Goal: Transaction & Acquisition: Book appointment/travel/reservation

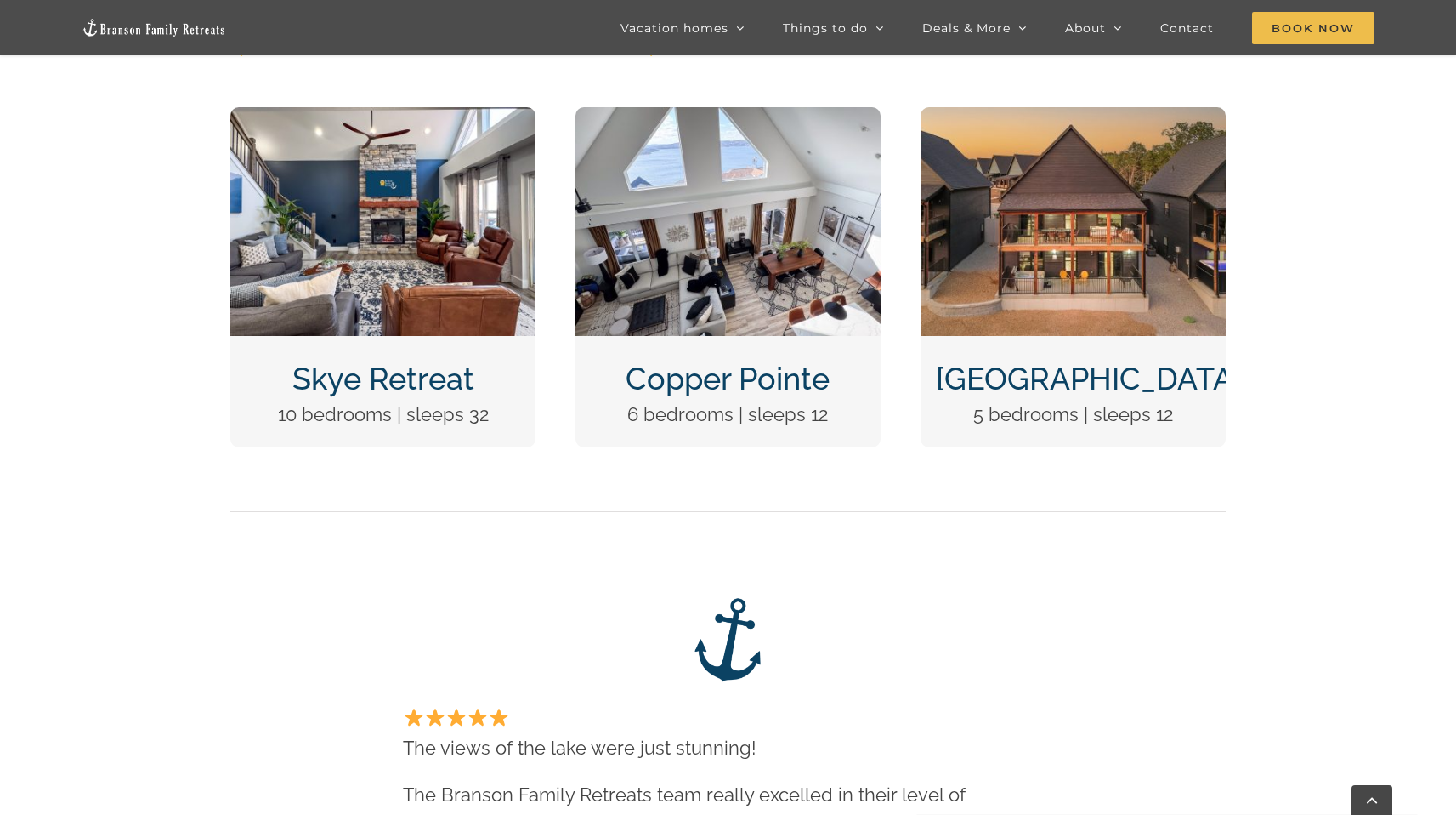
scroll to position [902, 0]
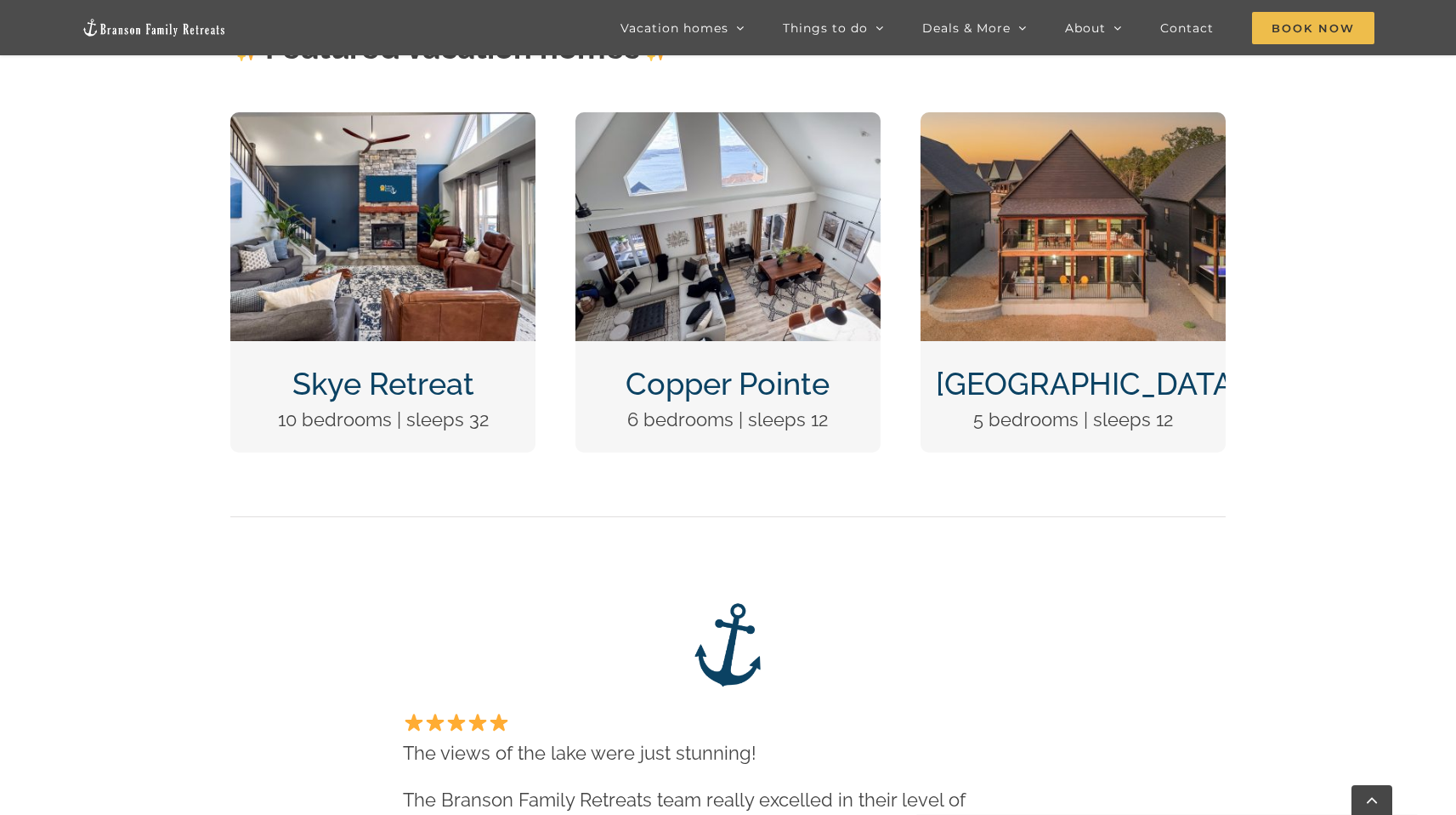
click at [1073, 384] on link "Wildflower Lodge" at bounding box center [1089, 383] width 306 height 36
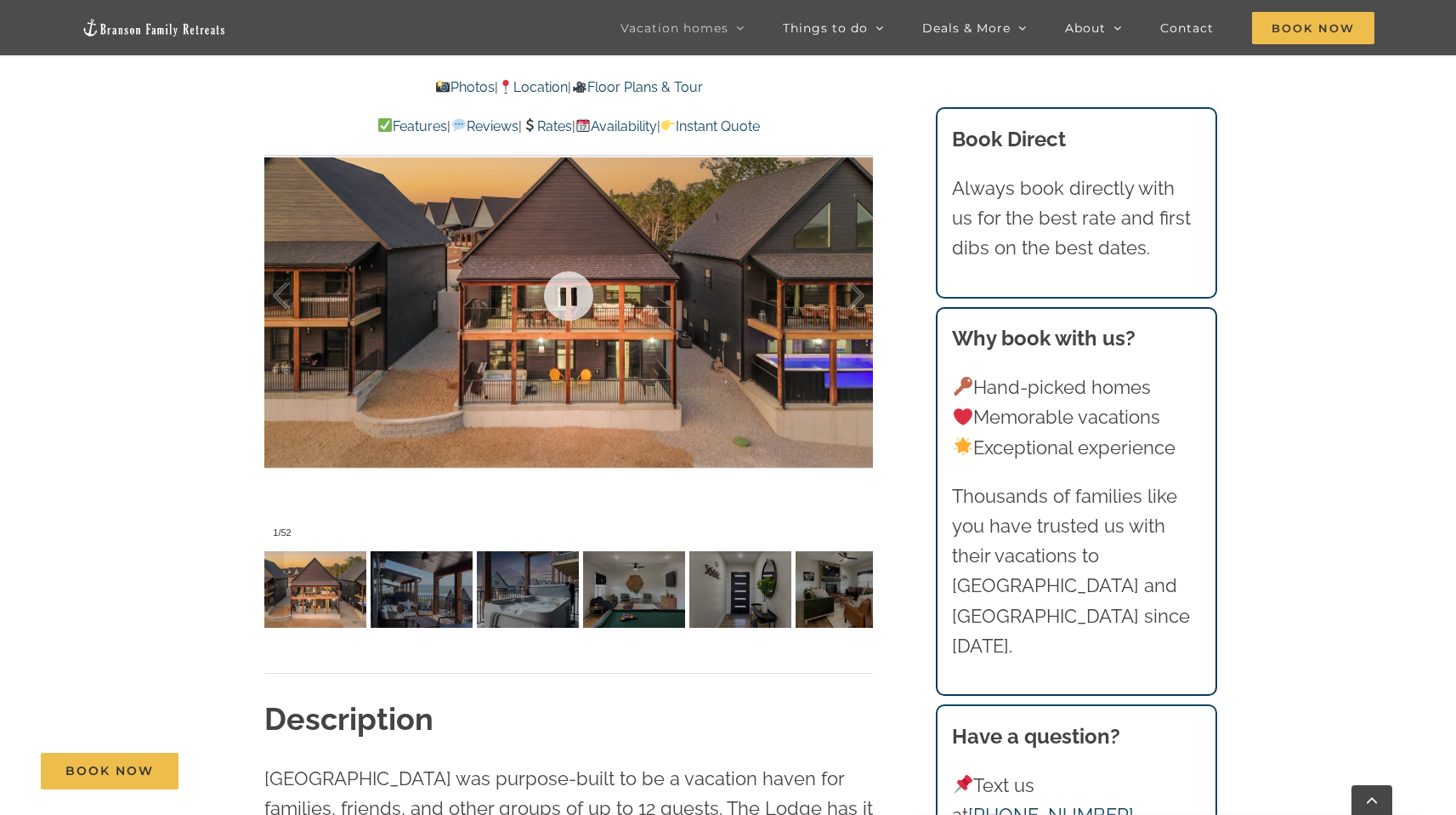
scroll to position [1301, 0]
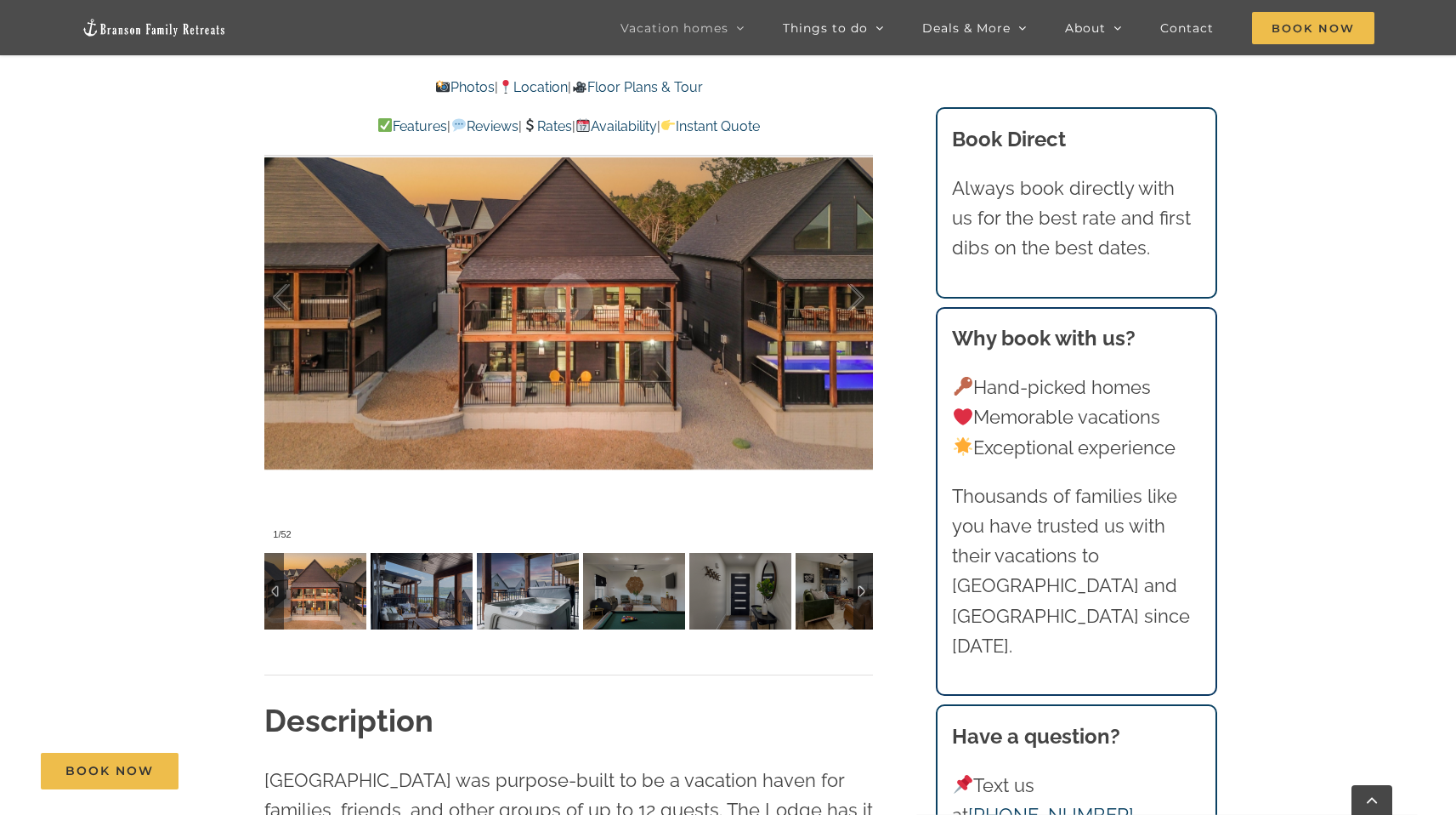
click at [448, 586] on img at bounding box center [422, 591] width 102 height 76
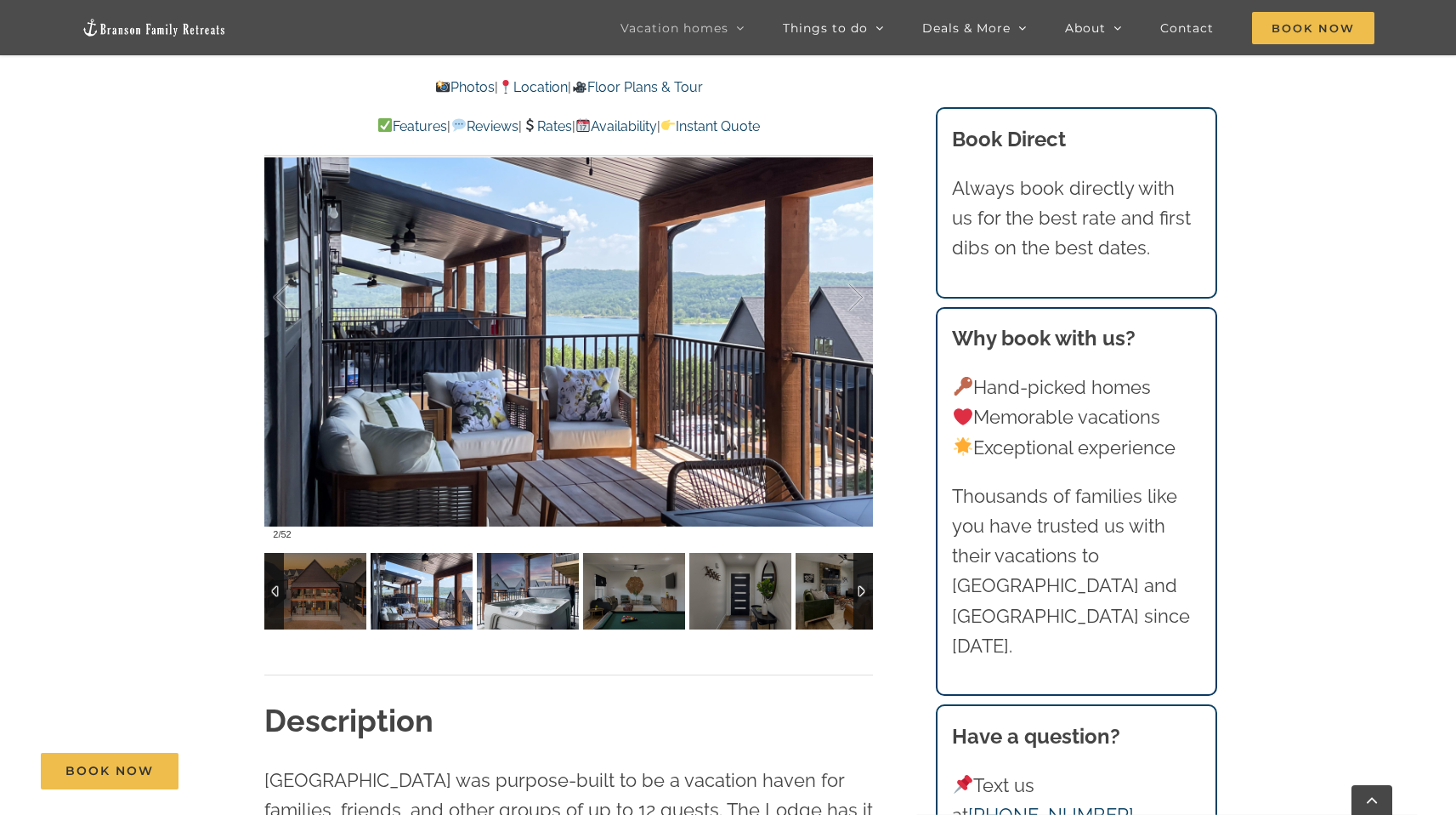
click at [521, 578] on img at bounding box center [528, 591] width 102 height 76
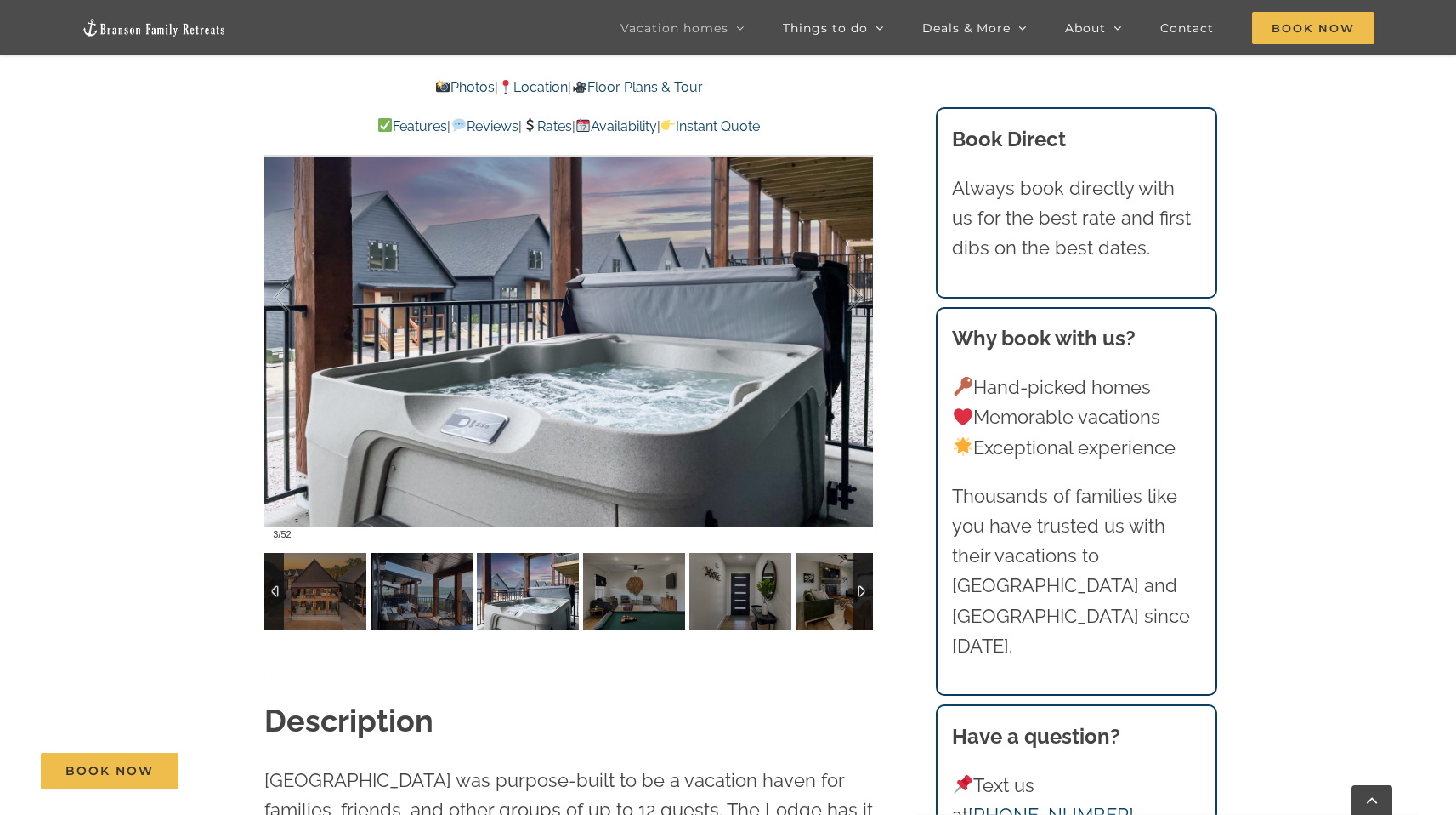
click at [633, 593] on img at bounding box center [634, 591] width 102 height 76
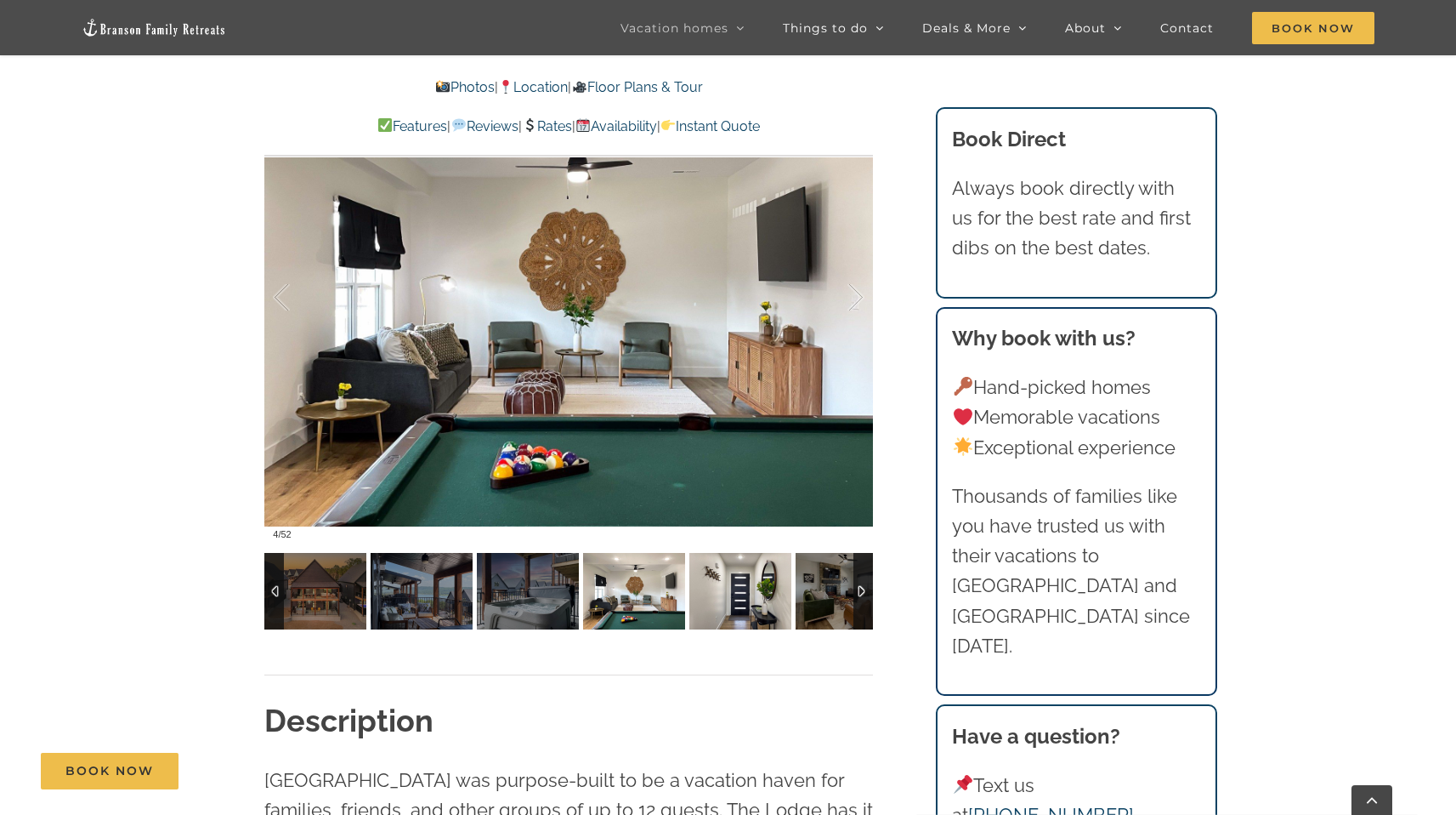
click at [736, 585] on img at bounding box center [740, 591] width 102 height 76
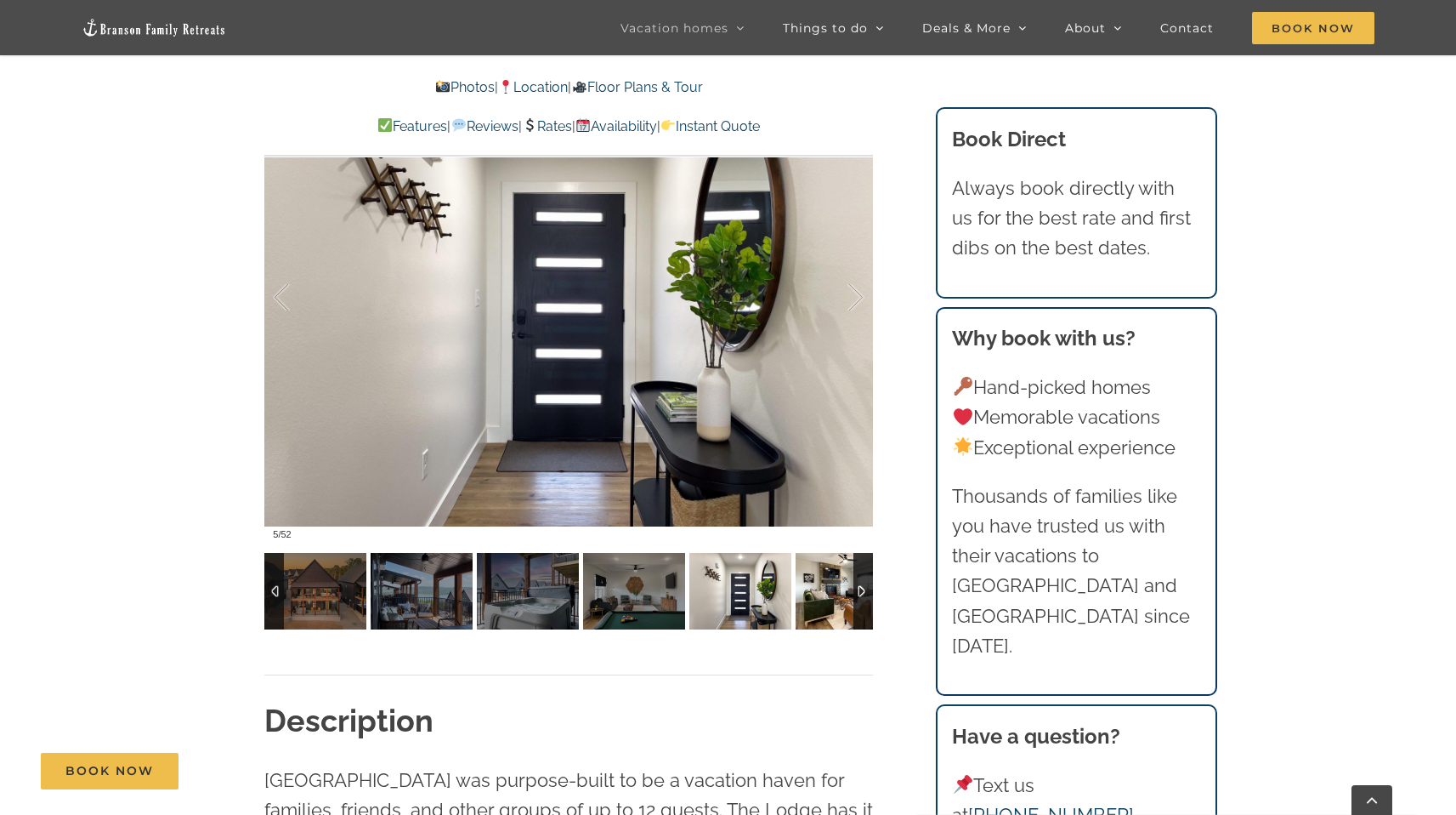
click at [823, 590] on img at bounding box center [847, 591] width 102 height 76
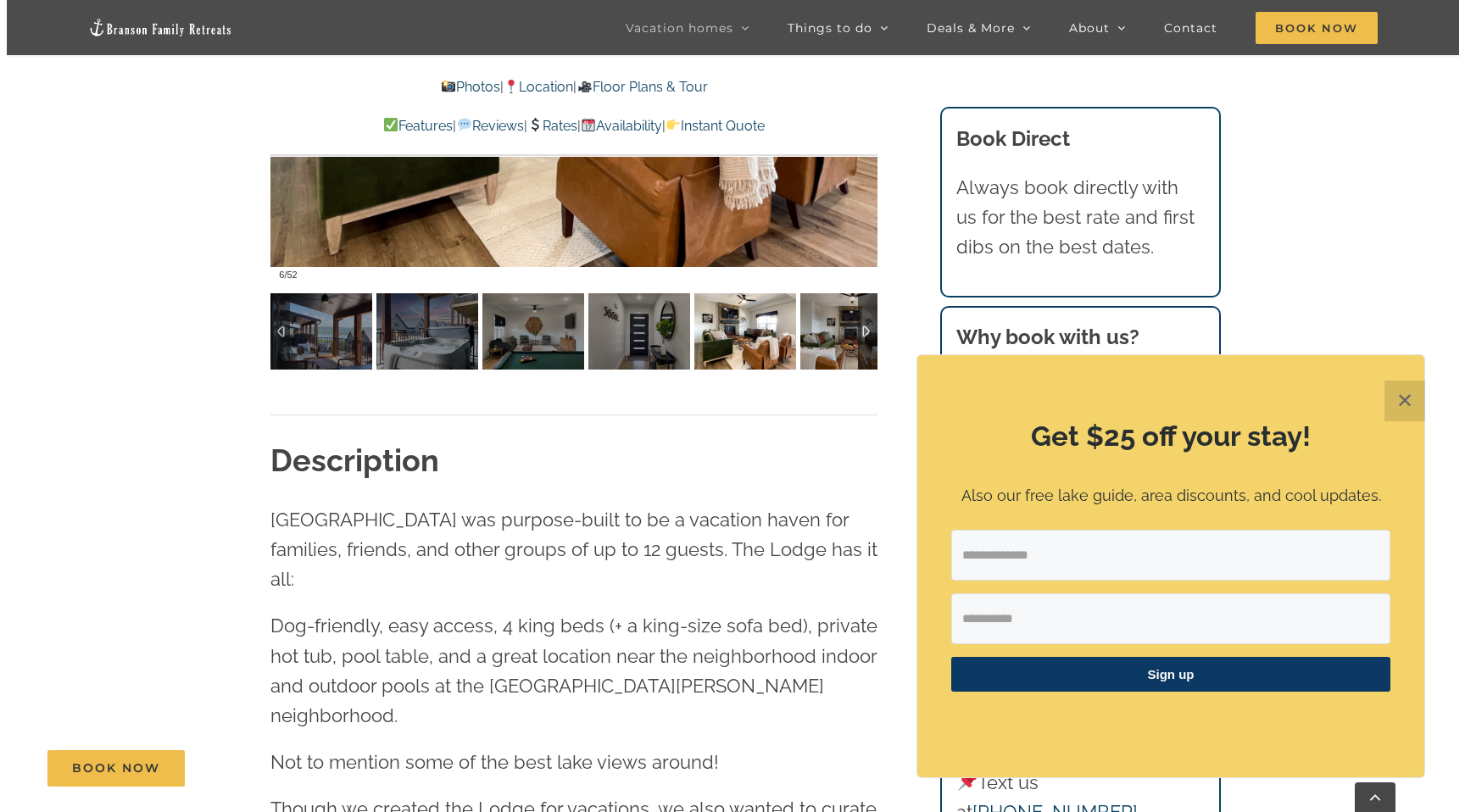
scroll to position [1893, 0]
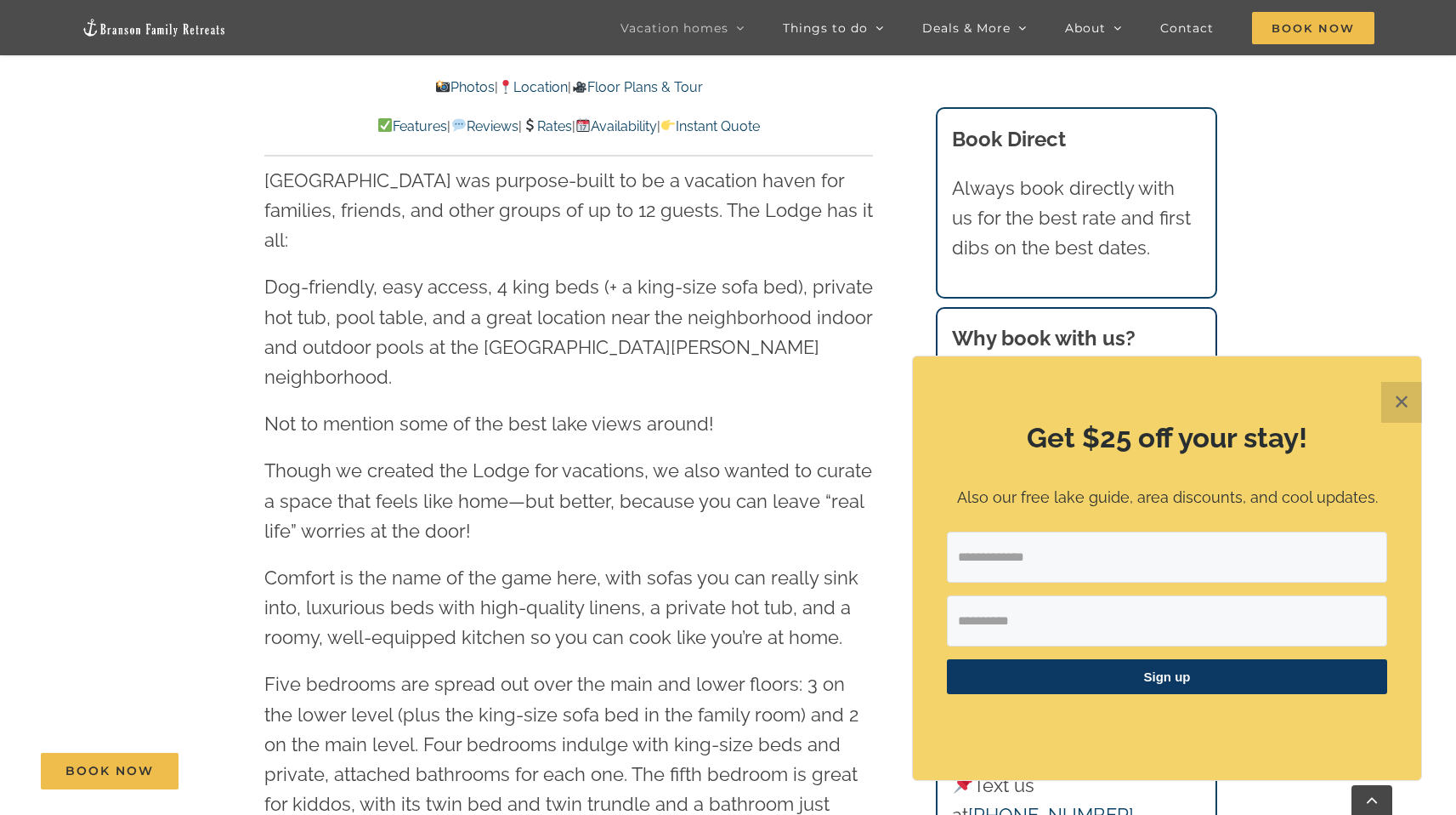
click at [1400, 408] on button "✕" at bounding box center [1401, 401] width 41 height 41
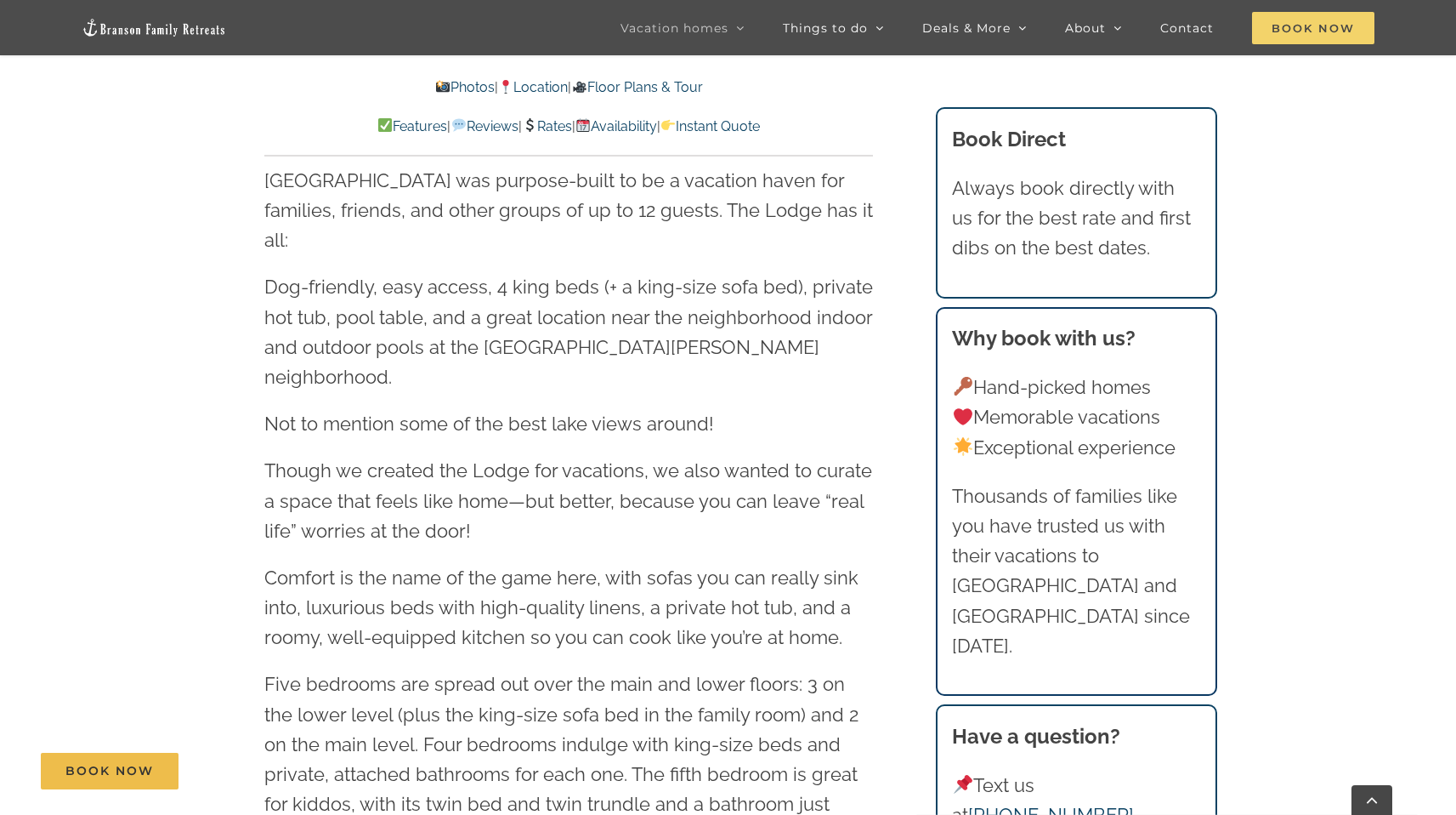
click at [1300, 25] on span "Book Now" at bounding box center [1313, 28] width 122 height 32
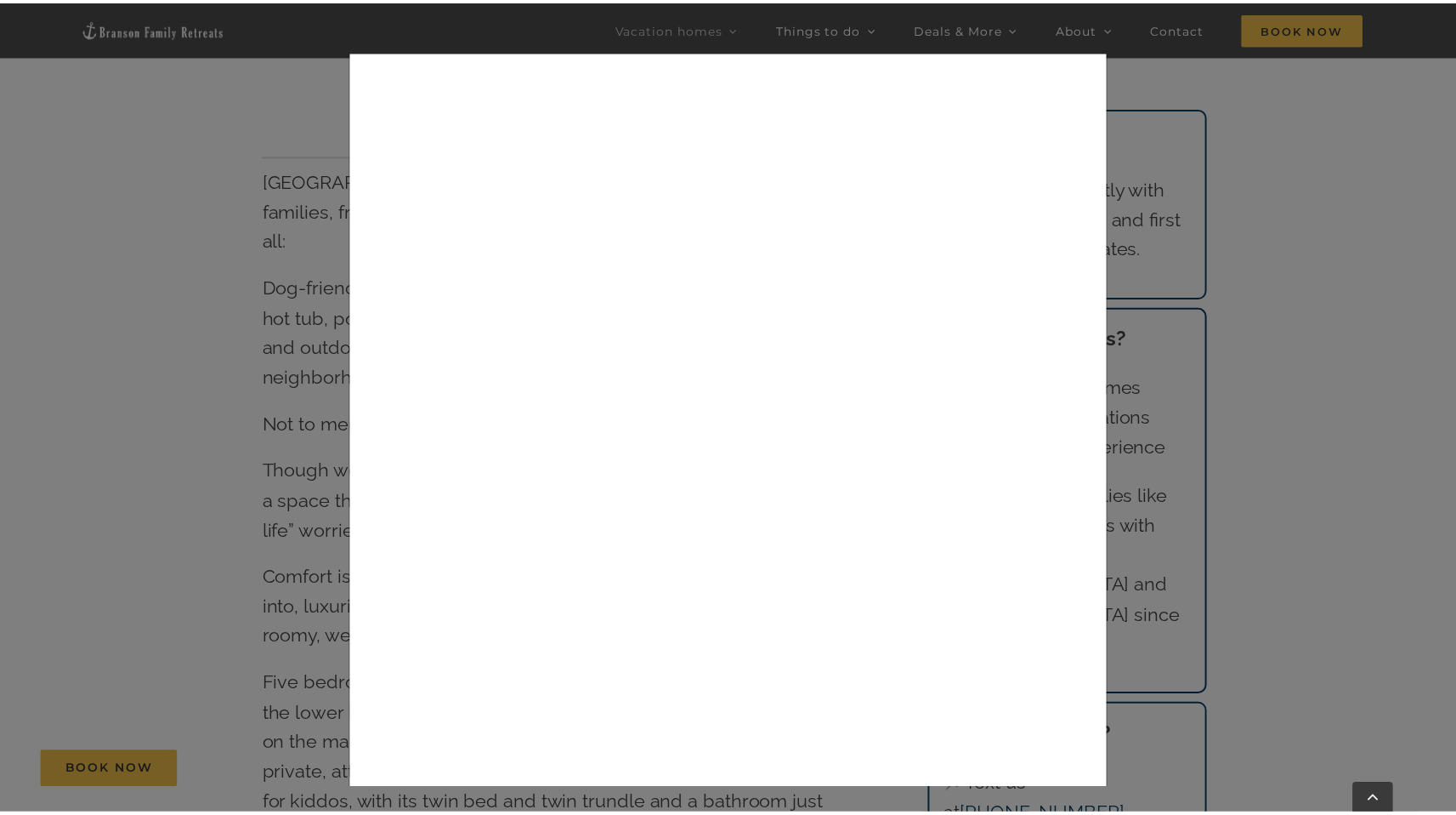
scroll to position [0, 0]
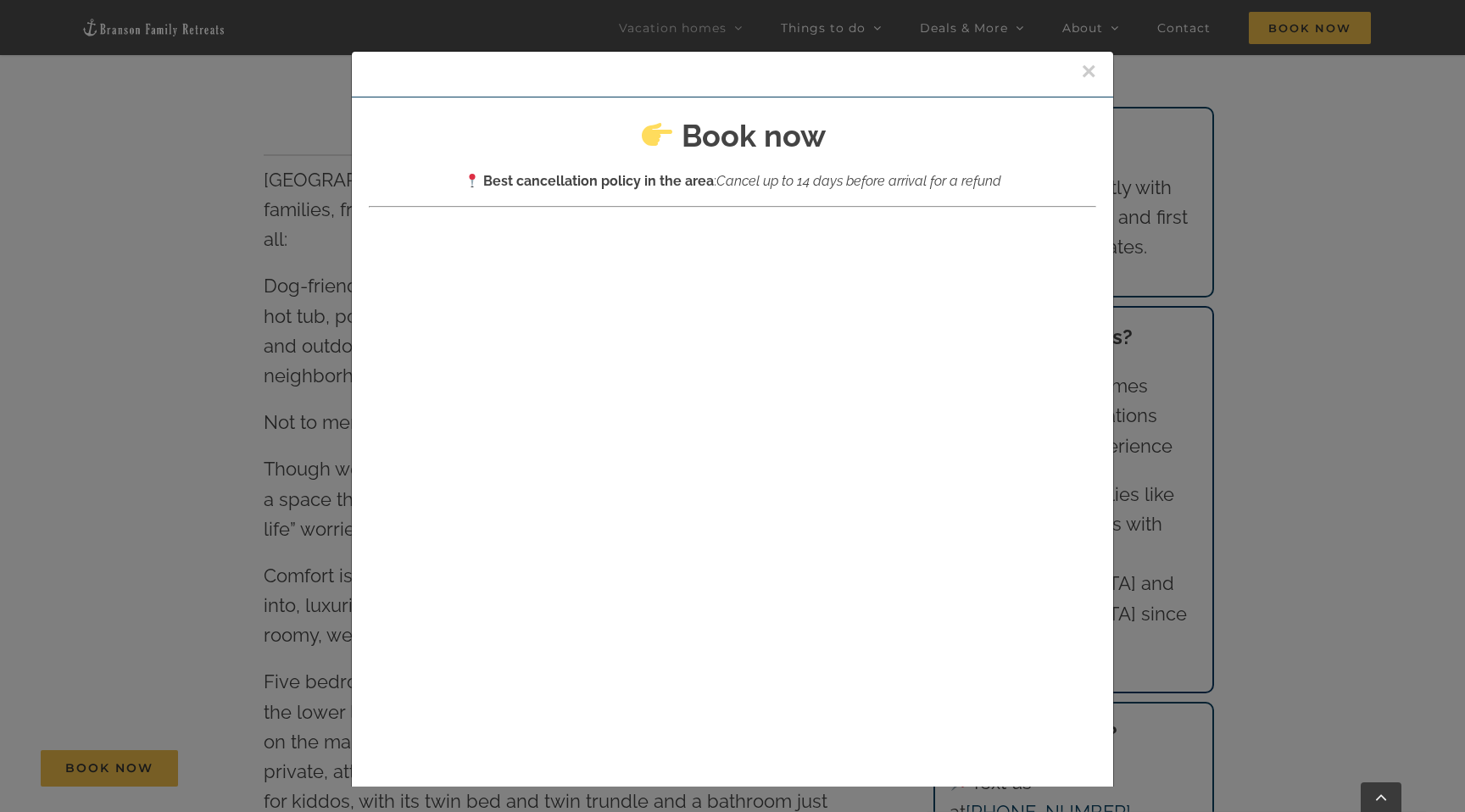
click at [1081, 79] on button "×" at bounding box center [1089, 71] width 16 height 25
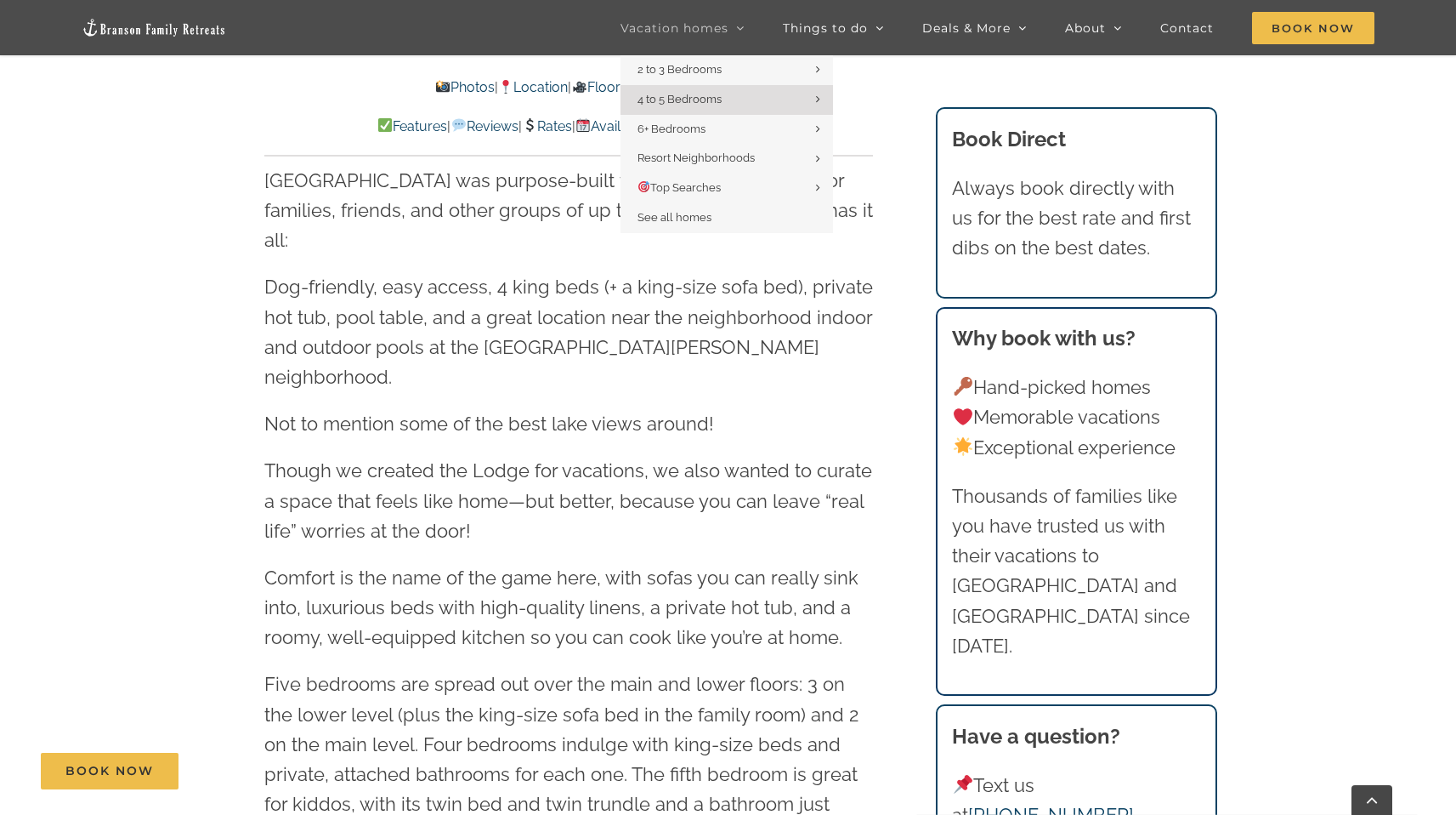
click at [750, 36] on li "Vacation homes 2 to 3 Bedrooms Mini Camp | 2 Bedrooms Mini Pearl | 2 Bedrooms M…" at bounding box center [701, 28] width 162 height 55
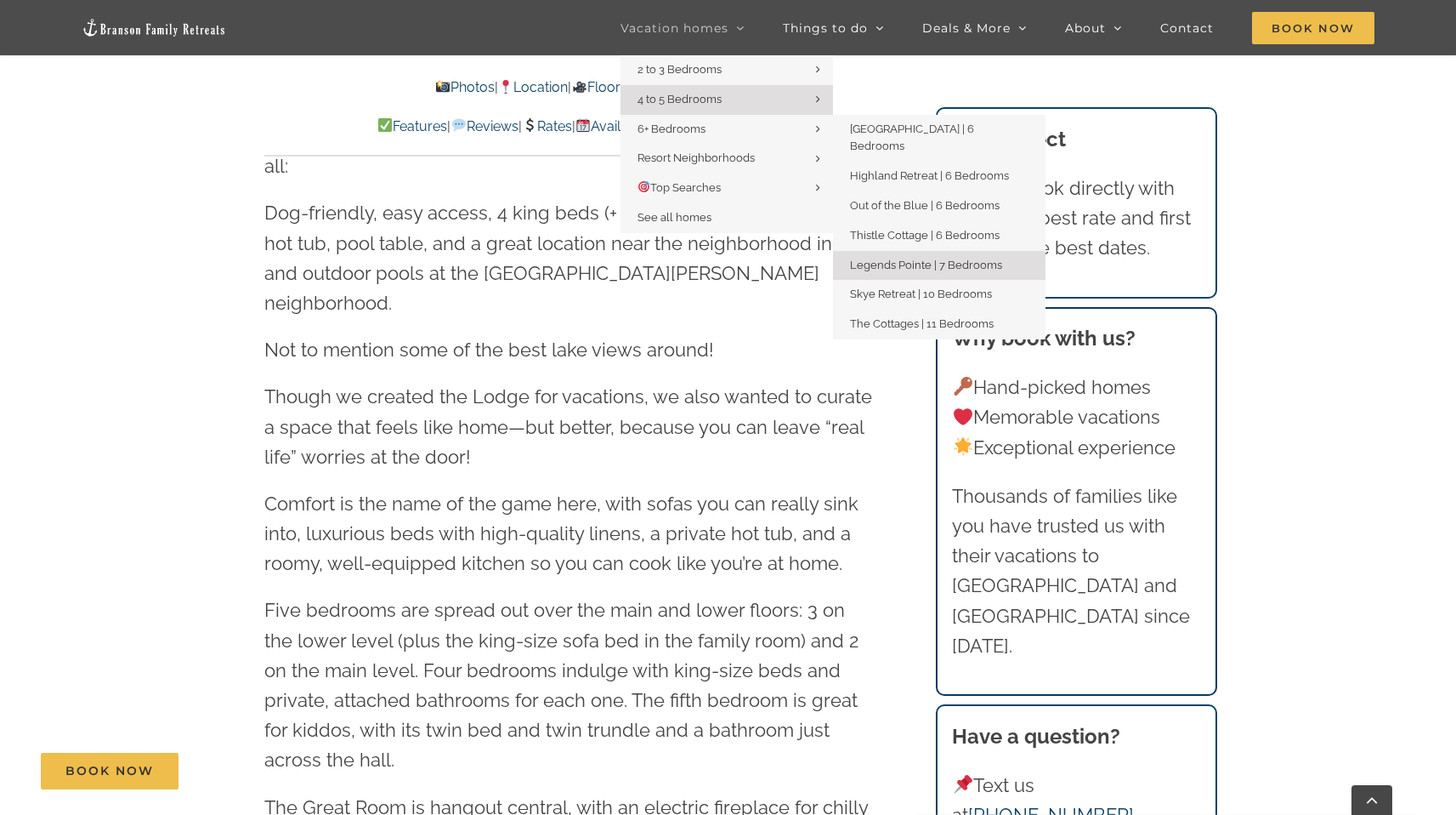
scroll to position [1958, 0]
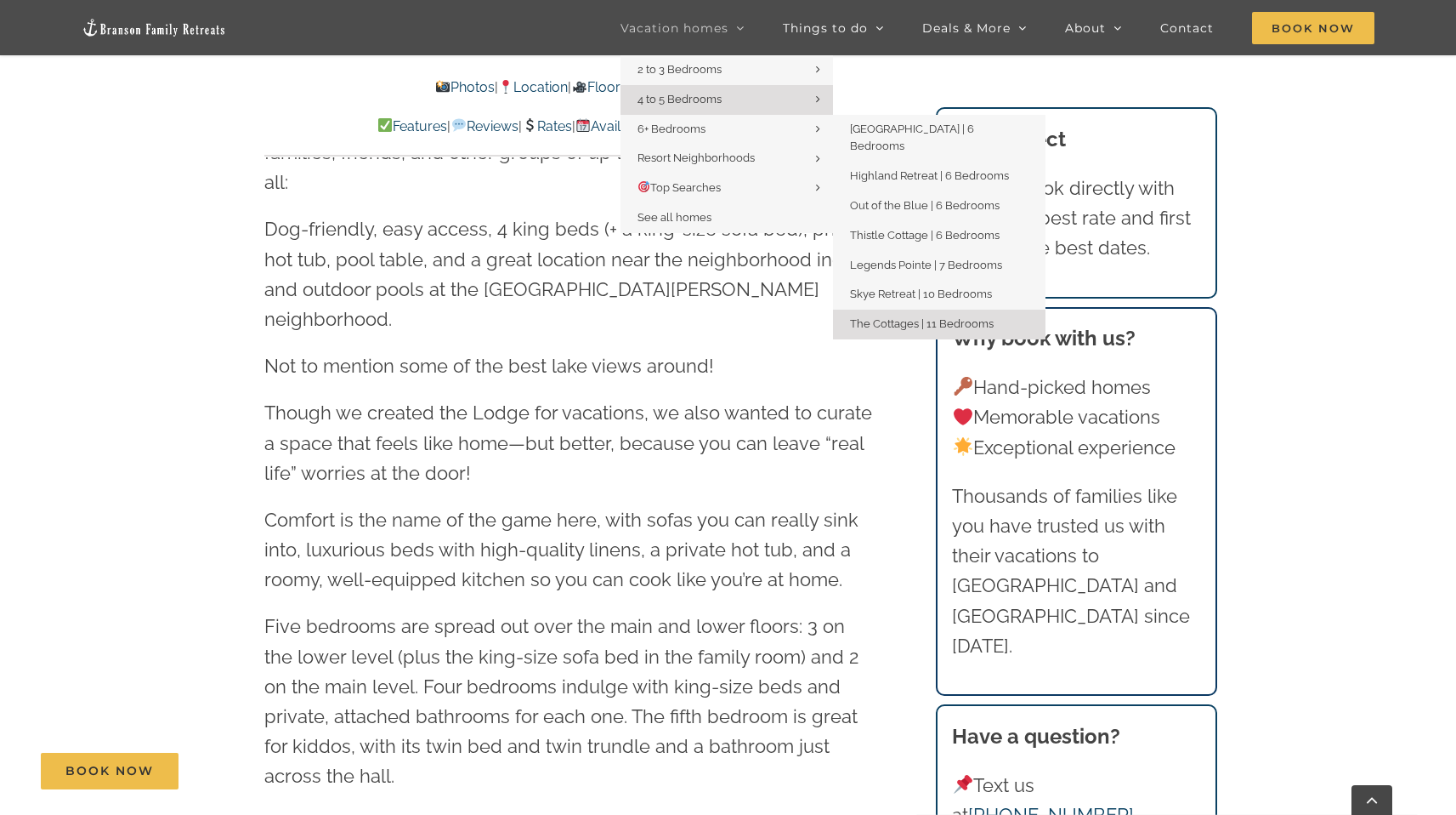
click at [929, 317] on span "The Cottages | 11 Bedrooms" at bounding box center [922, 323] width 144 height 13
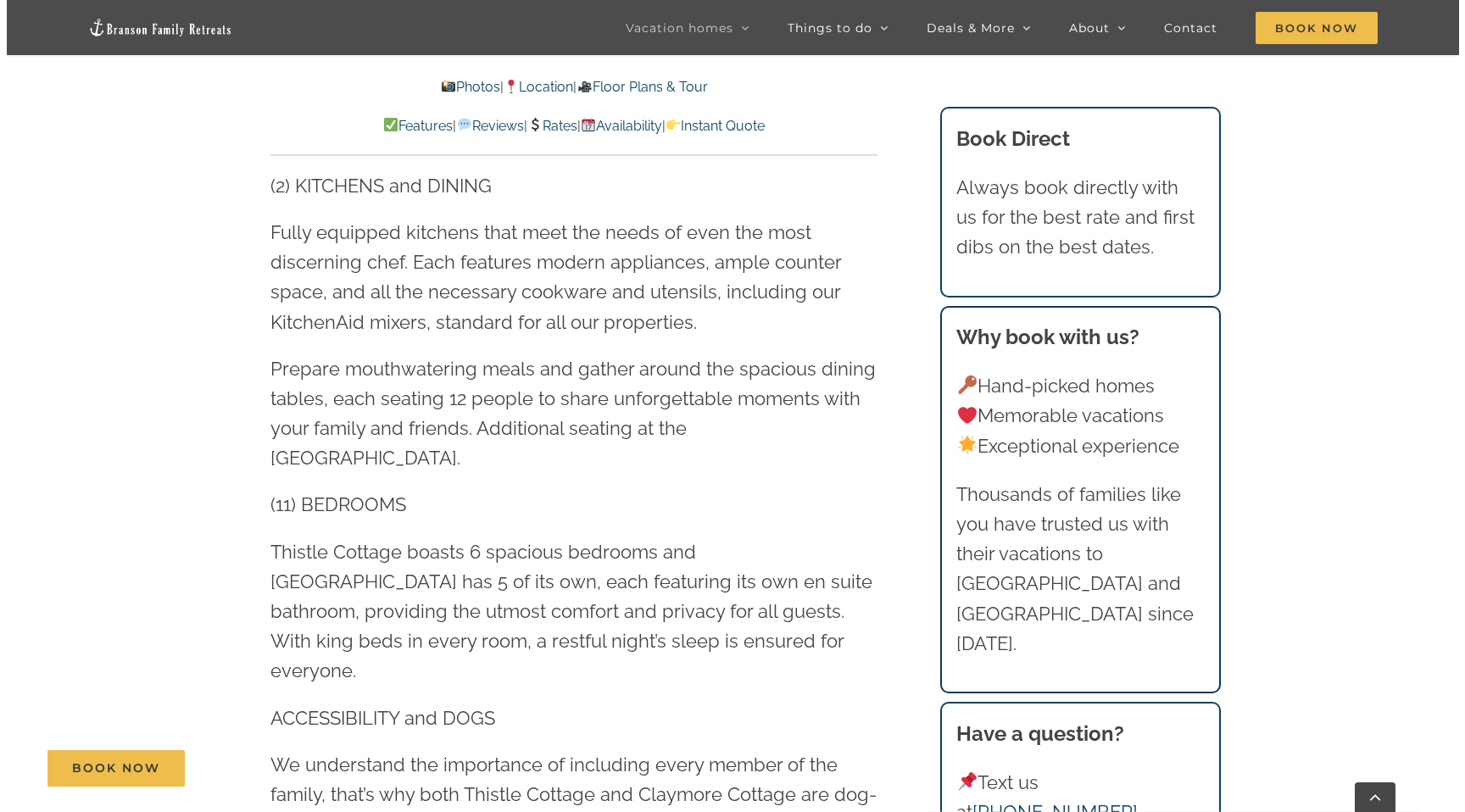
scroll to position [2479, 0]
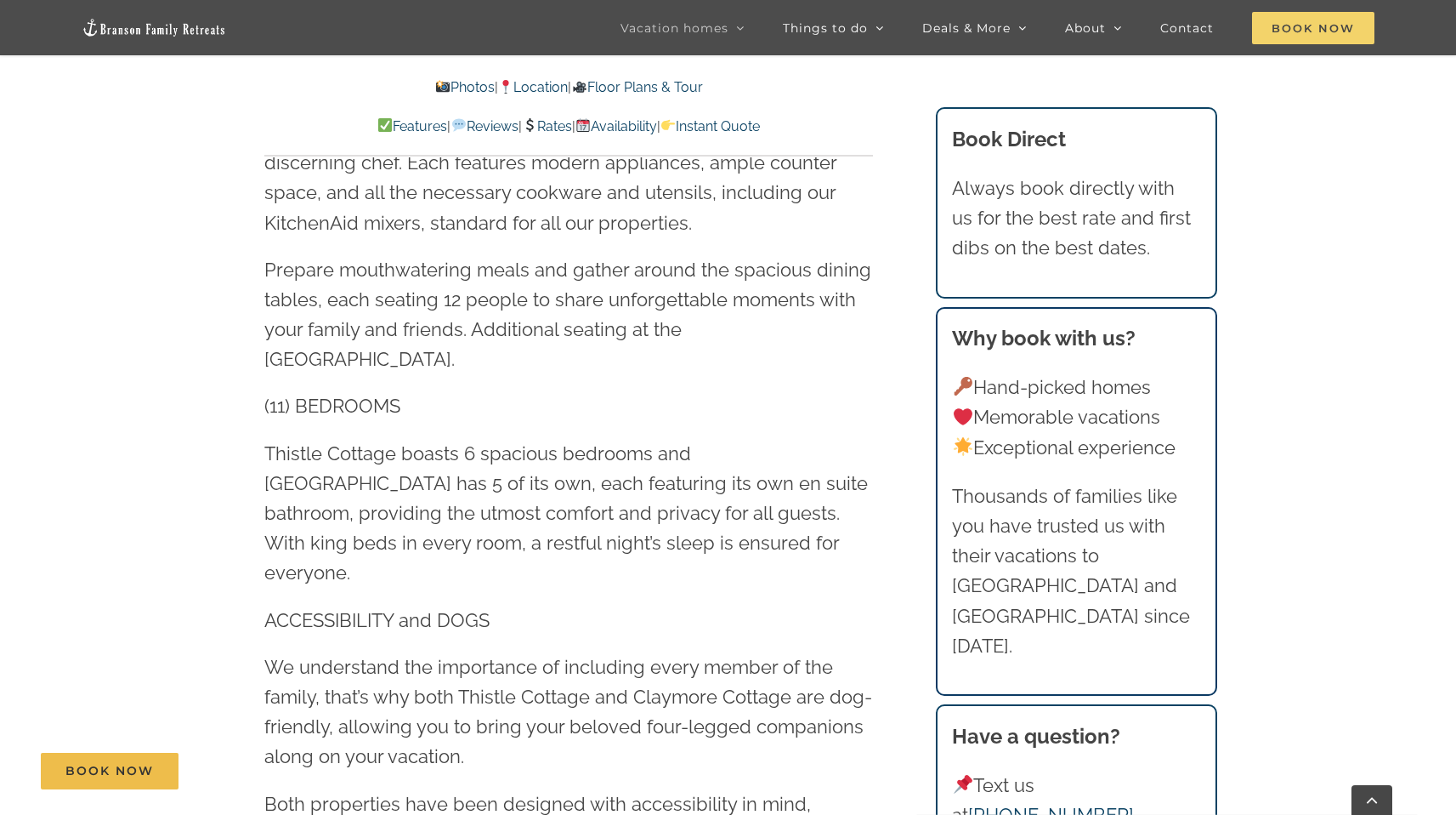
click at [1297, 40] on span "Book Now" at bounding box center [1313, 28] width 122 height 32
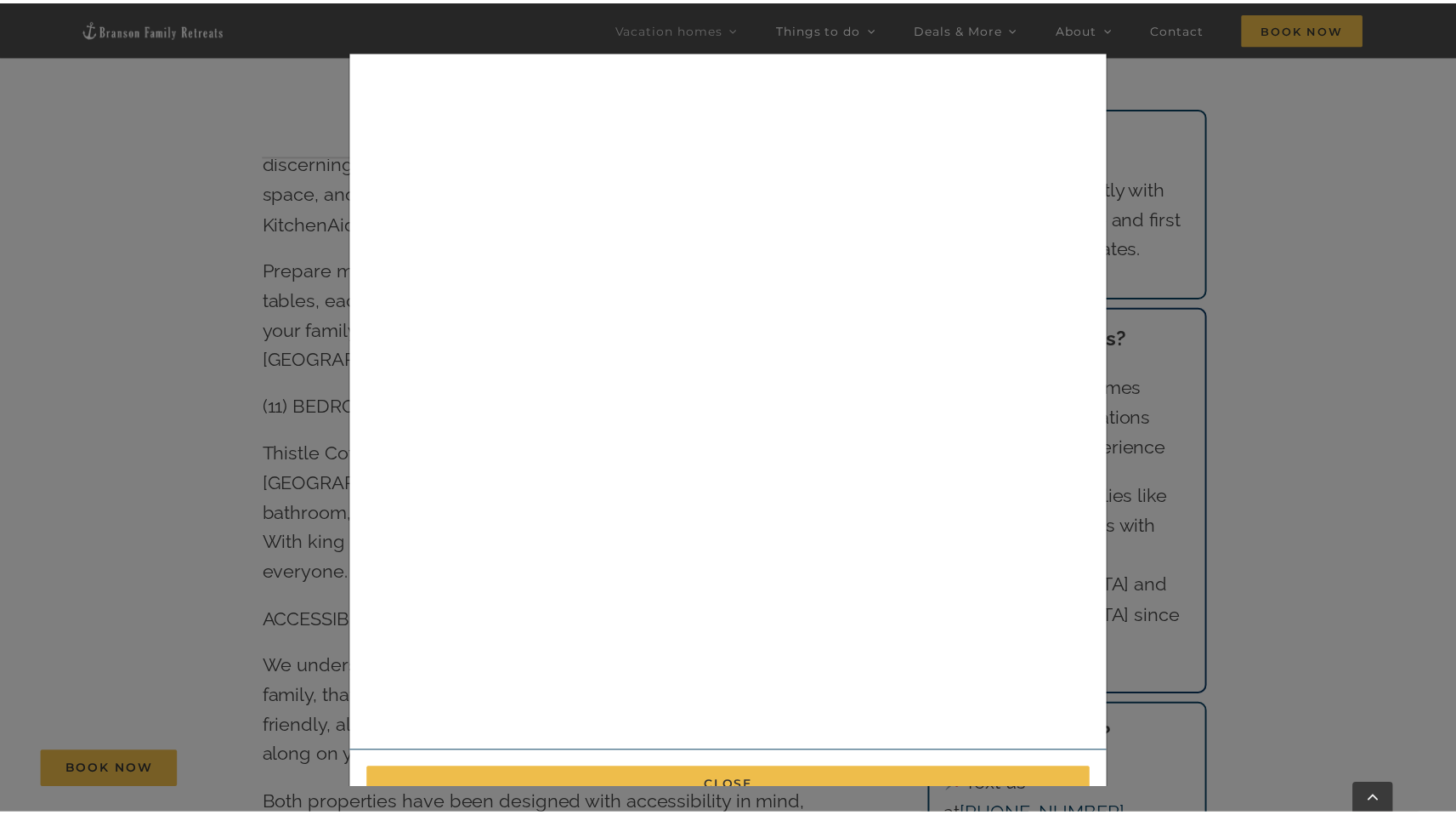
scroll to position [0, 0]
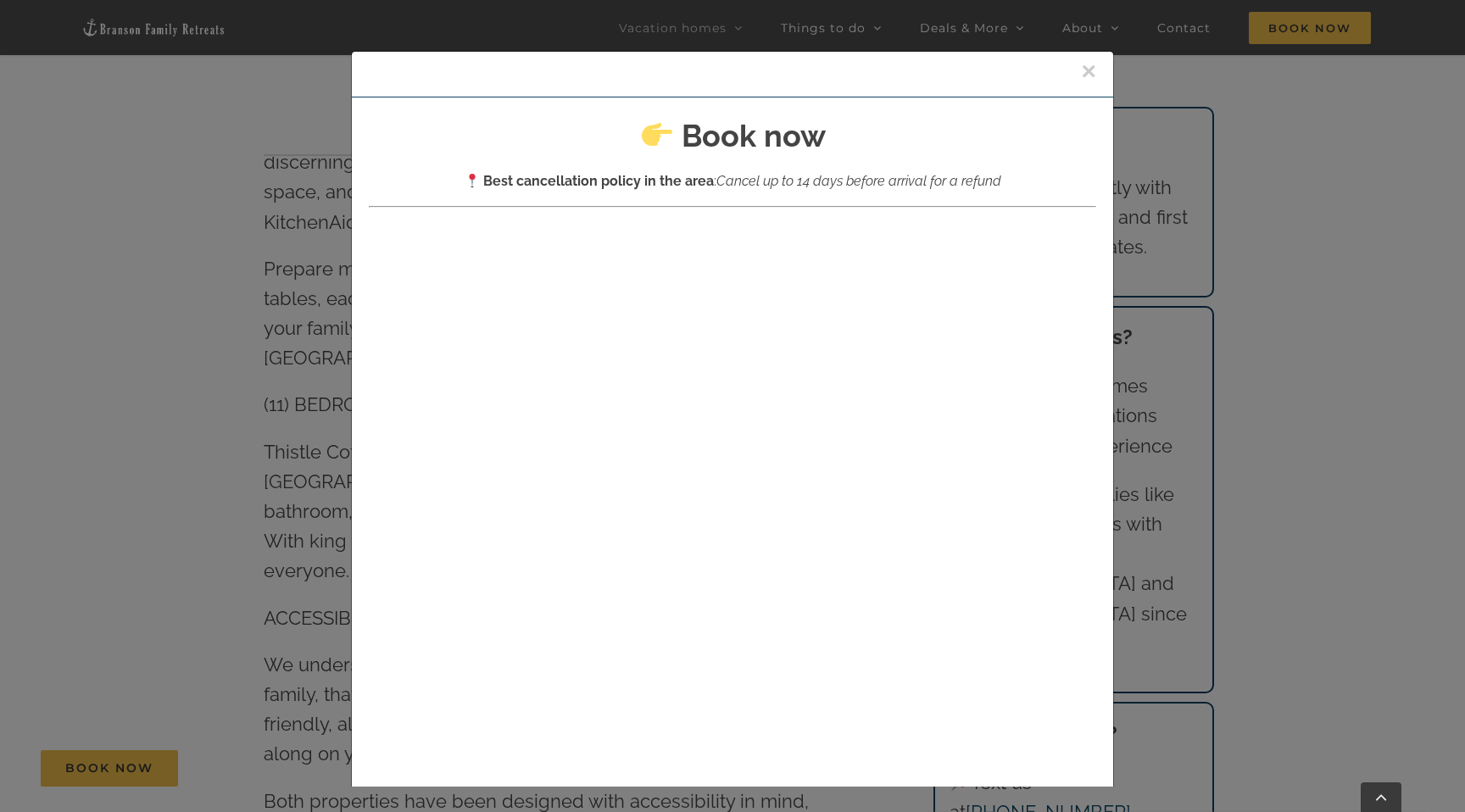
click at [1081, 73] on button "×" at bounding box center [1089, 71] width 16 height 25
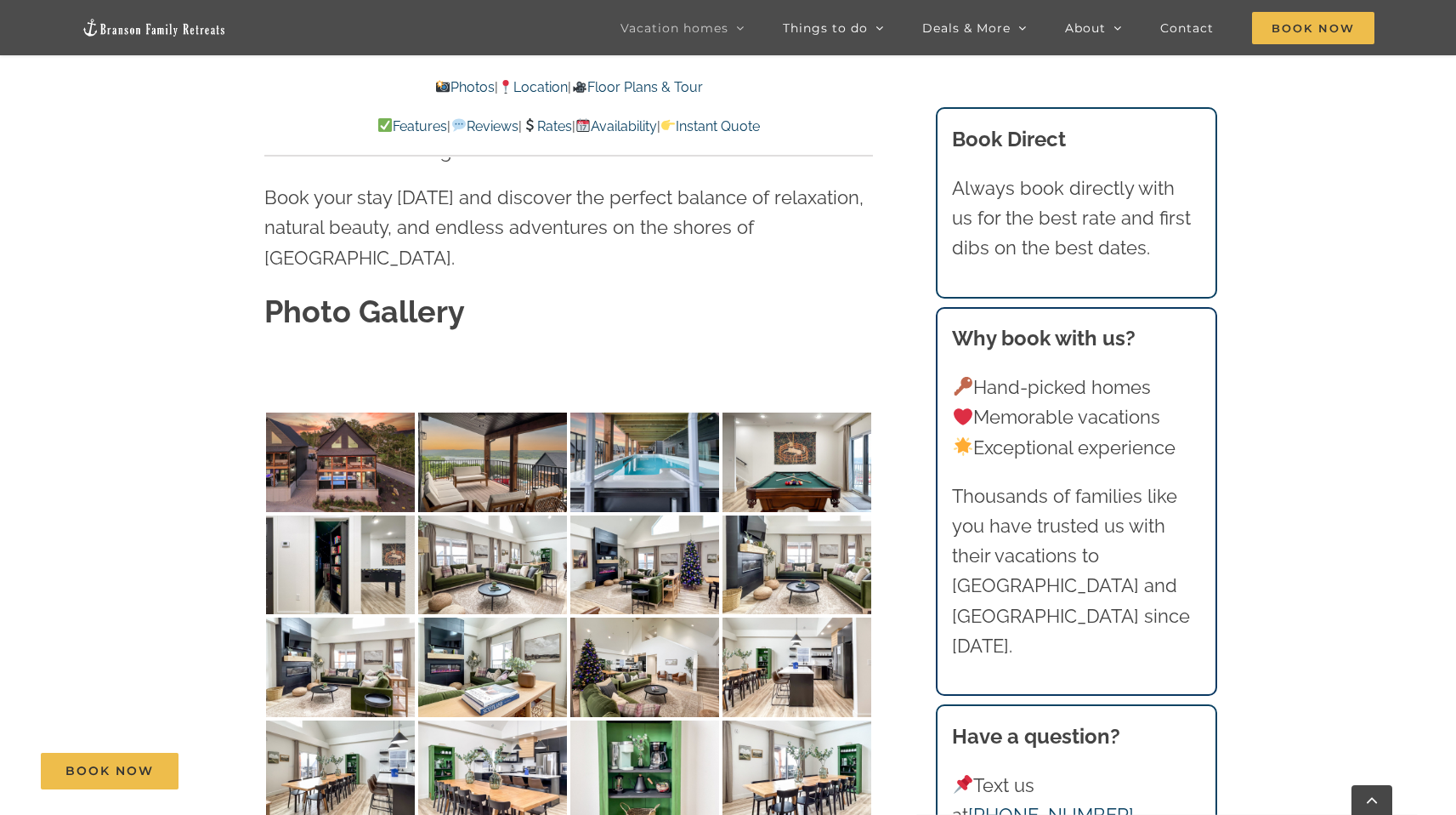
scroll to position [5170, 0]
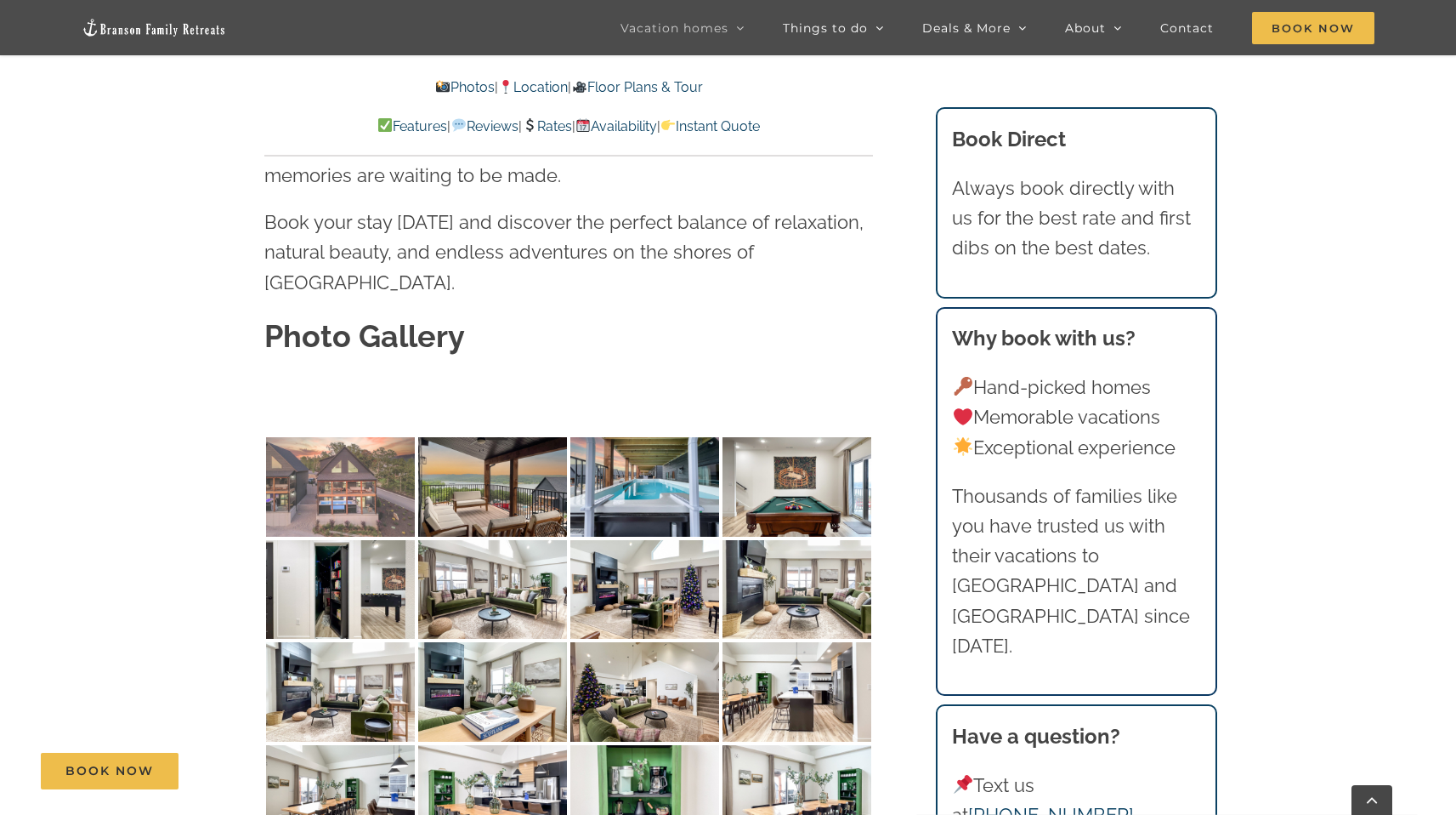
click at [318, 437] on img at bounding box center [341, 486] width 149 height 100
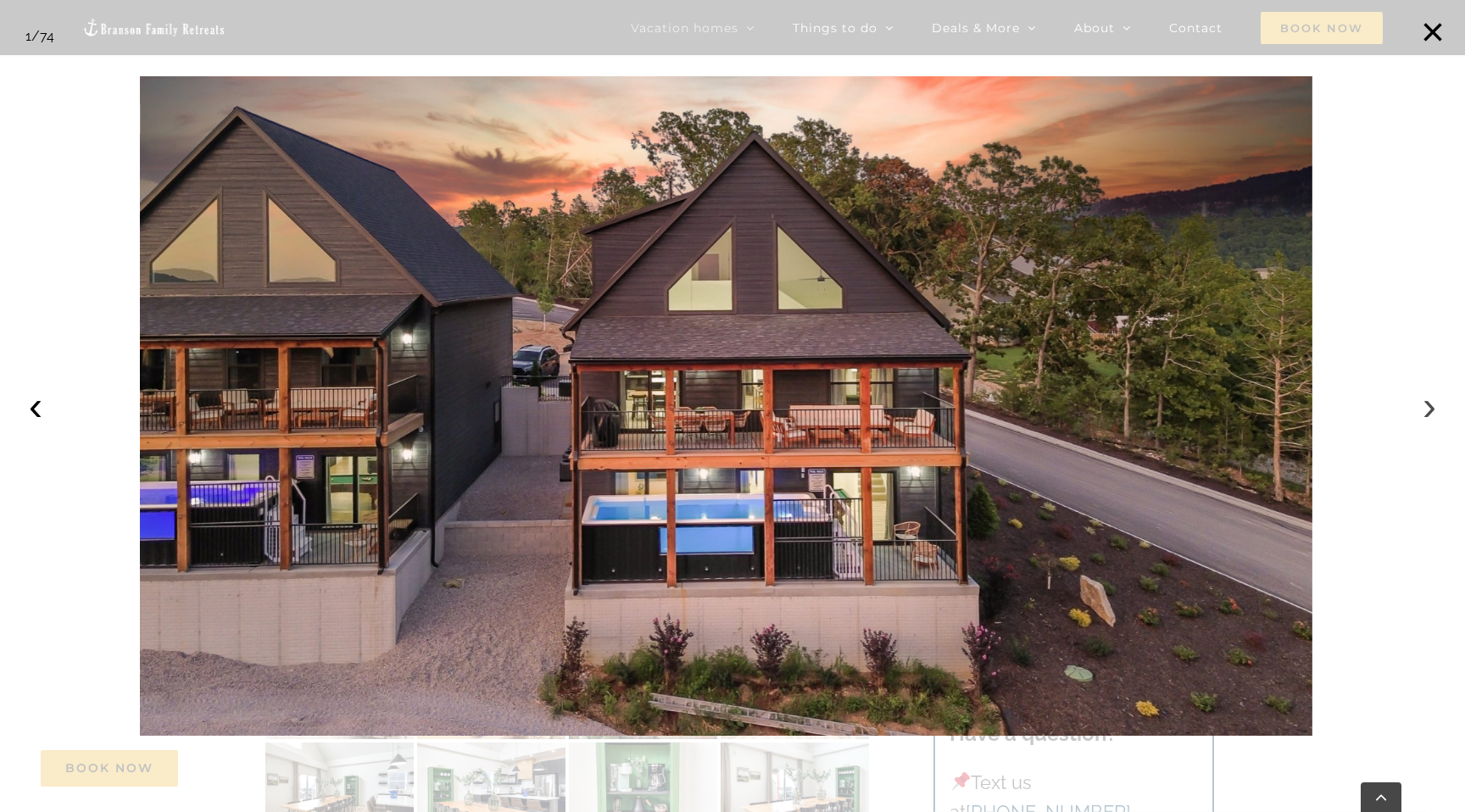
click at [1425, 409] on button "›" at bounding box center [1429, 405] width 37 height 37
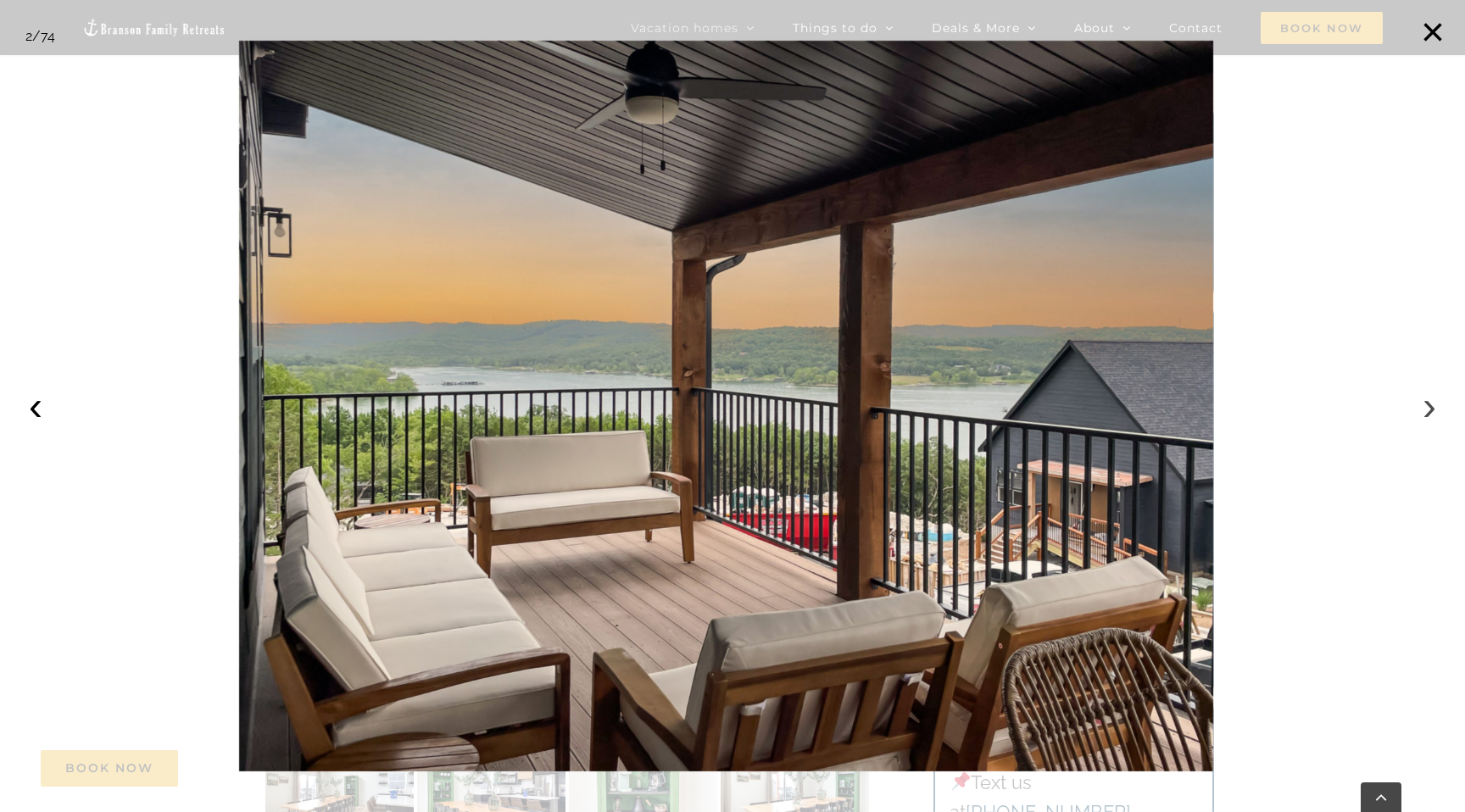
click at [1425, 409] on button "›" at bounding box center [1429, 405] width 37 height 37
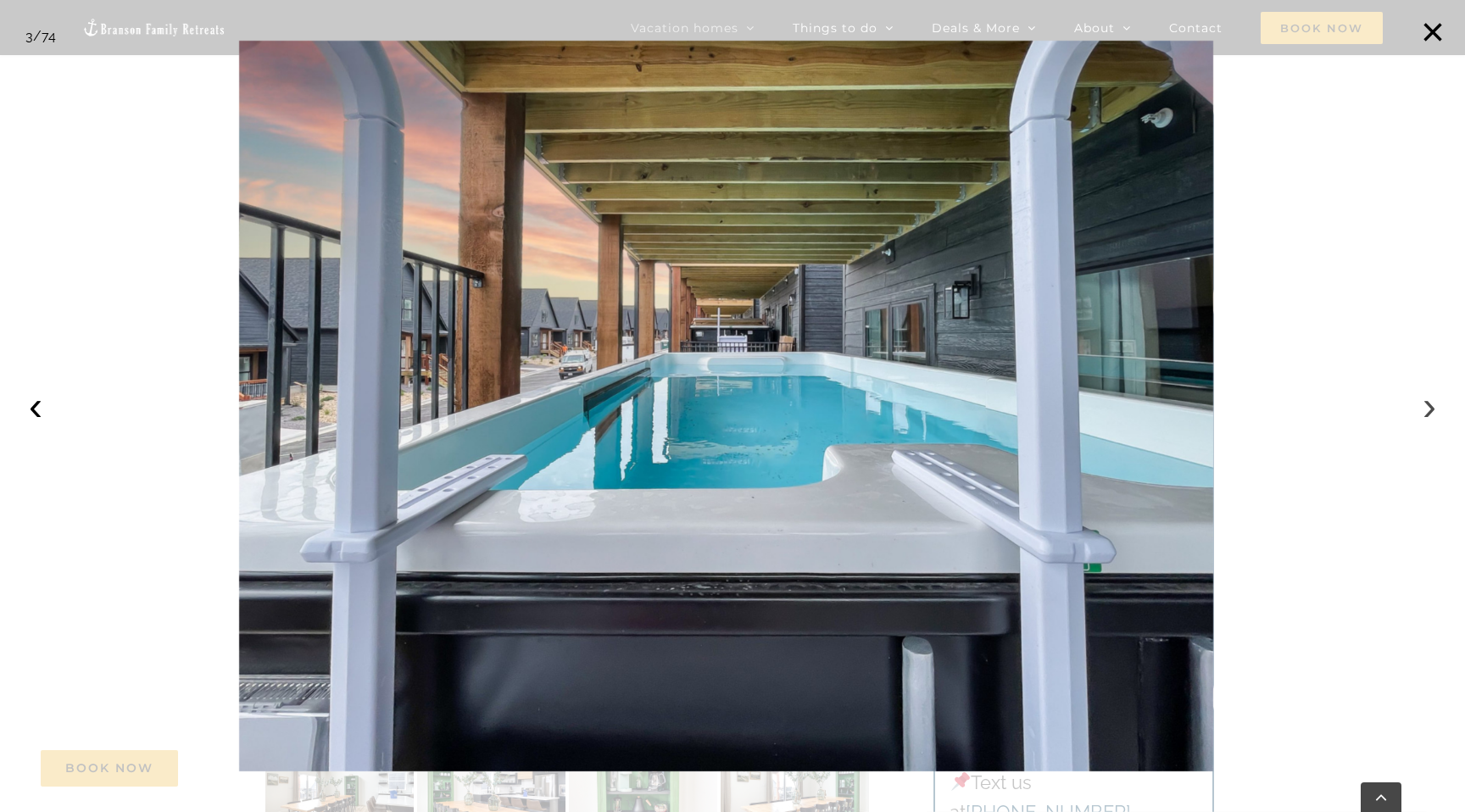
click at [1425, 409] on button "›" at bounding box center [1429, 405] width 37 height 37
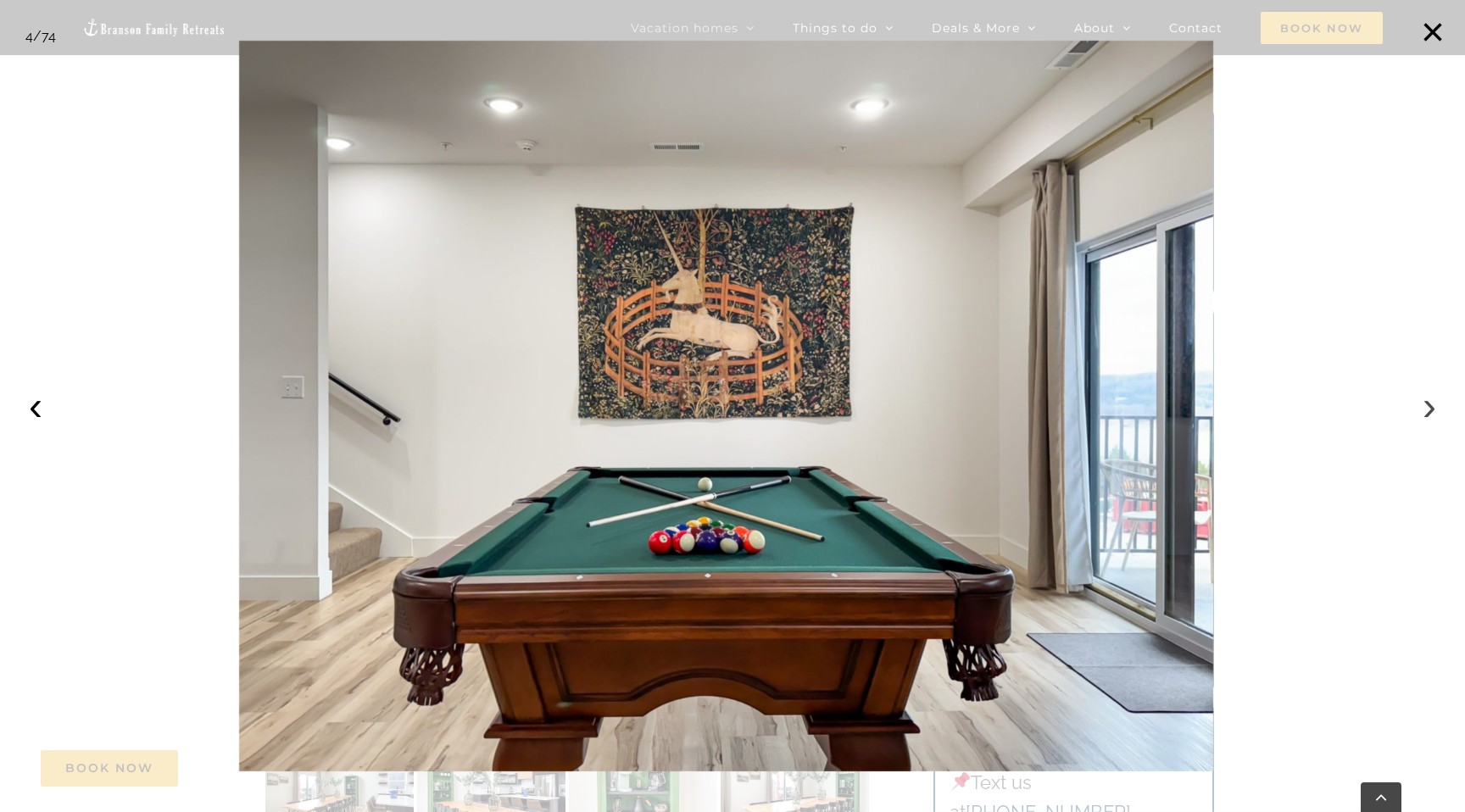
click at [1425, 409] on button "›" at bounding box center [1429, 405] width 37 height 37
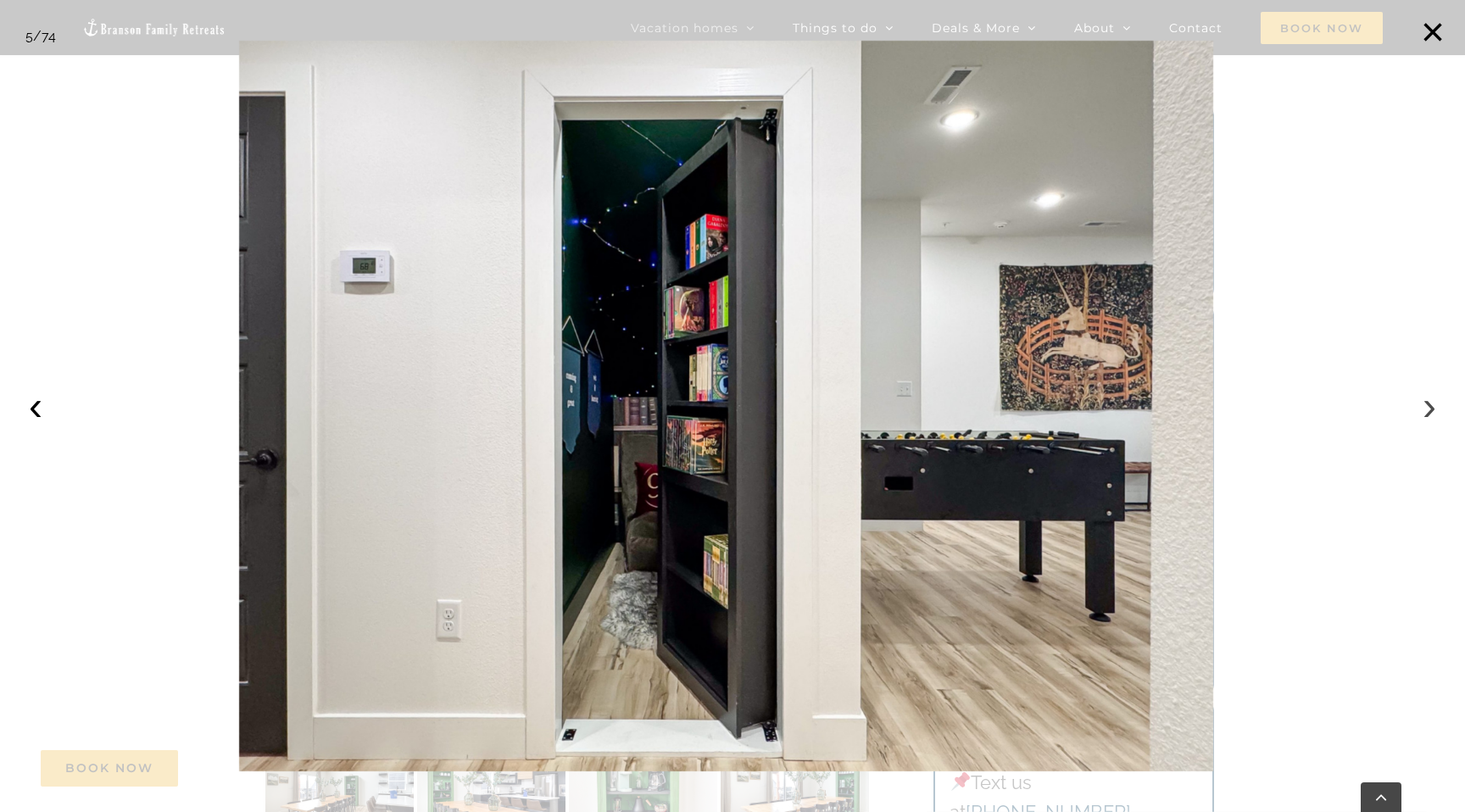
click at [1428, 409] on button "›" at bounding box center [1429, 405] width 37 height 37
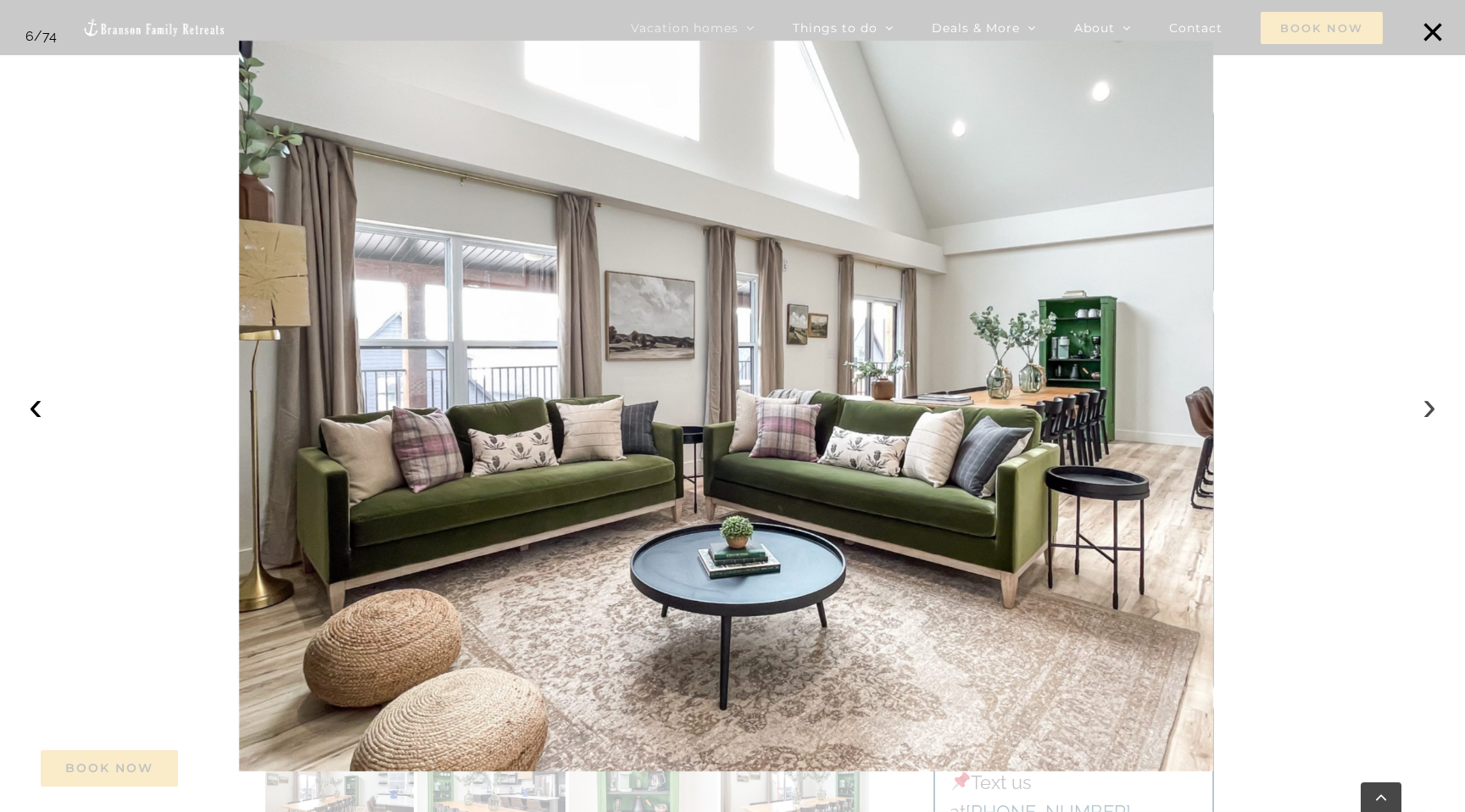
click at [1428, 409] on button "›" at bounding box center [1429, 405] width 37 height 37
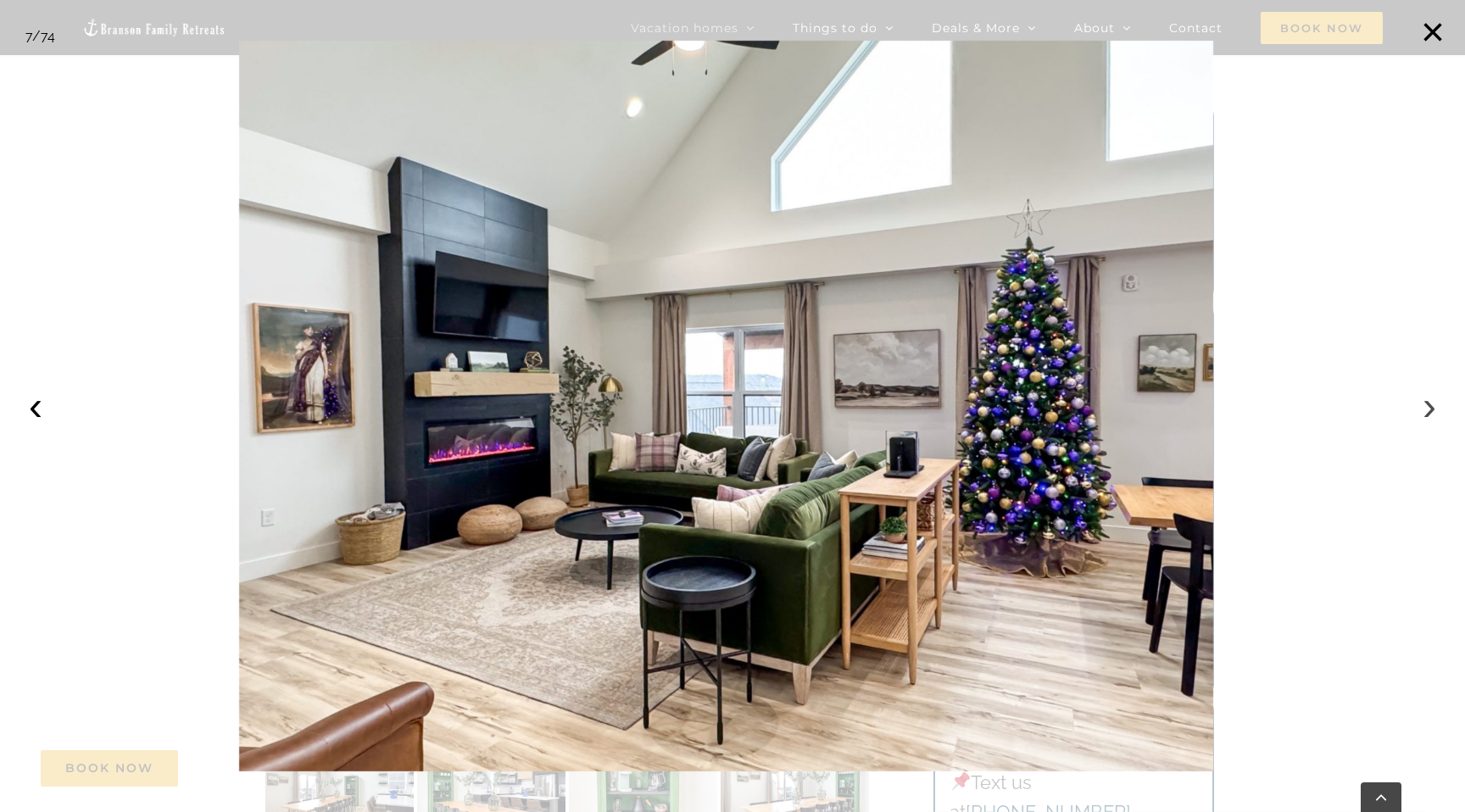
click at [1428, 409] on button "›" at bounding box center [1429, 405] width 37 height 37
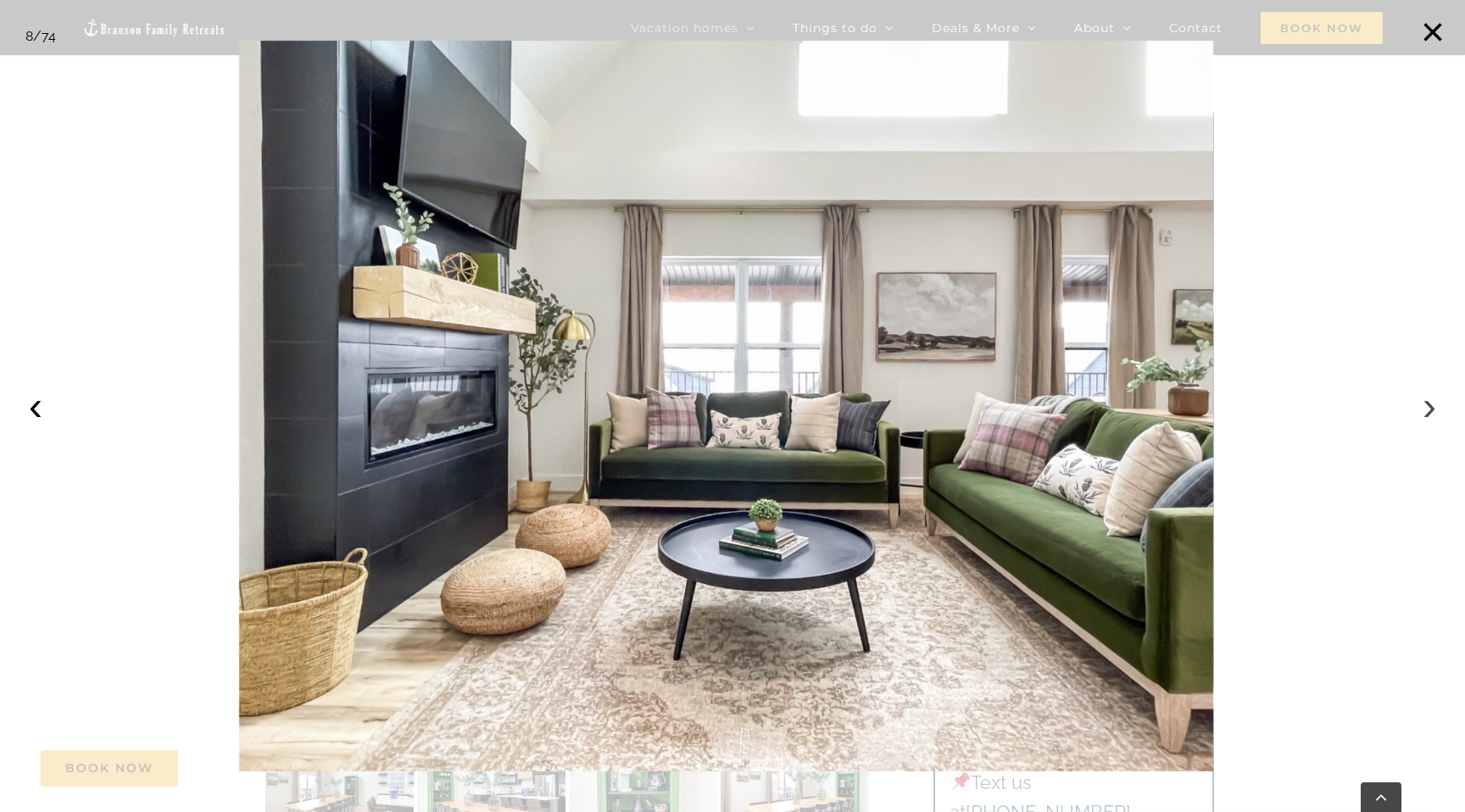
click at [1428, 409] on button "›" at bounding box center [1429, 405] width 37 height 37
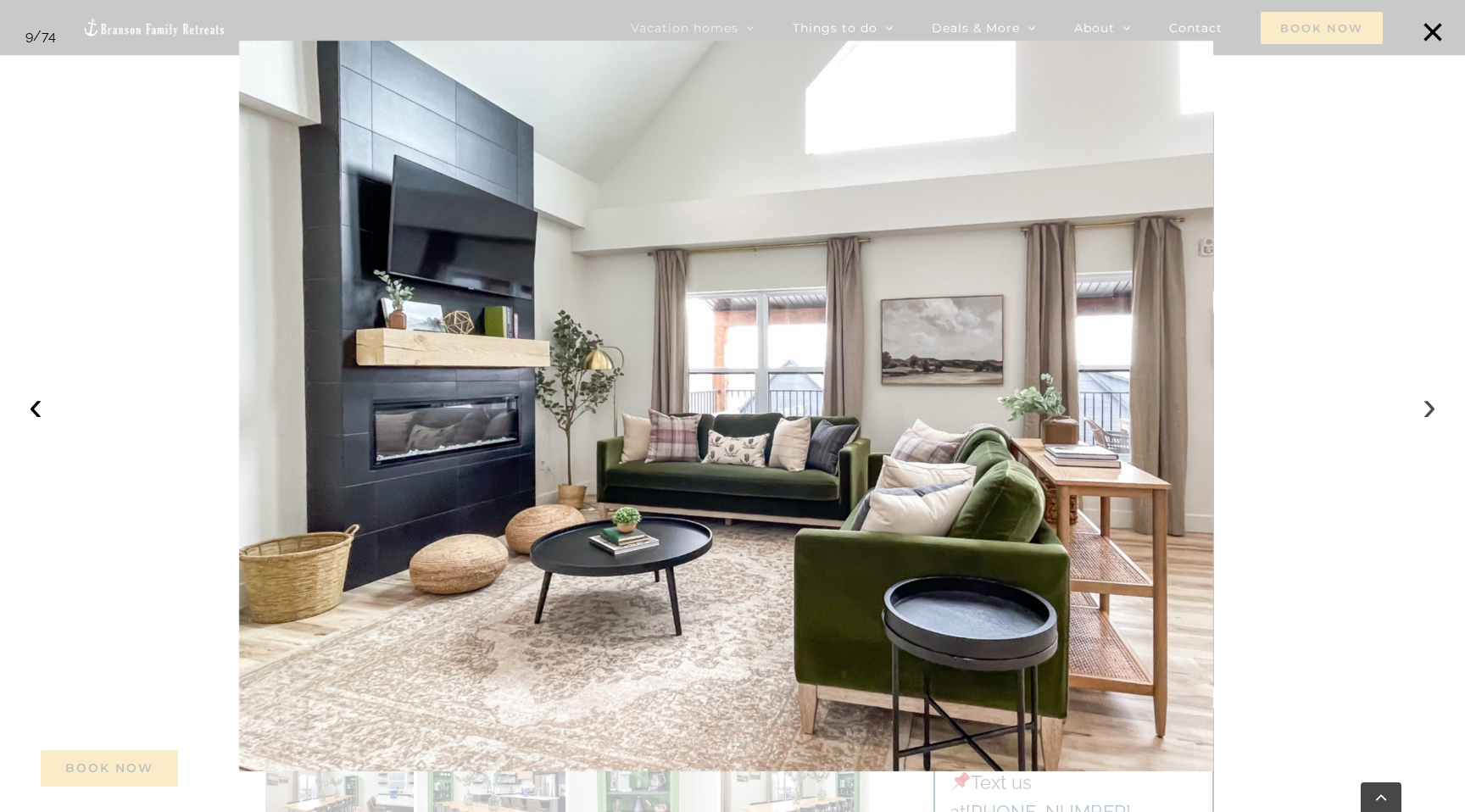
click at [1428, 409] on button "›" at bounding box center [1429, 405] width 37 height 37
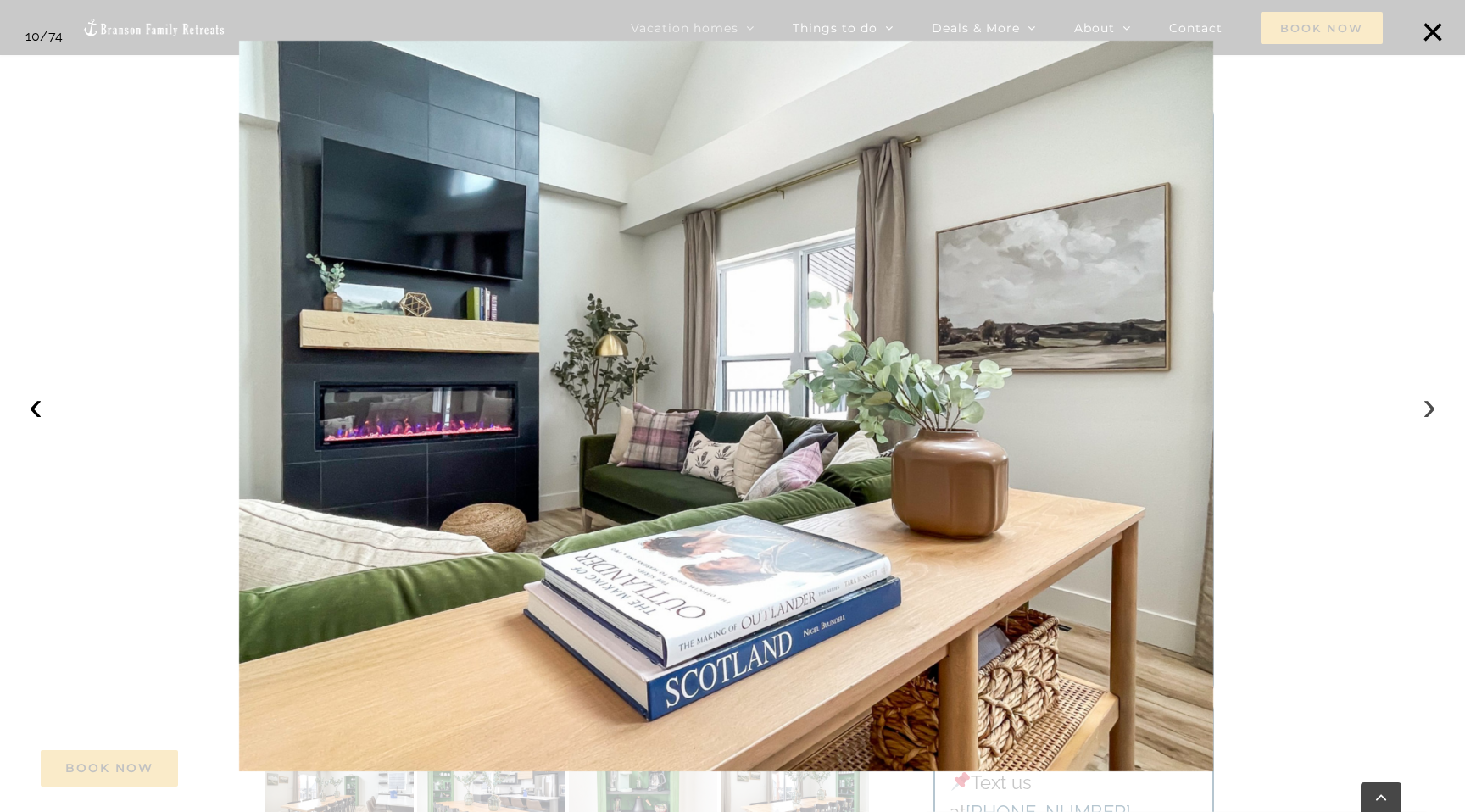
click at [1428, 409] on button "›" at bounding box center [1429, 405] width 37 height 37
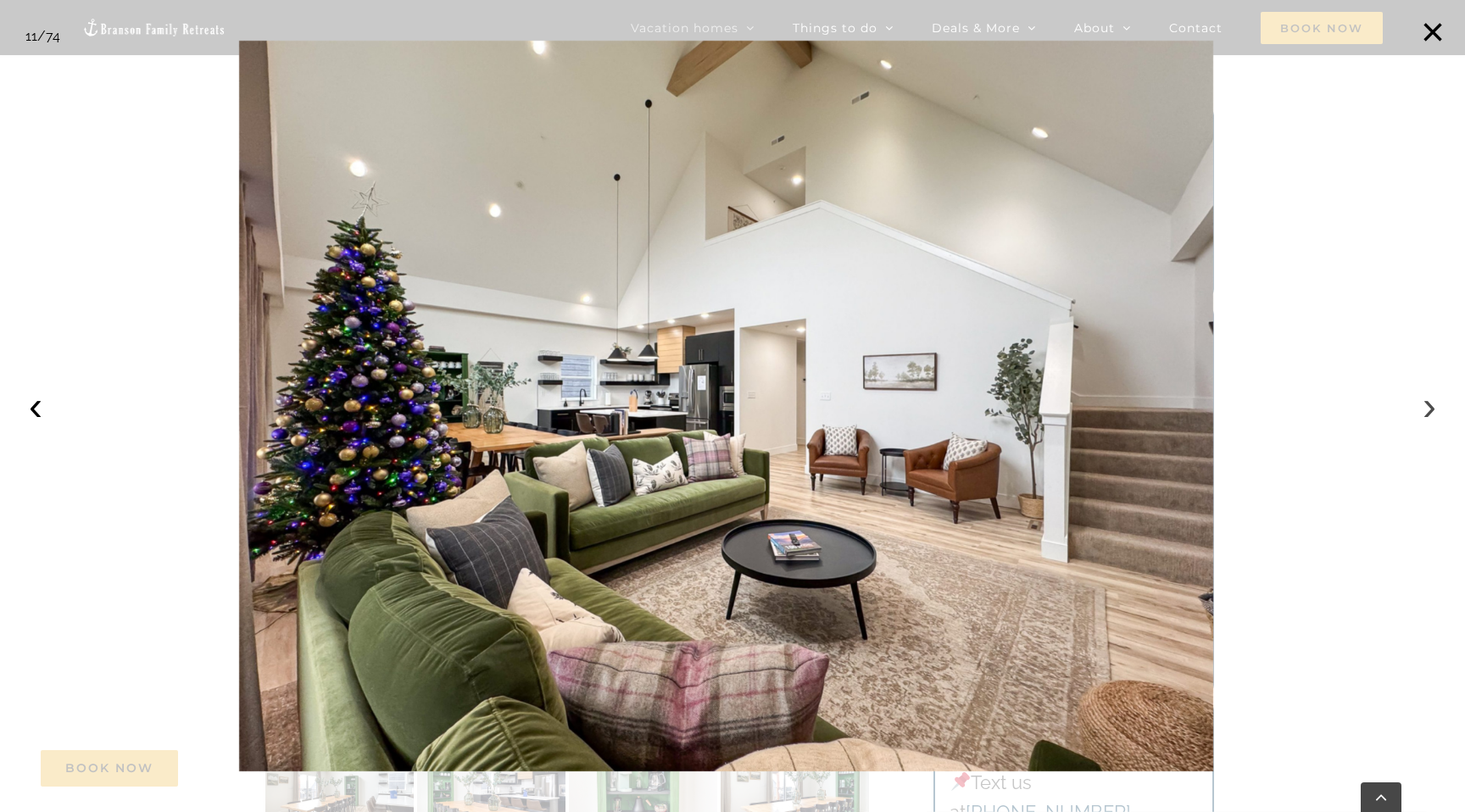
click at [1428, 409] on button "›" at bounding box center [1429, 405] width 37 height 37
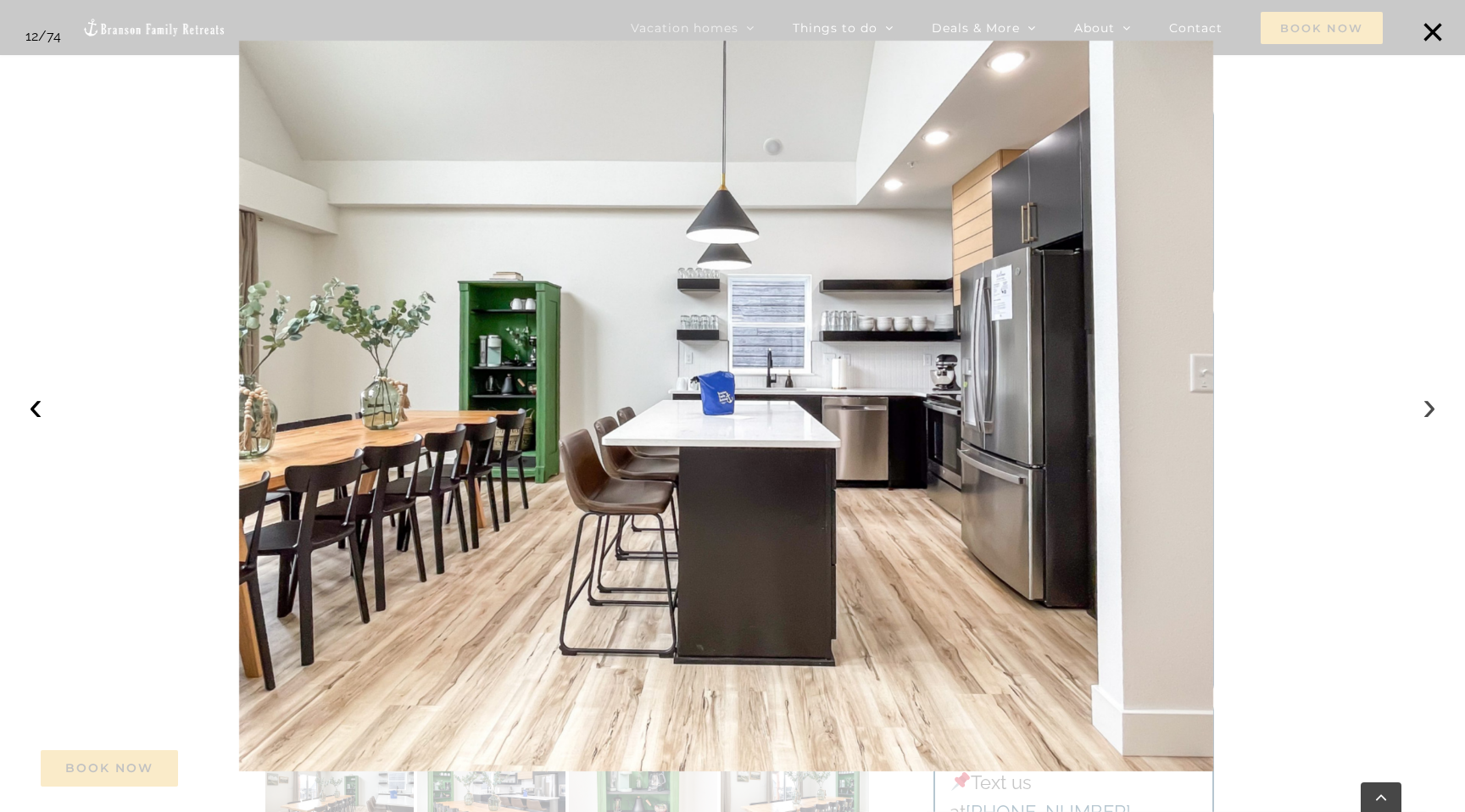
click at [1428, 409] on button "›" at bounding box center [1429, 405] width 37 height 37
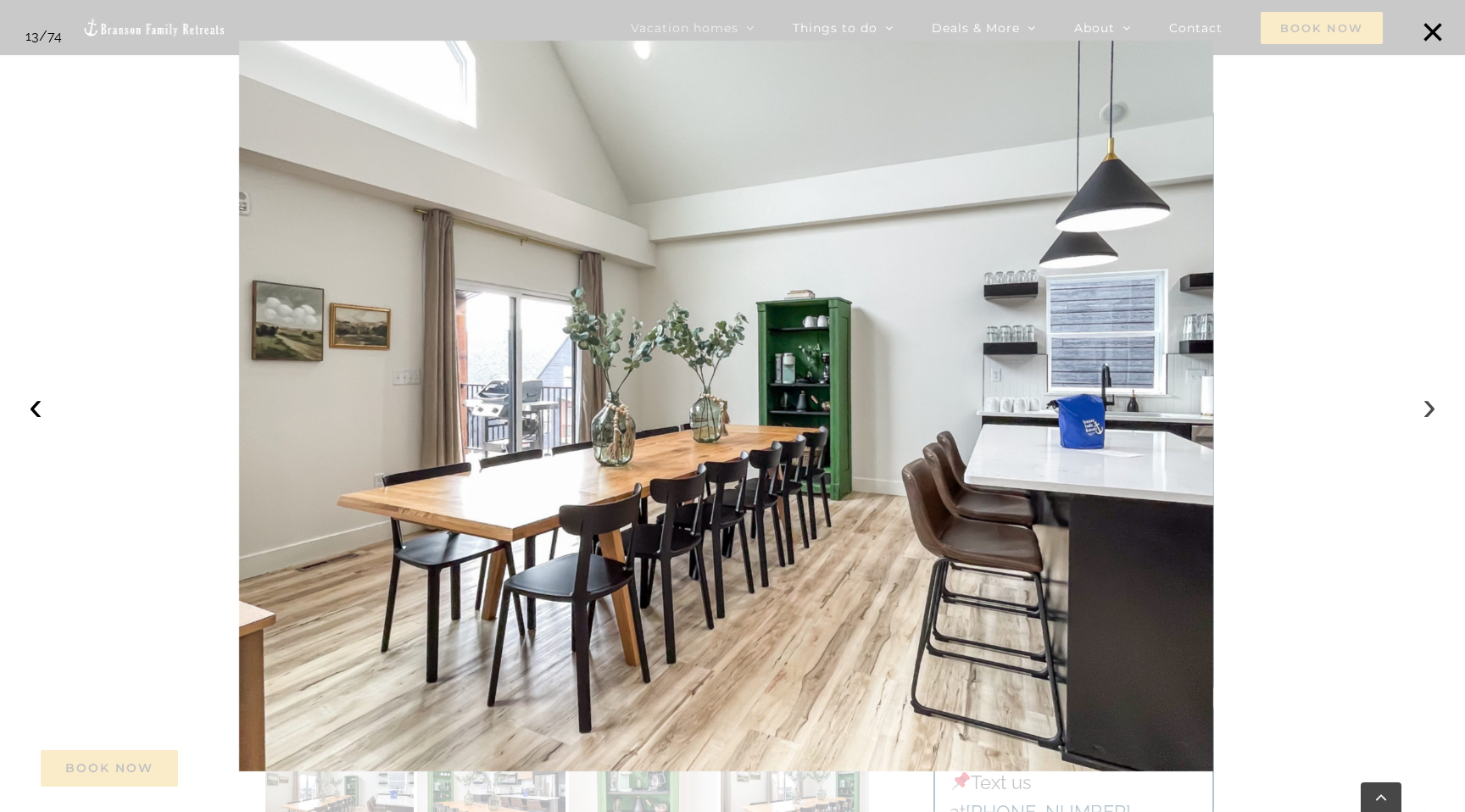
click at [1428, 409] on button "›" at bounding box center [1429, 405] width 37 height 37
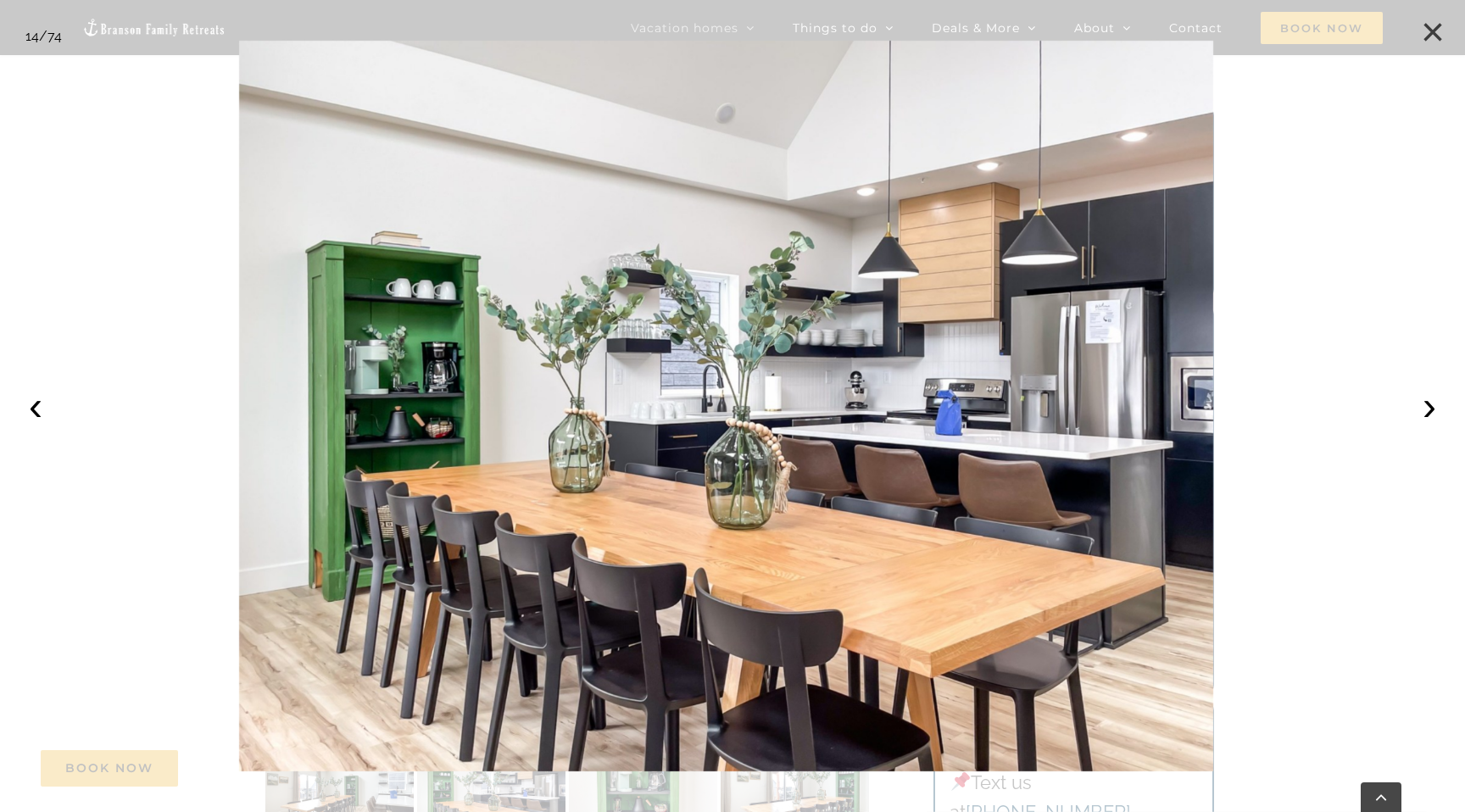
click at [1430, 29] on button "×" at bounding box center [1432, 32] width 37 height 37
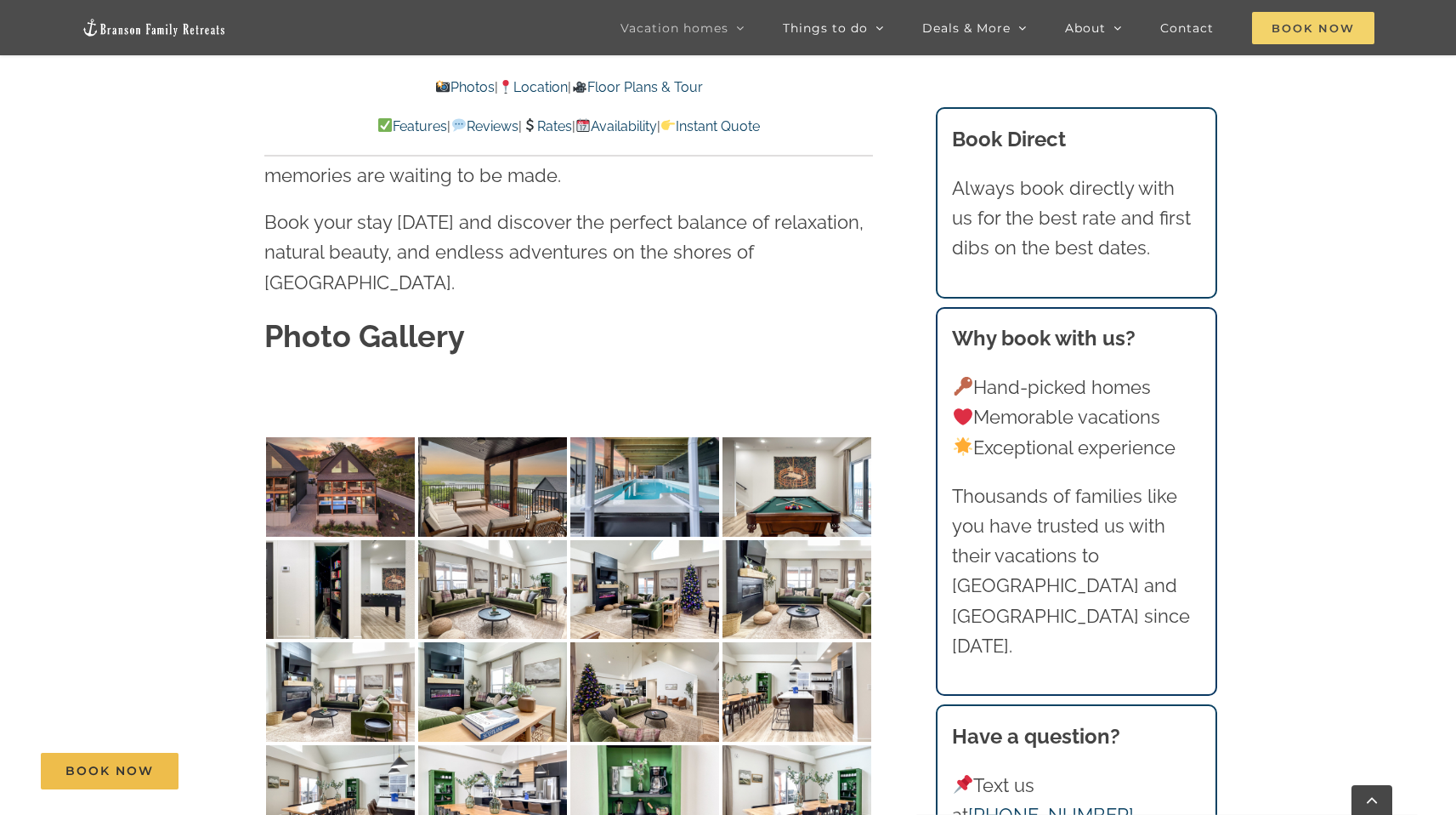
click at [1314, 36] on span "Book Now" at bounding box center [1313, 28] width 122 height 32
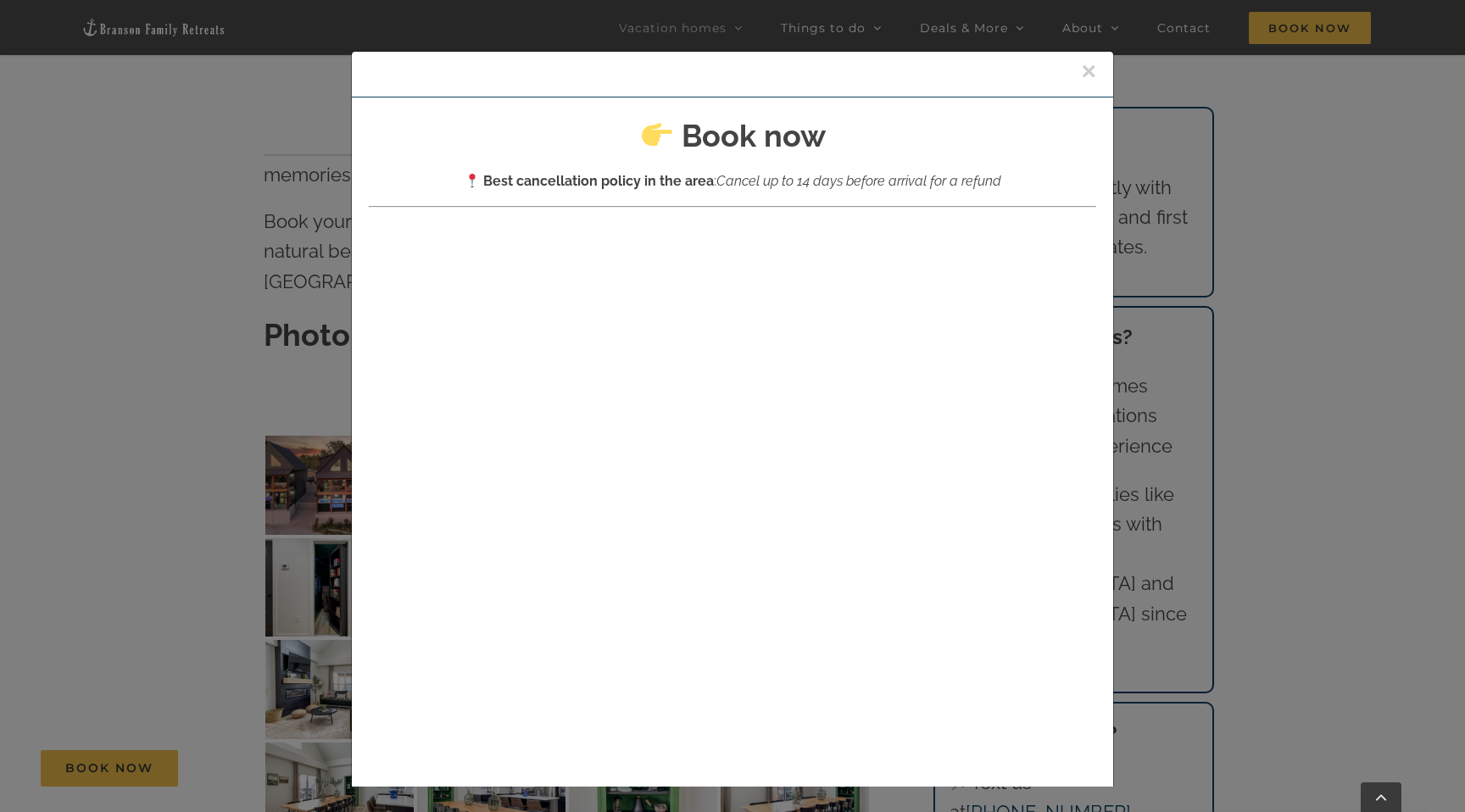
click at [1077, 67] on div "×" at bounding box center [732, 74] width 761 height 46
click at [1081, 68] on button "×" at bounding box center [1089, 71] width 16 height 25
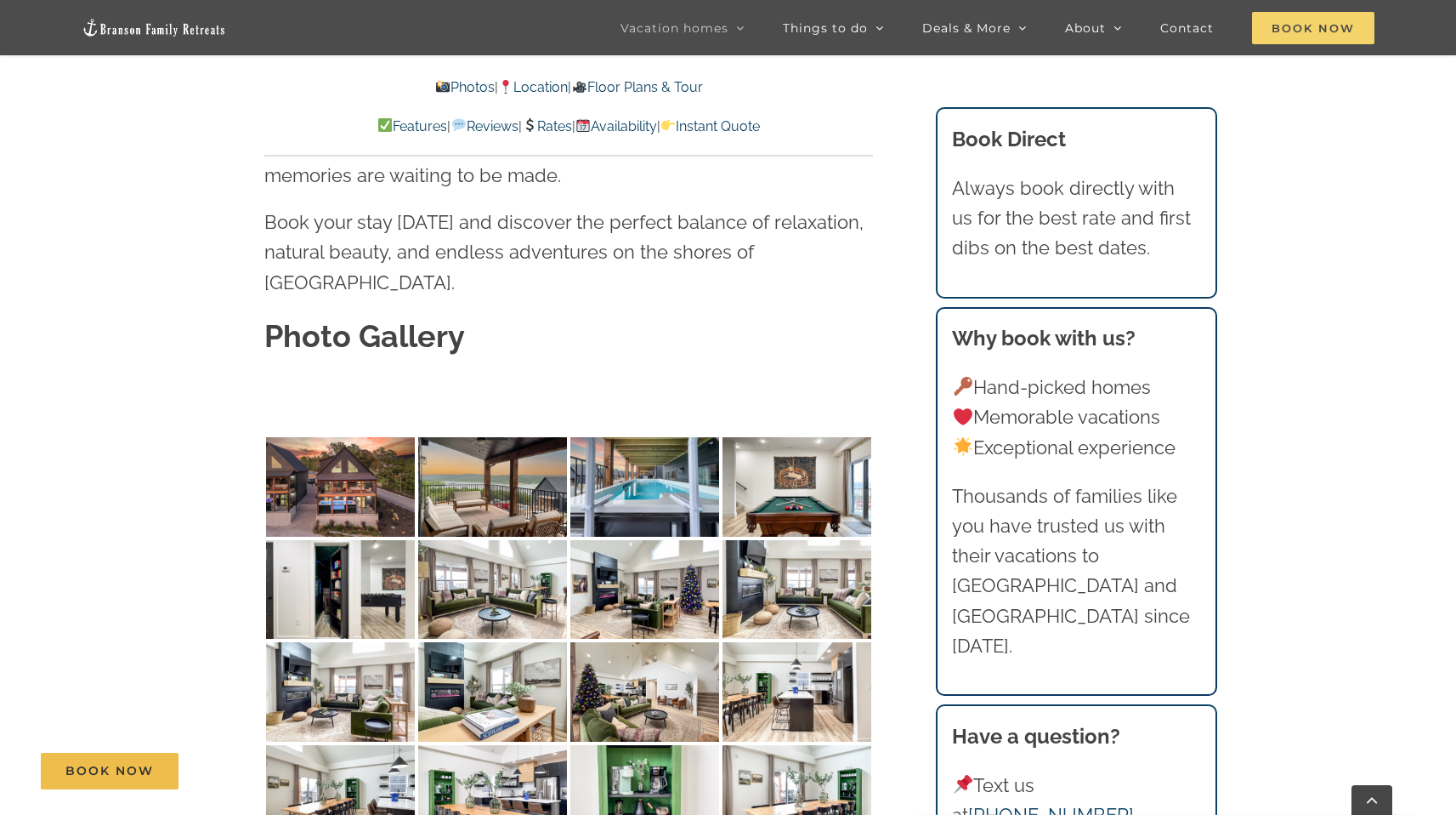
click at [1314, 16] on span "Book Now" at bounding box center [1313, 28] width 122 height 32
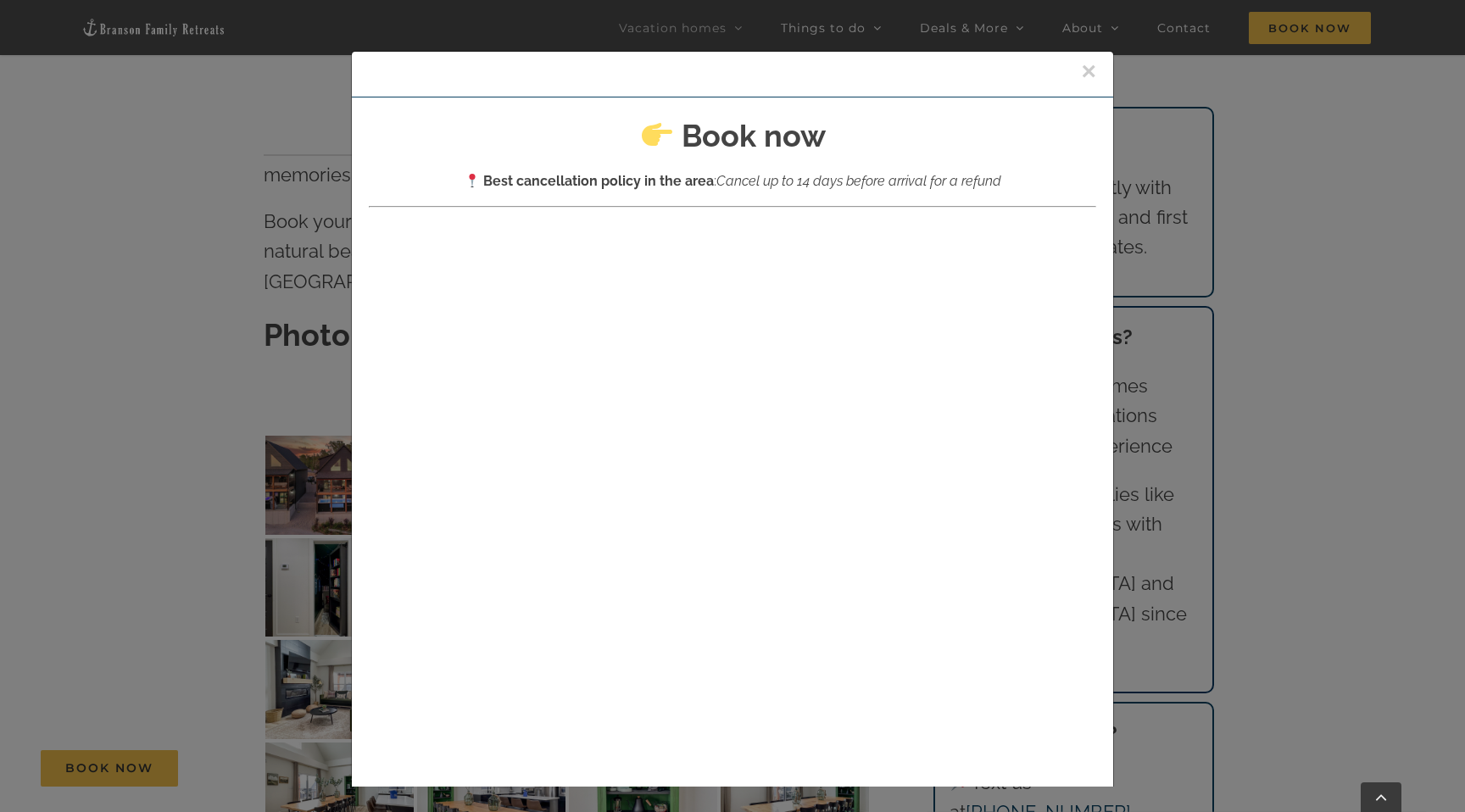
click at [1079, 76] on div "×" at bounding box center [732, 74] width 761 height 46
click at [1081, 68] on button "×" at bounding box center [1089, 71] width 16 height 25
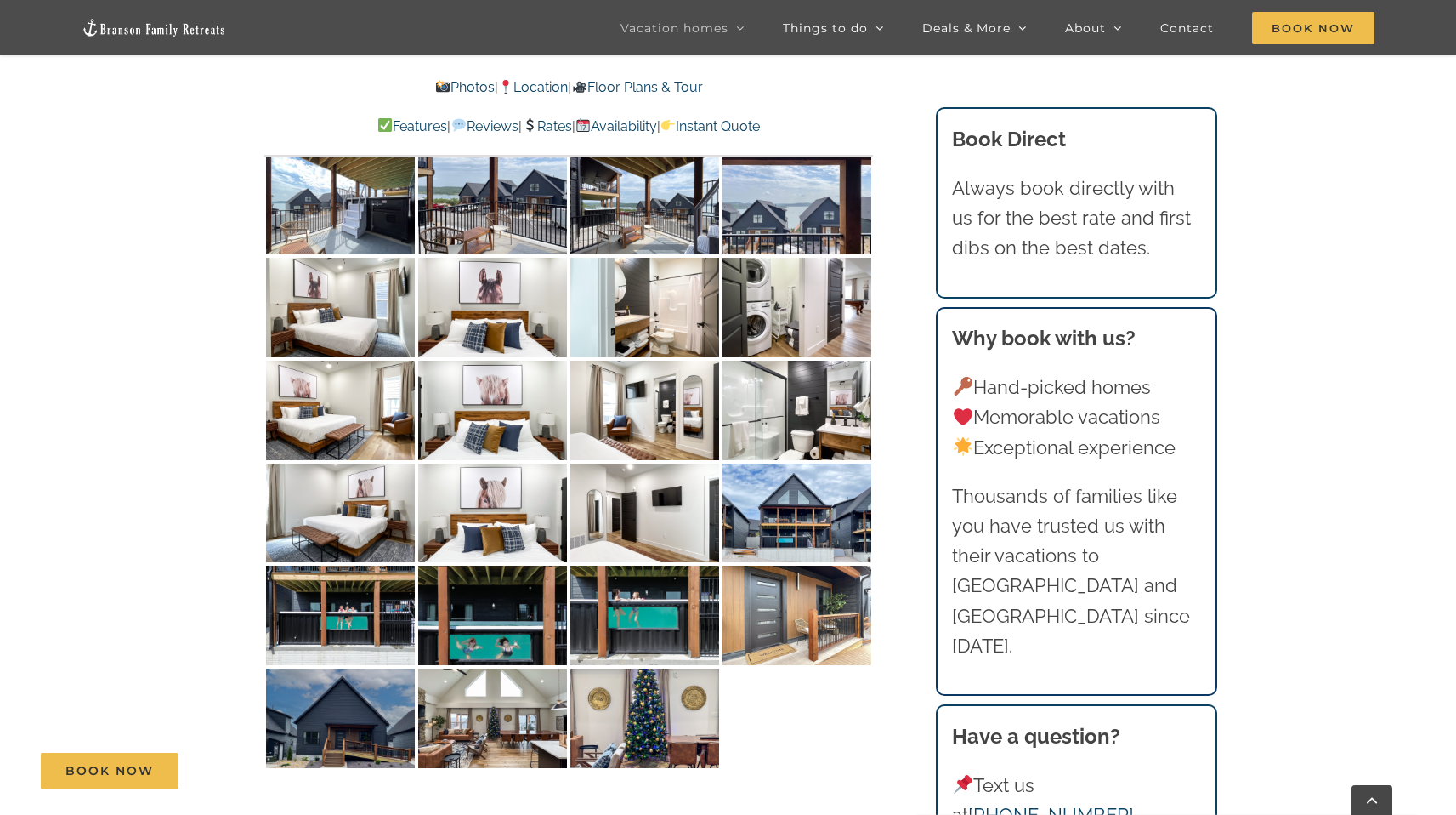
scroll to position [8484, 0]
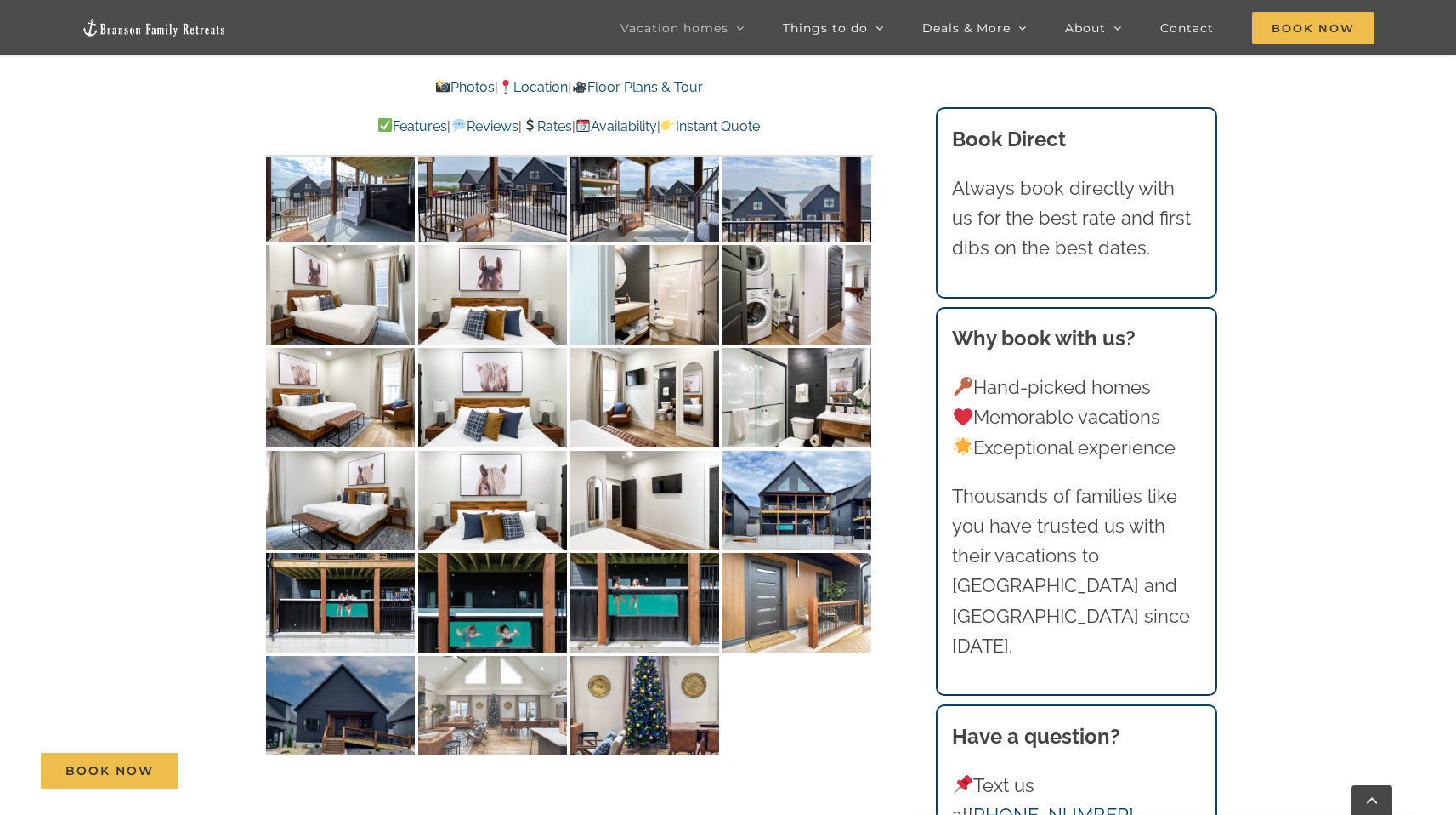
click at [475, 655] on img at bounding box center [493, 705] width 149 height 100
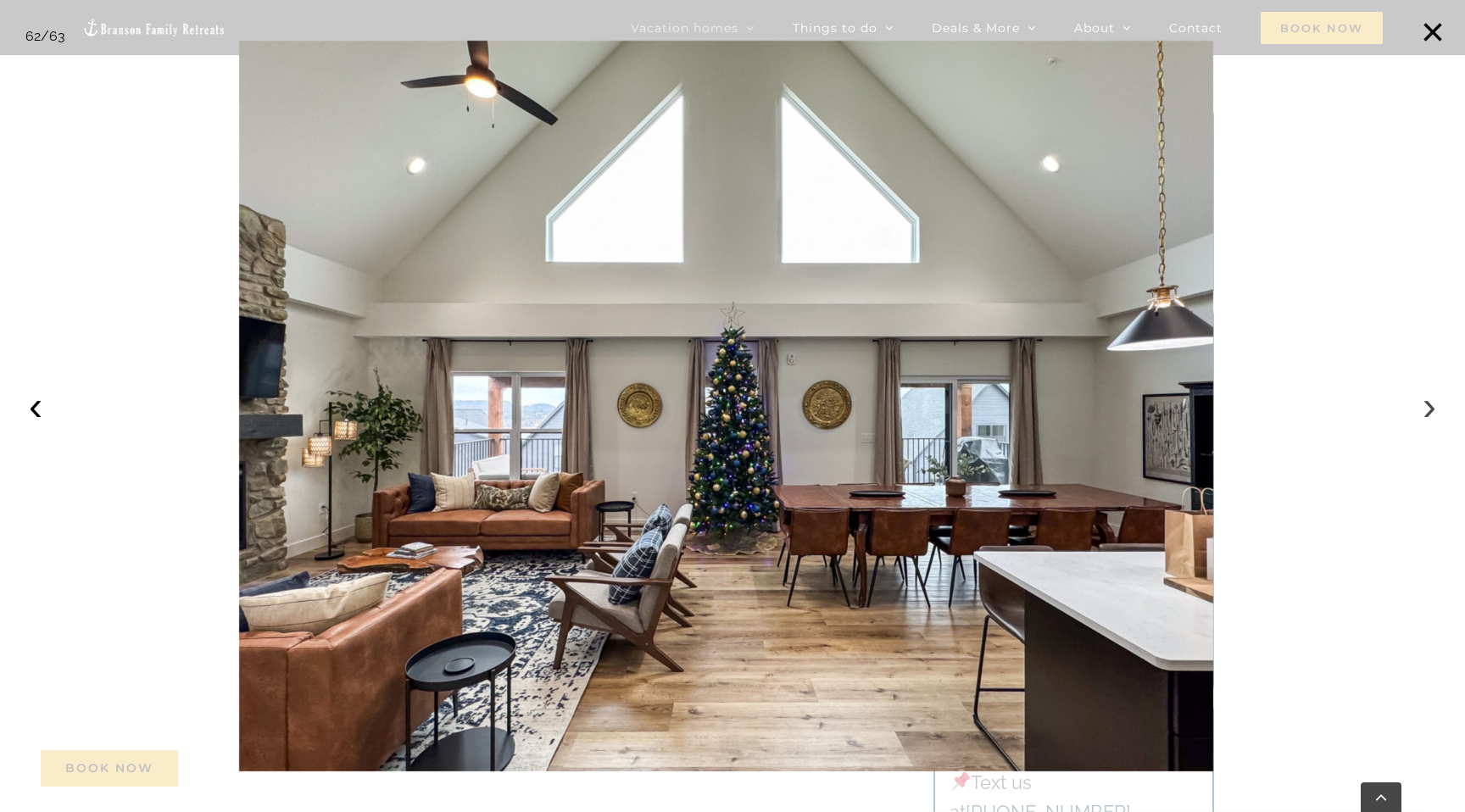
click at [1438, 411] on button "›" at bounding box center [1429, 405] width 37 height 37
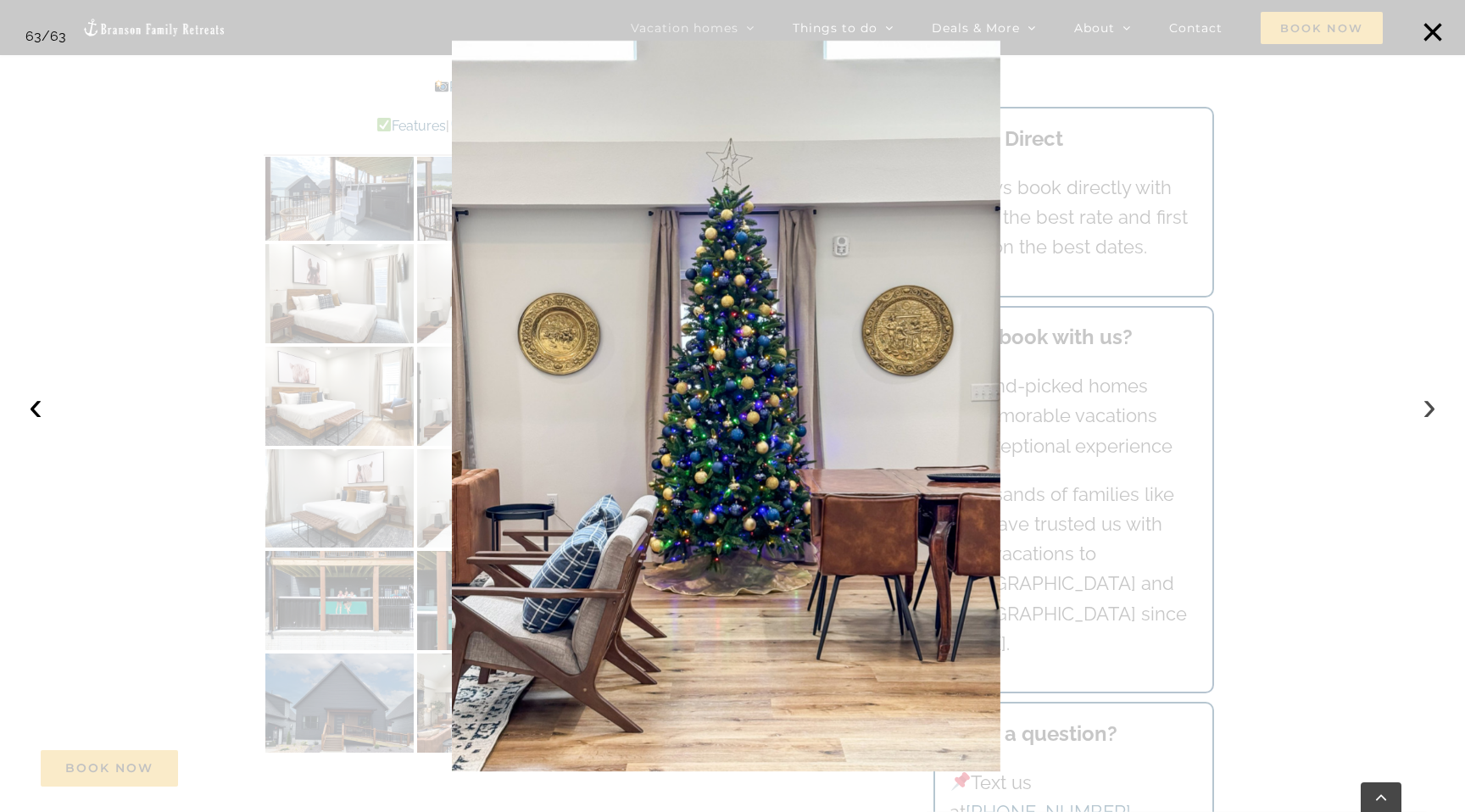
click at [1438, 411] on button "›" at bounding box center [1429, 405] width 37 height 37
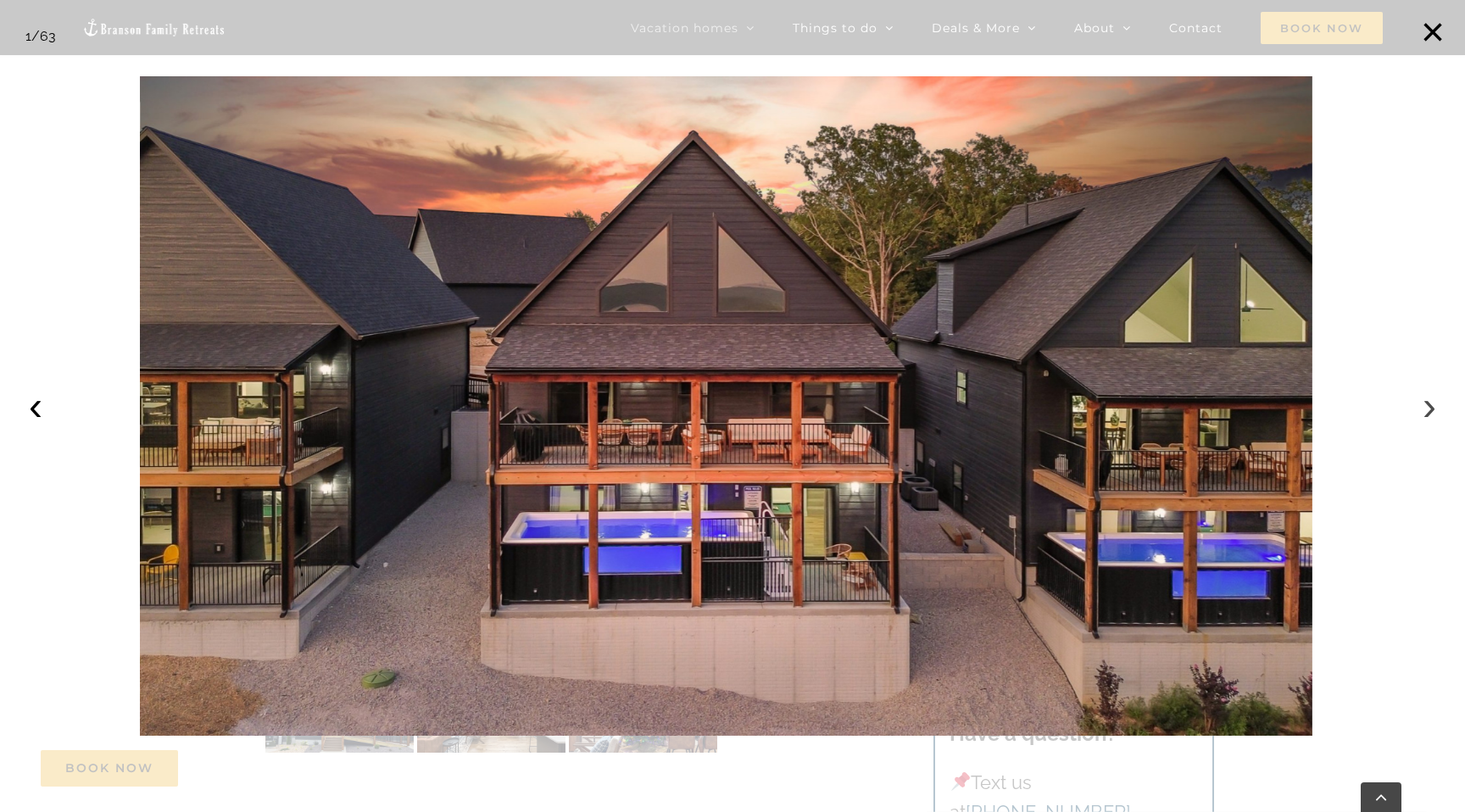
click at [1440, 411] on button "›" at bounding box center [1429, 405] width 37 height 37
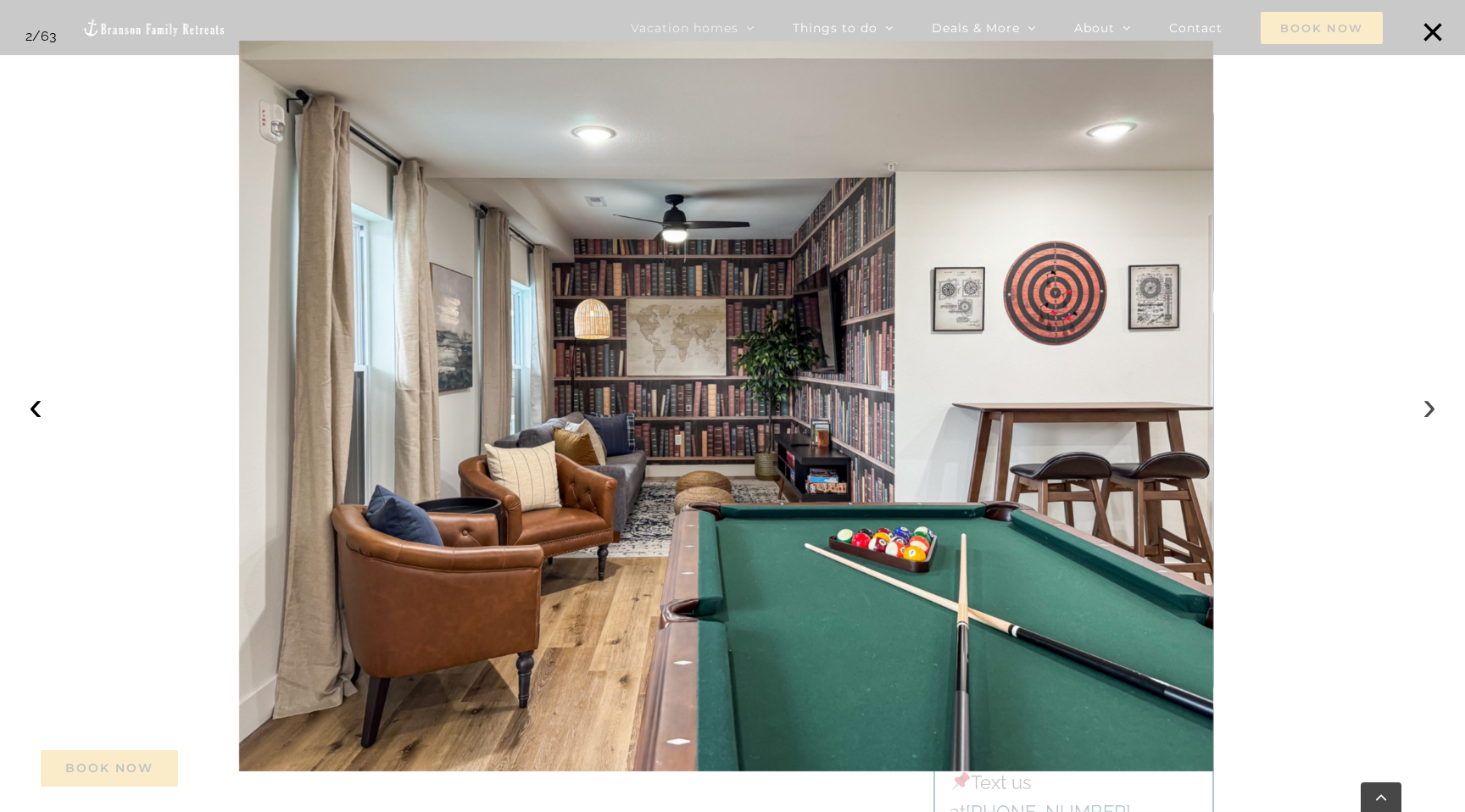
click at [1440, 412] on button "›" at bounding box center [1429, 405] width 37 height 37
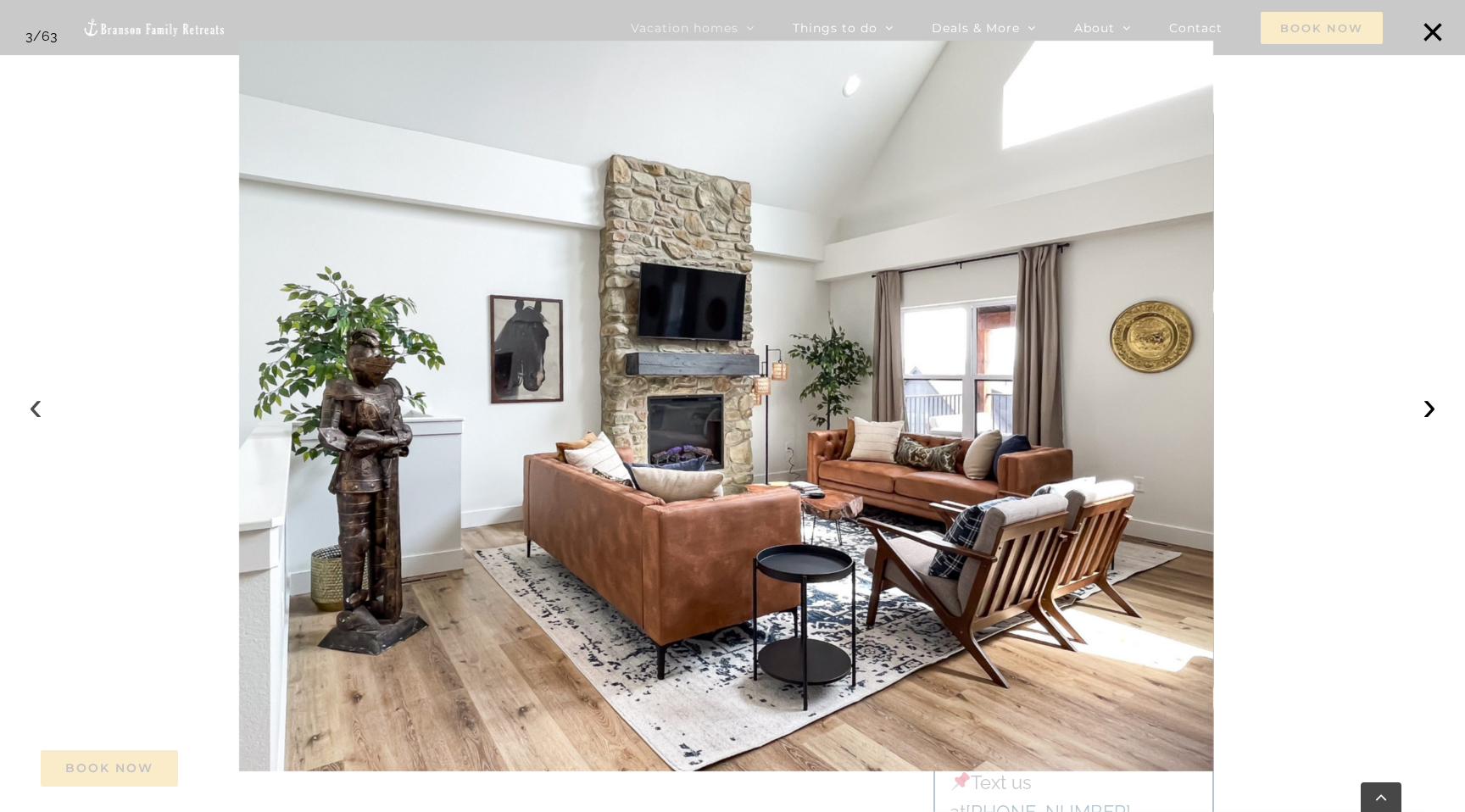
click at [42, 416] on button "‹" at bounding box center [35, 405] width 37 height 37
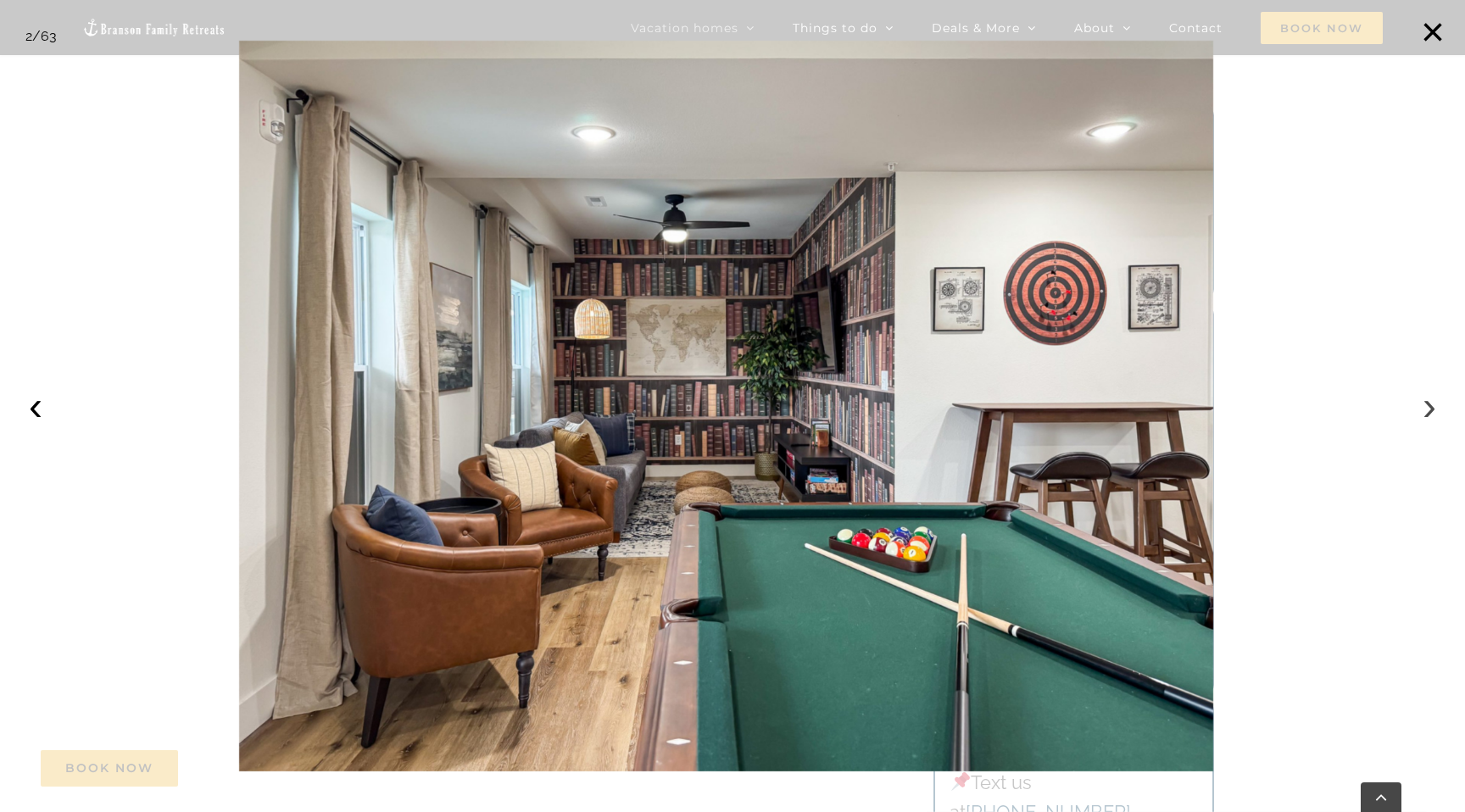
click at [1436, 406] on button "›" at bounding box center [1429, 405] width 37 height 37
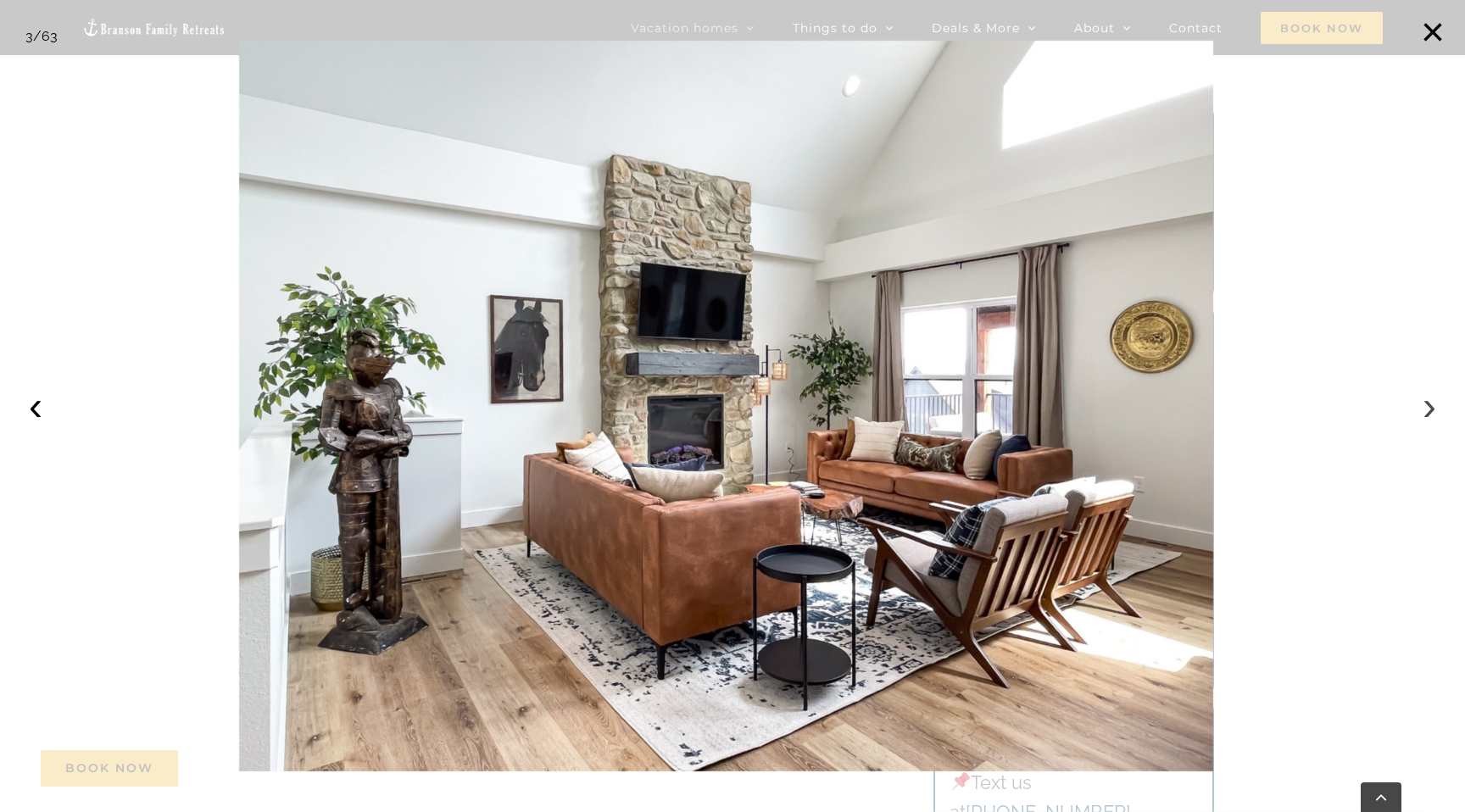
click at [1436, 406] on button "›" at bounding box center [1429, 405] width 37 height 37
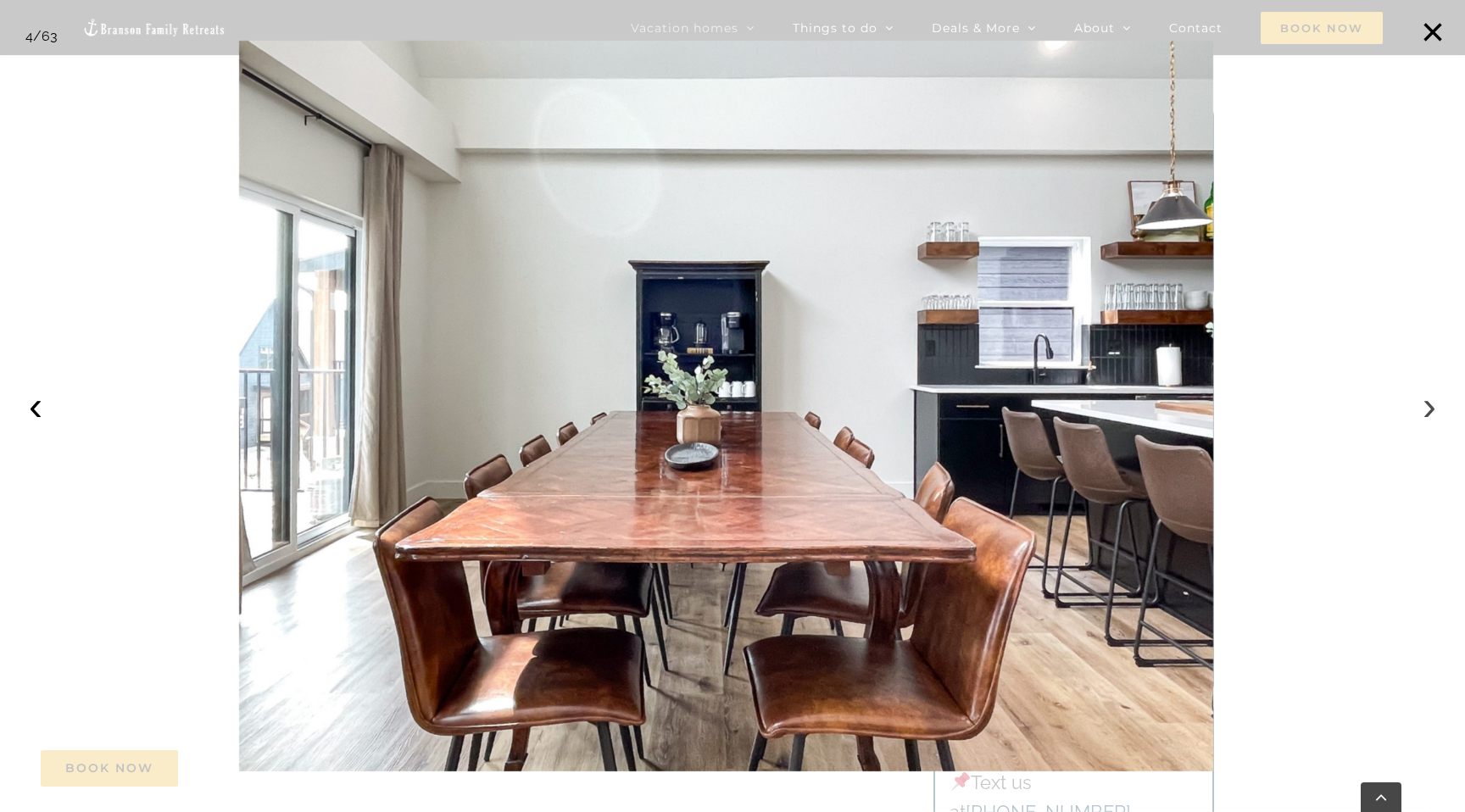
click at [1436, 406] on button "›" at bounding box center [1429, 405] width 37 height 37
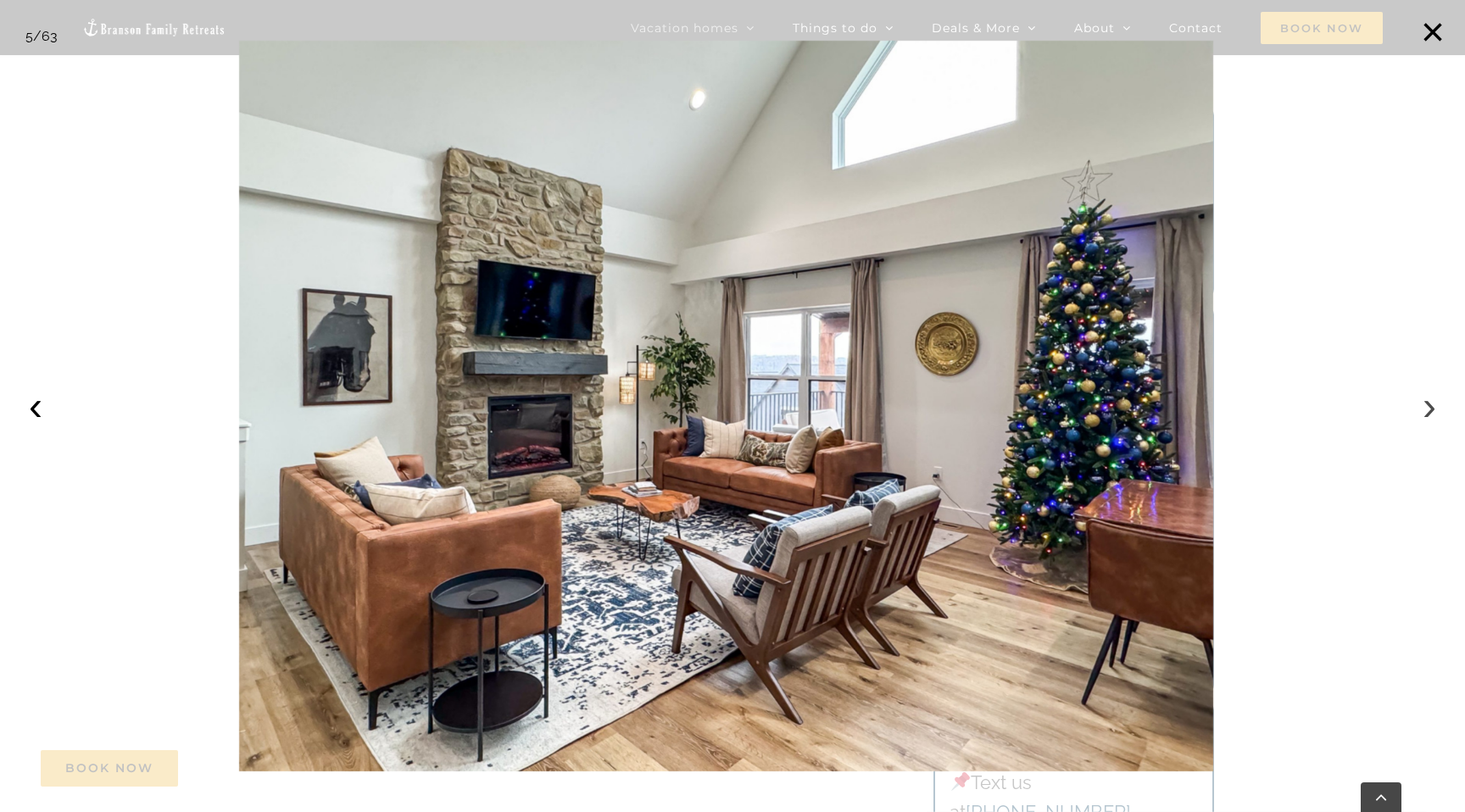
click at [1436, 406] on button "›" at bounding box center [1429, 405] width 37 height 37
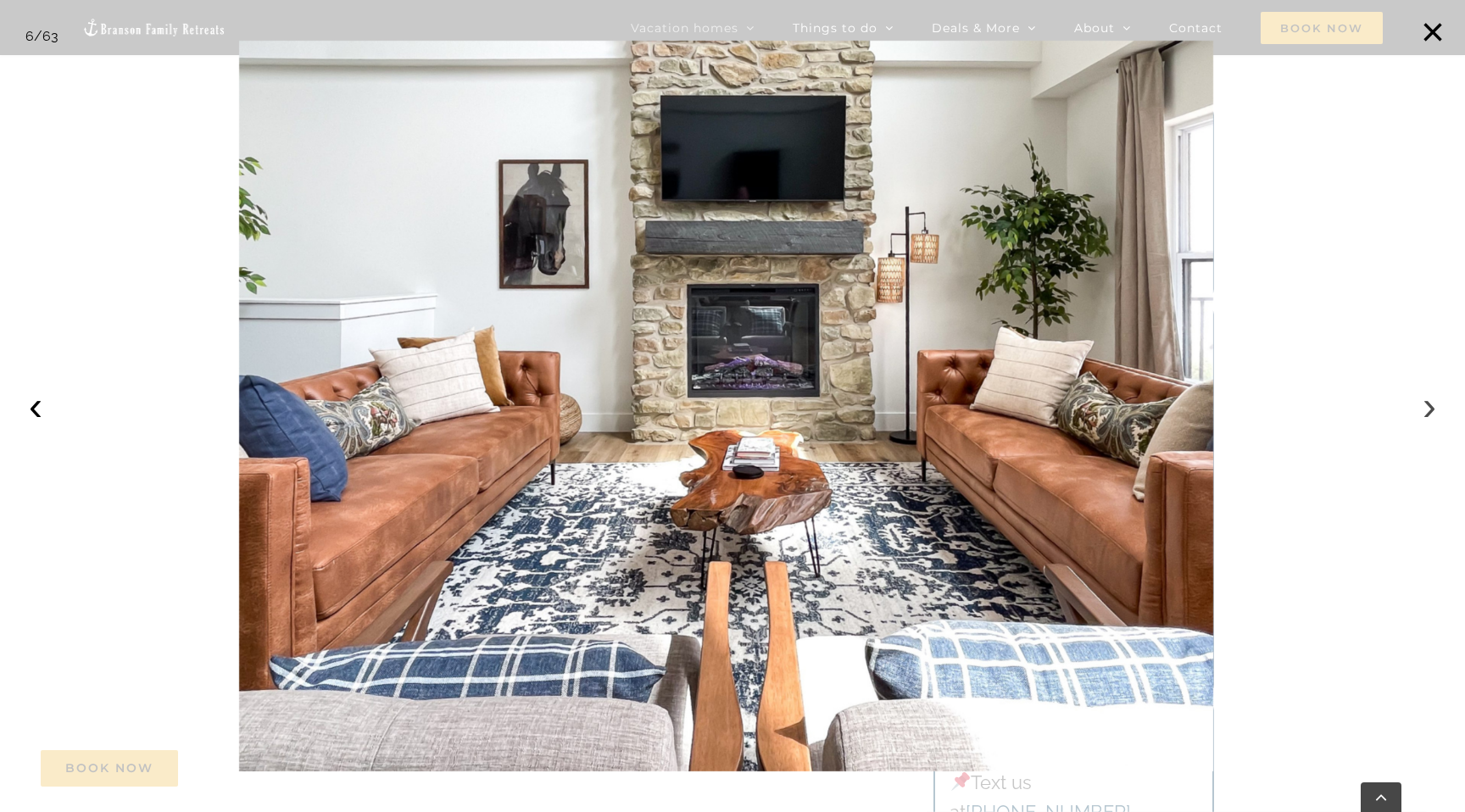
click at [1436, 406] on button "›" at bounding box center [1429, 405] width 37 height 37
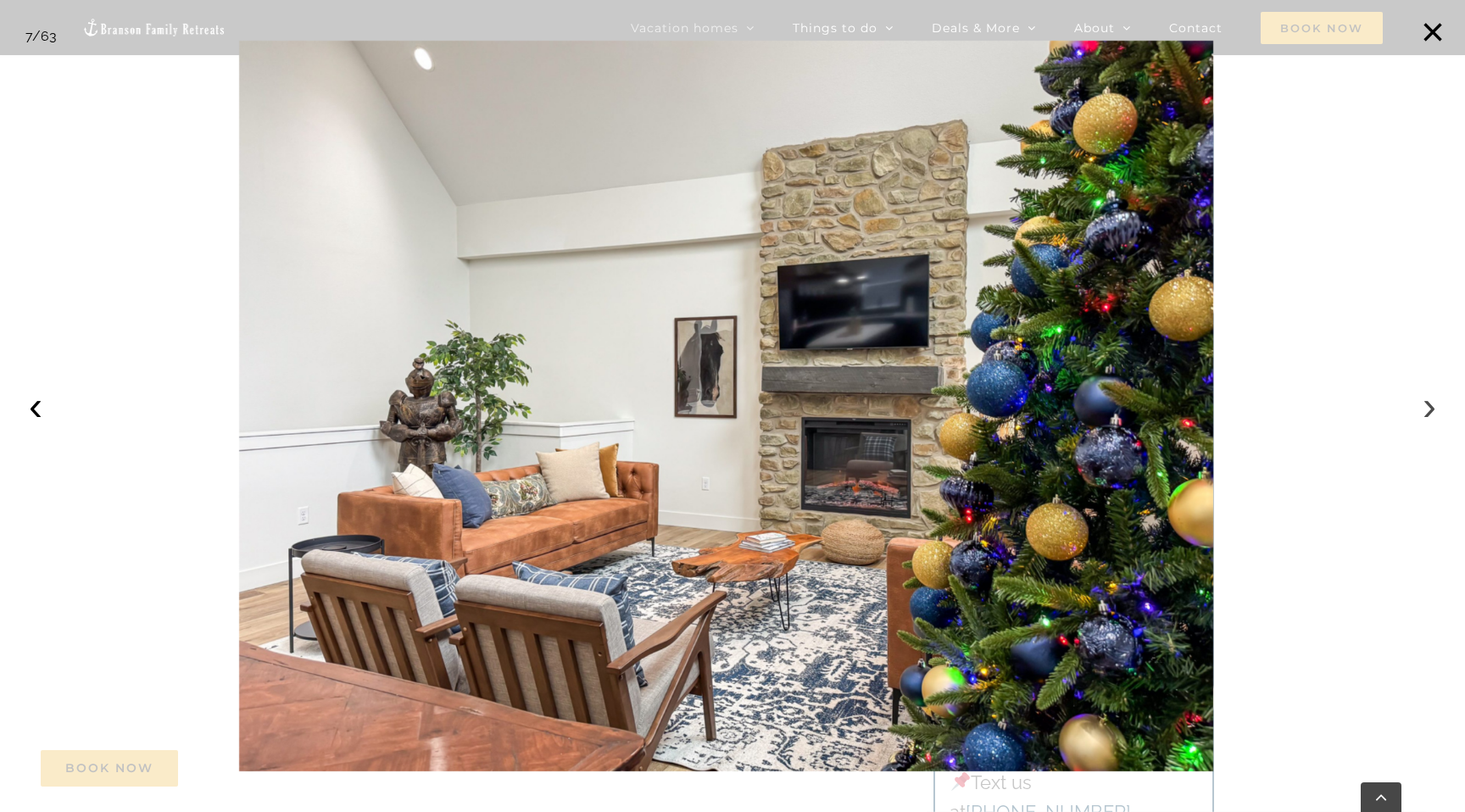
click at [1436, 406] on button "›" at bounding box center [1429, 405] width 37 height 37
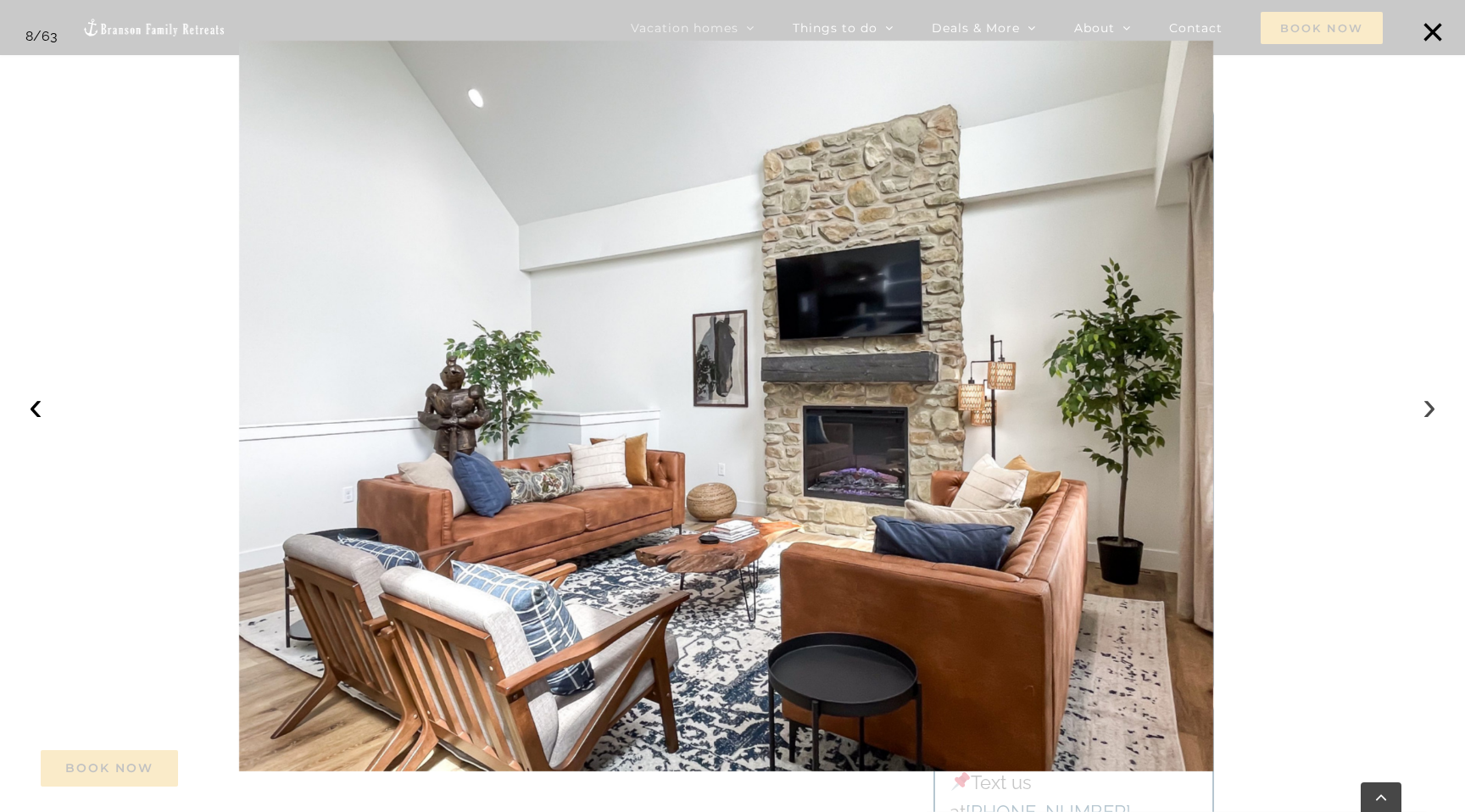
click at [1436, 406] on button "›" at bounding box center [1429, 405] width 37 height 37
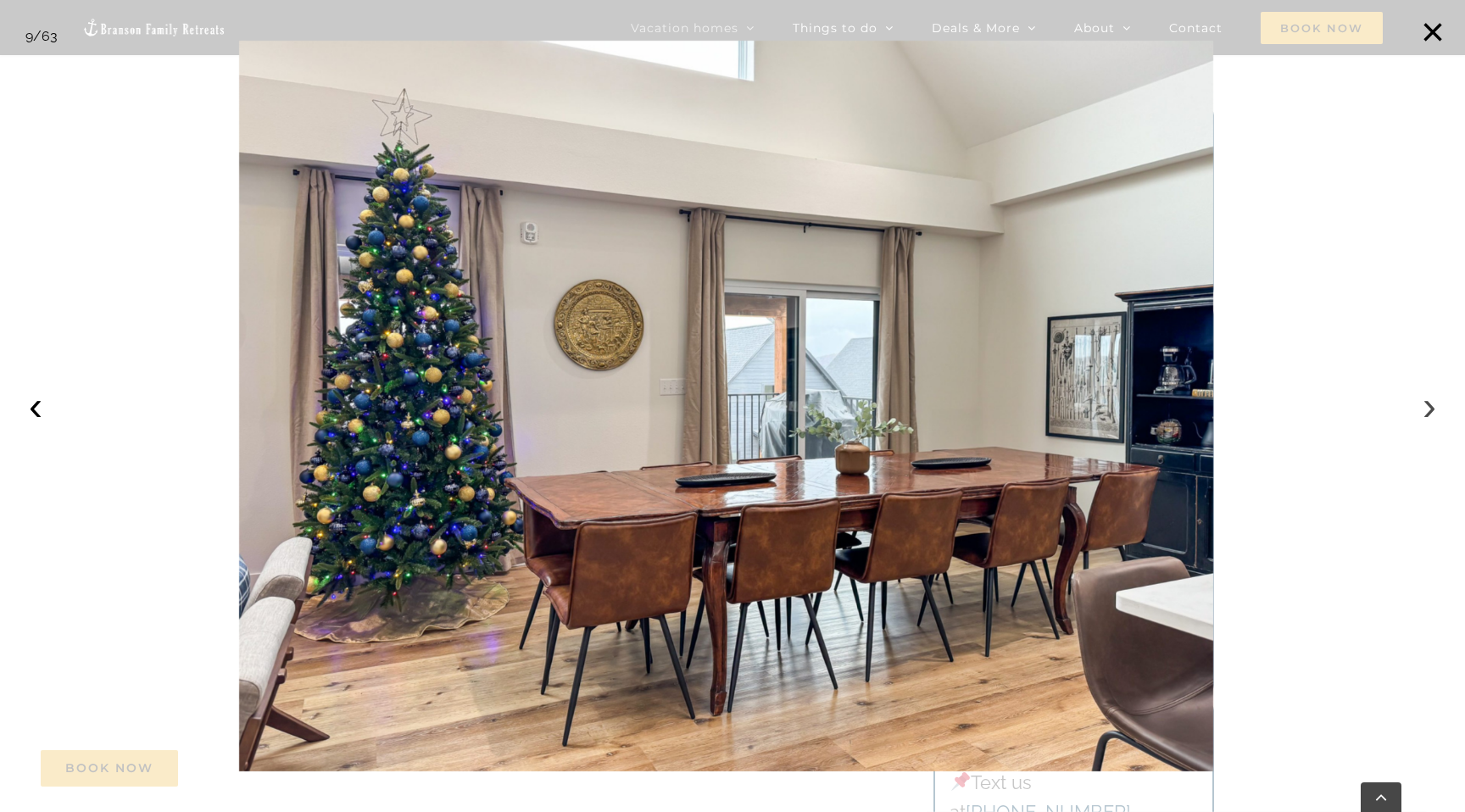
click at [1436, 406] on button "›" at bounding box center [1429, 405] width 37 height 37
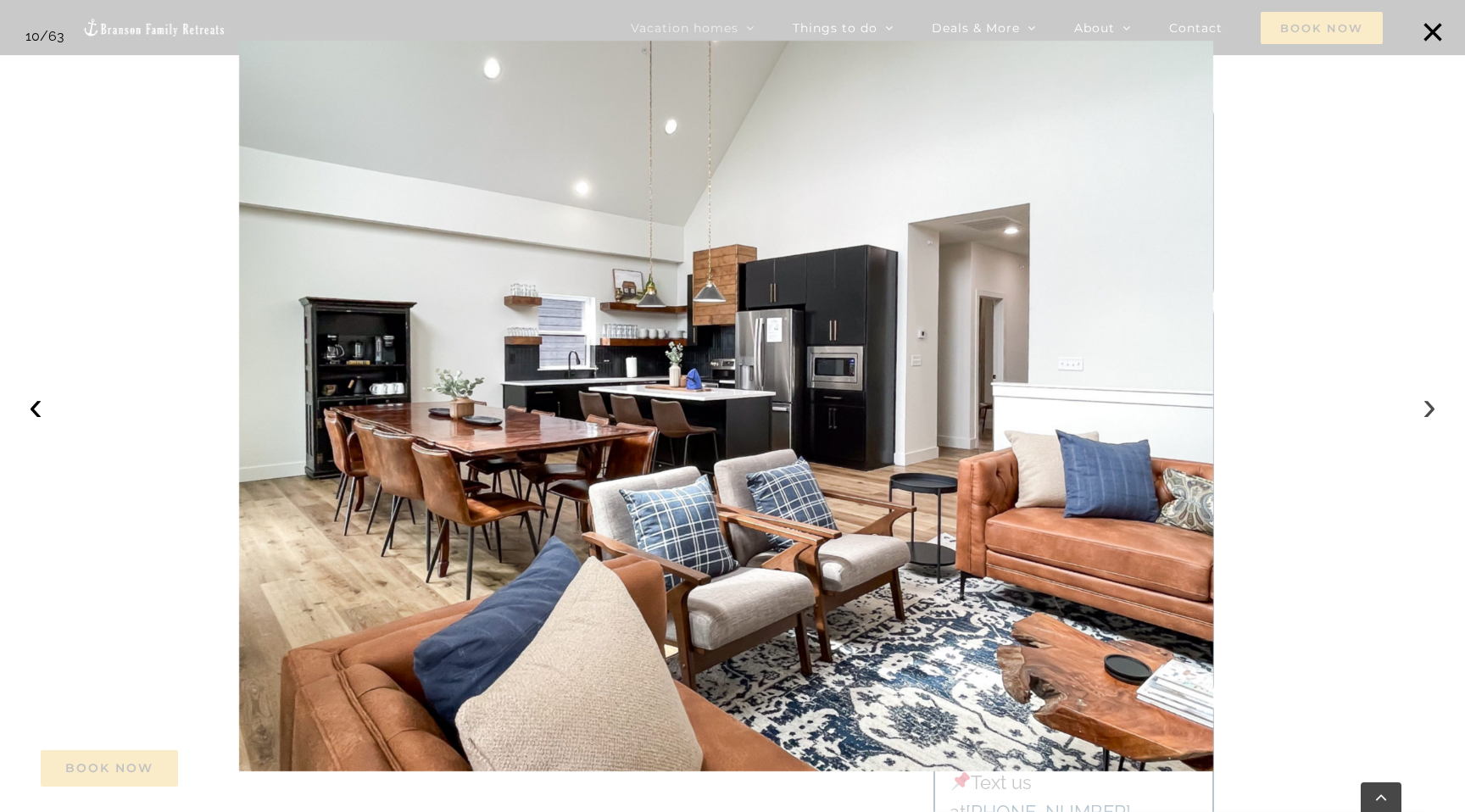
click at [1436, 406] on button "›" at bounding box center [1429, 405] width 37 height 37
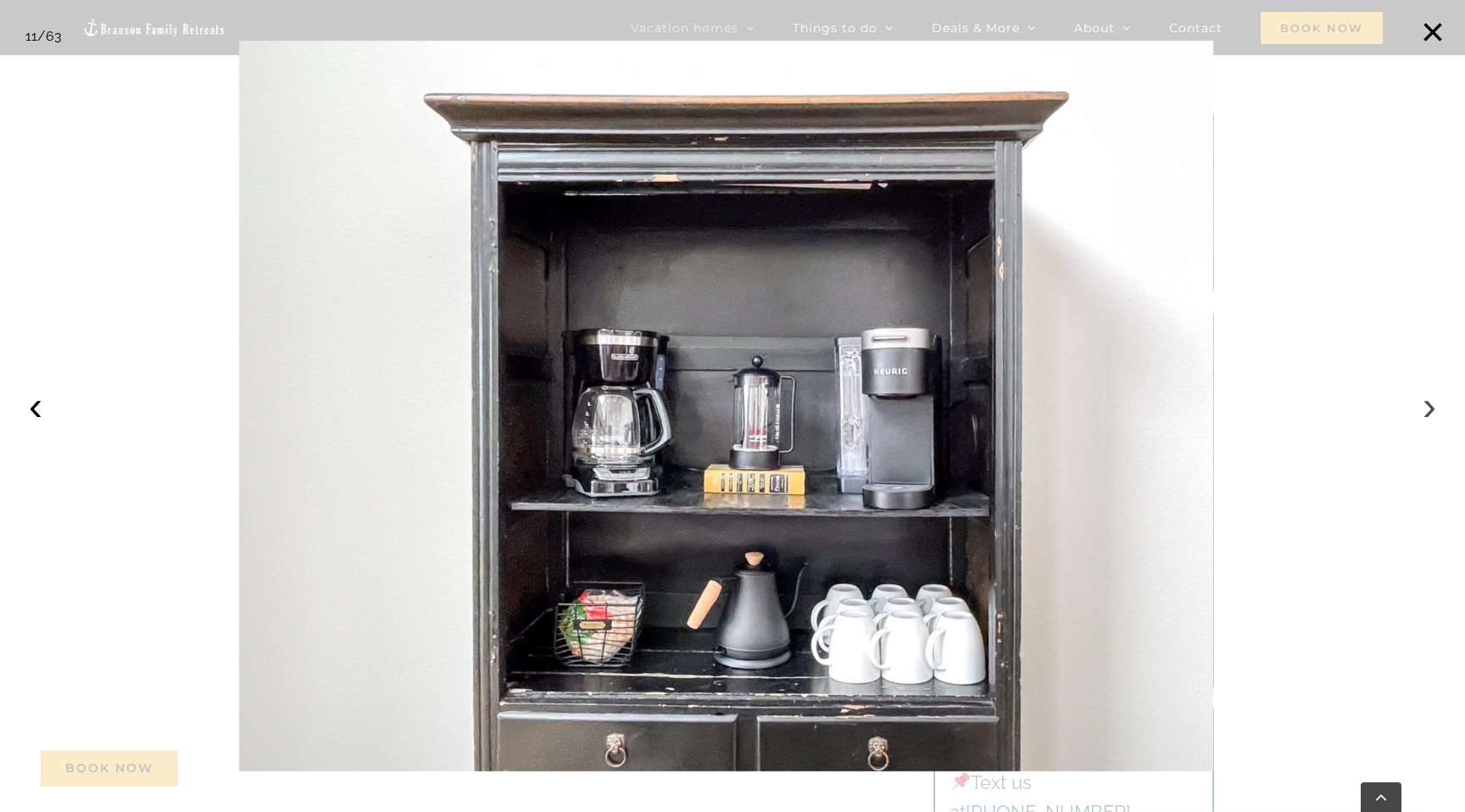
click at [1436, 406] on button "›" at bounding box center [1429, 405] width 37 height 37
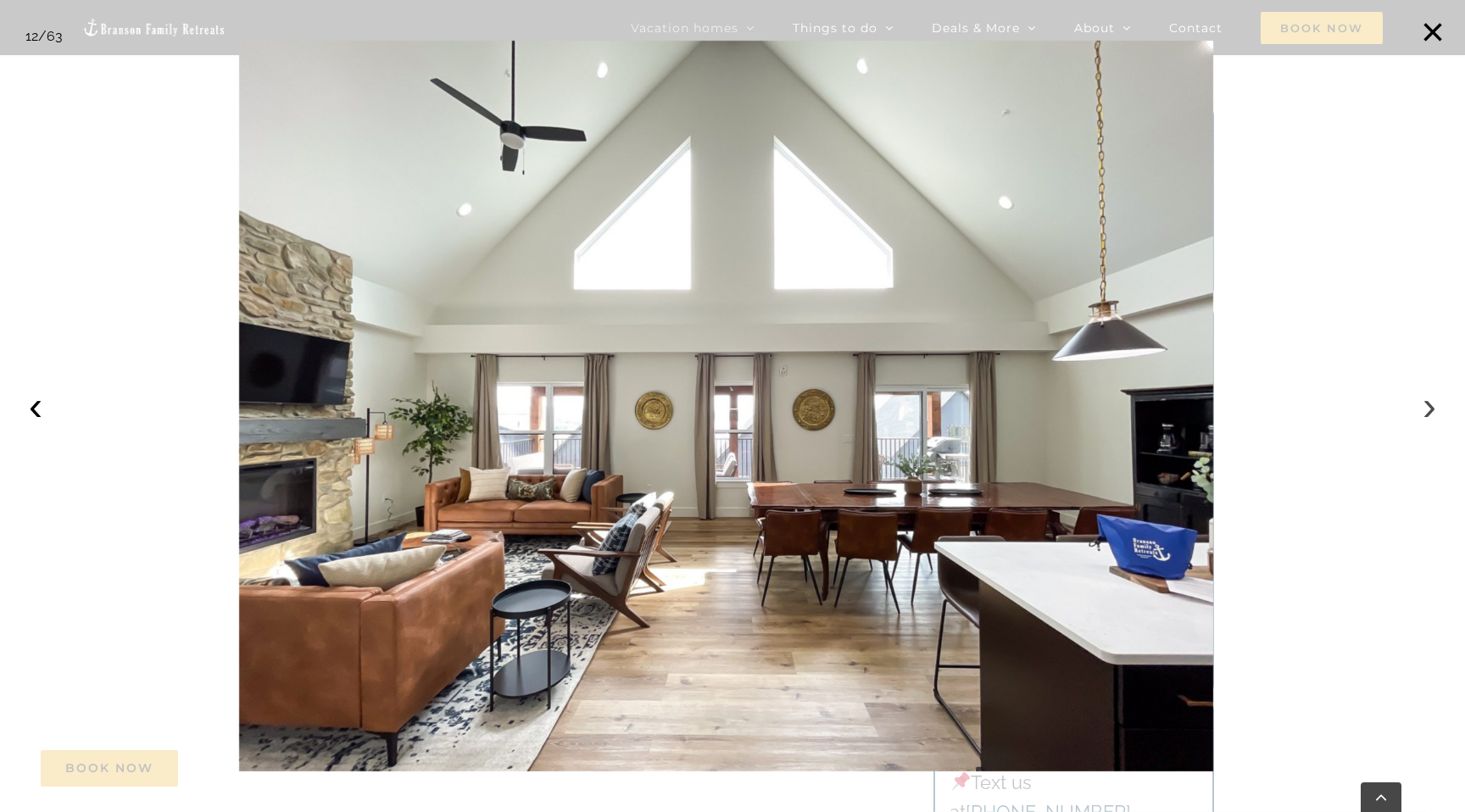
click at [1436, 406] on button "›" at bounding box center [1429, 405] width 37 height 37
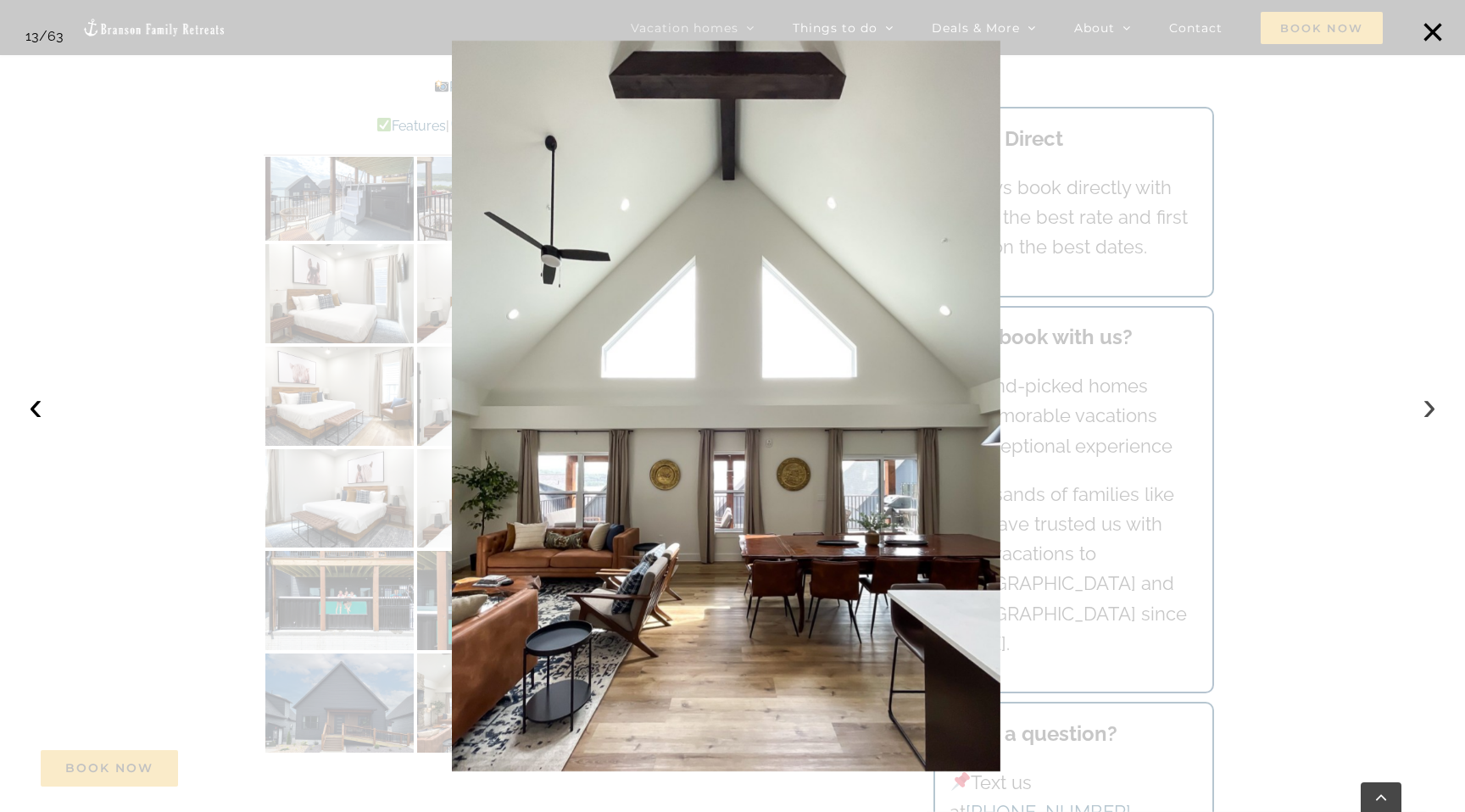
click at [1436, 406] on button "›" at bounding box center [1429, 405] width 37 height 37
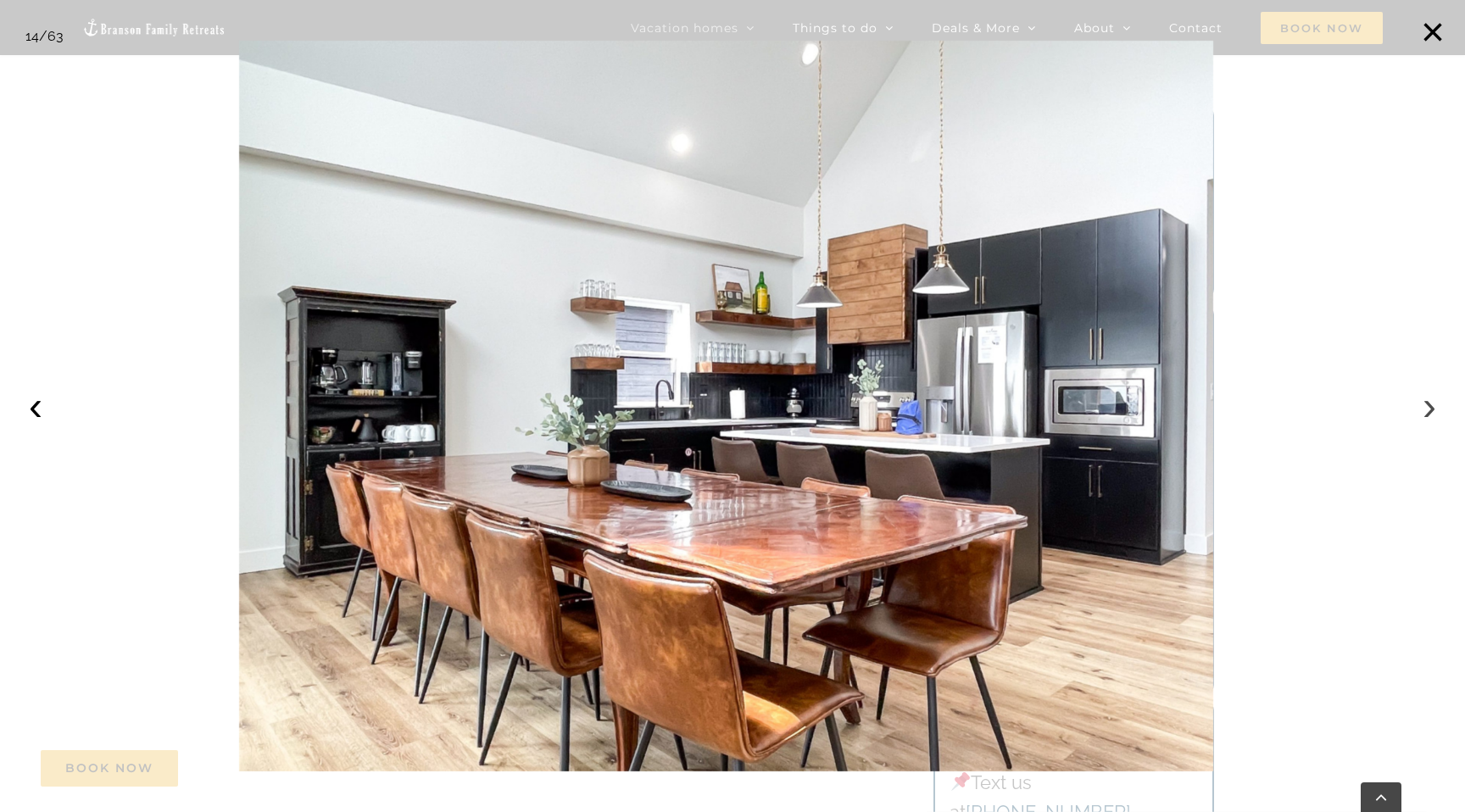
click at [1436, 406] on button "›" at bounding box center [1429, 405] width 37 height 37
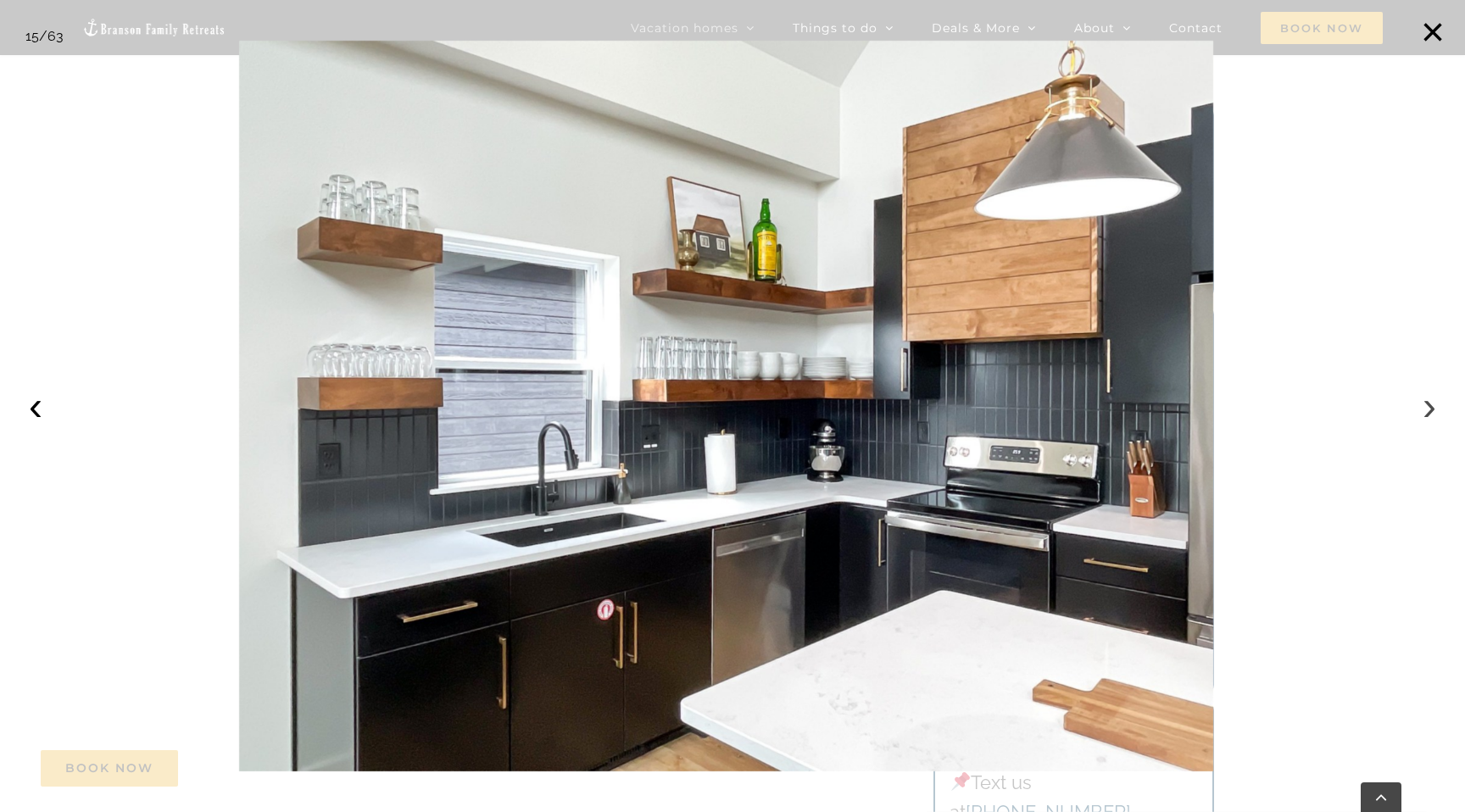
click at [1436, 406] on button "›" at bounding box center [1429, 405] width 37 height 37
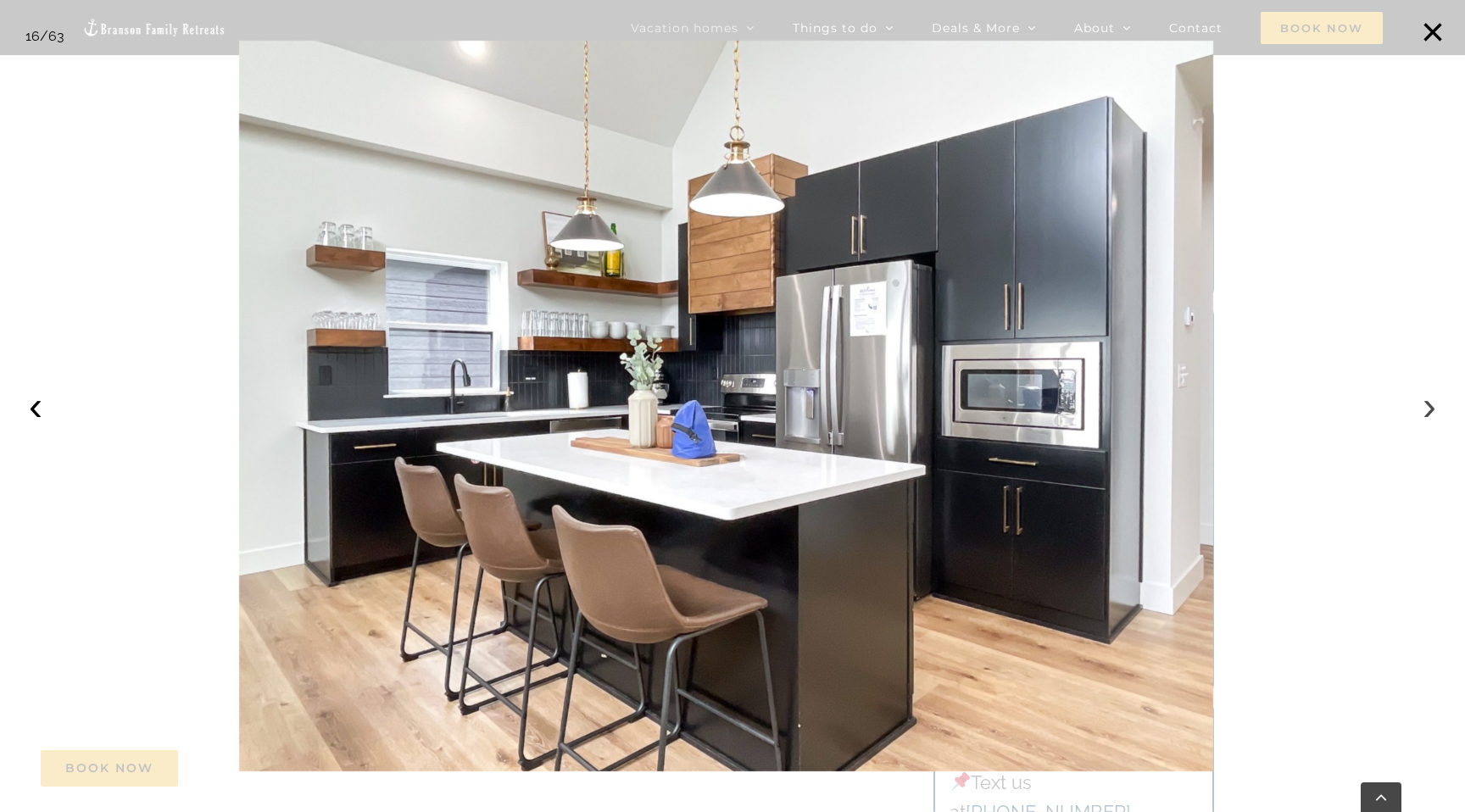
click at [1436, 406] on button "›" at bounding box center [1429, 405] width 37 height 37
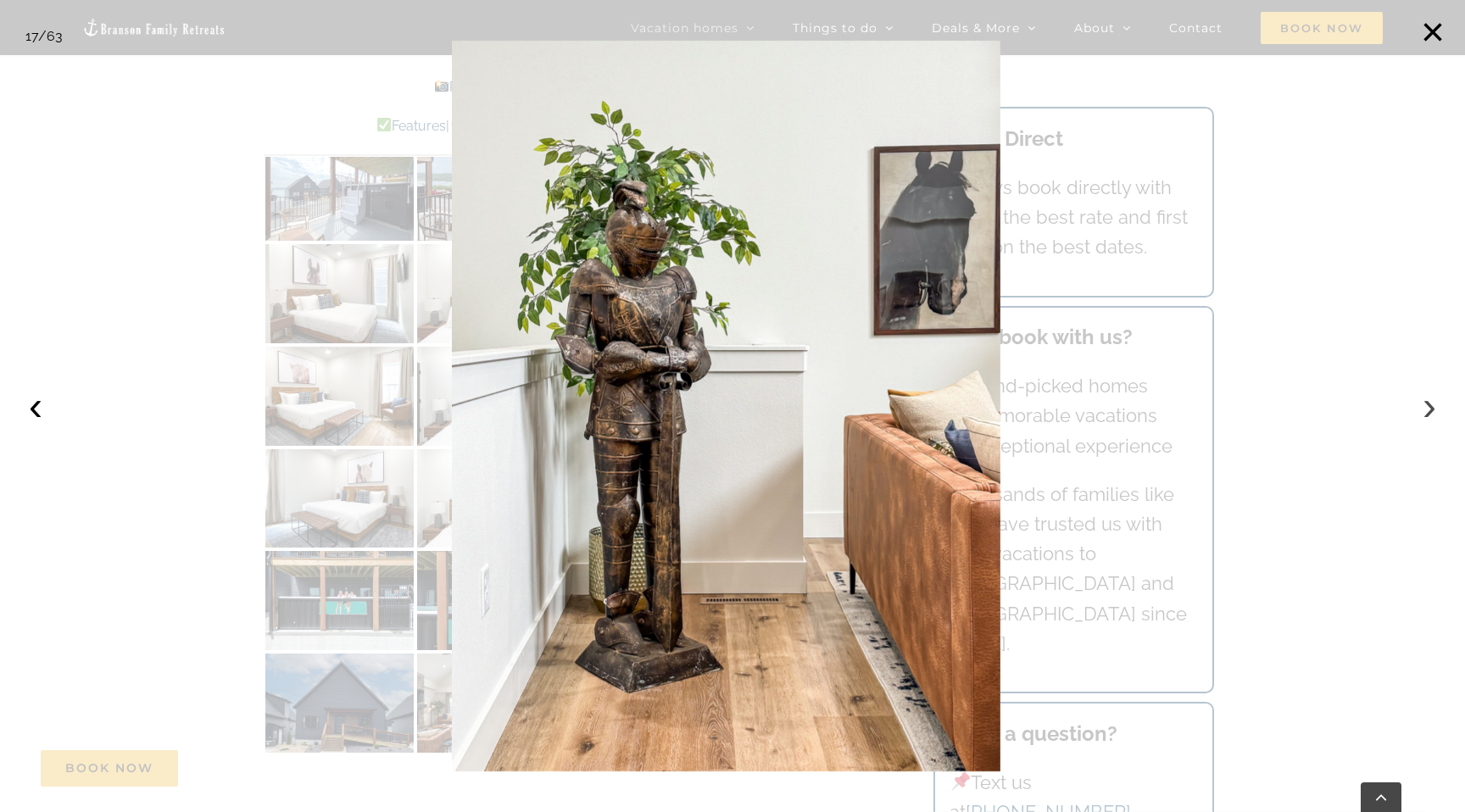
click at [1436, 406] on button "›" at bounding box center [1429, 405] width 37 height 37
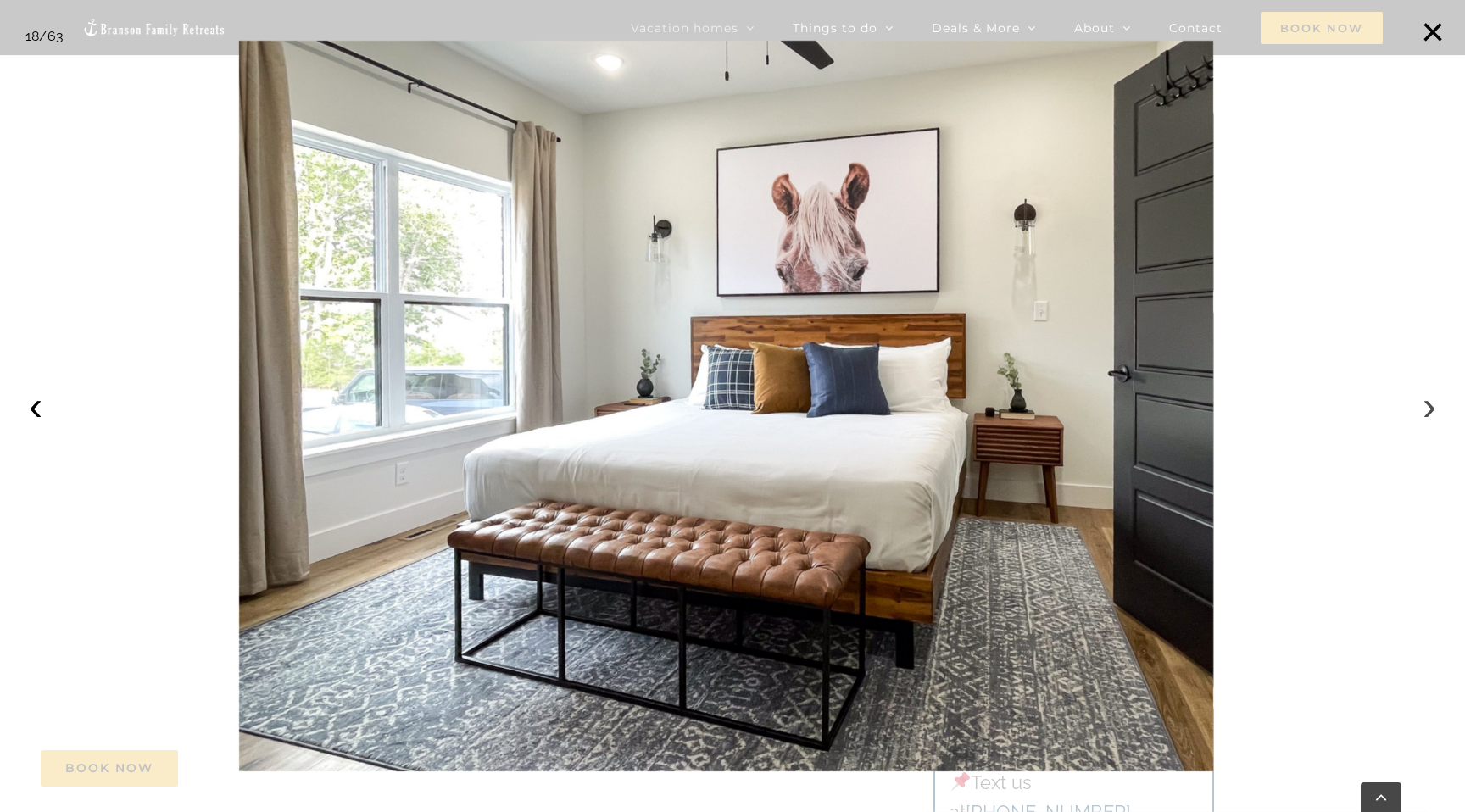
click at [1436, 406] on button "›" at bounding box center [1429, 405] width 37 height 37
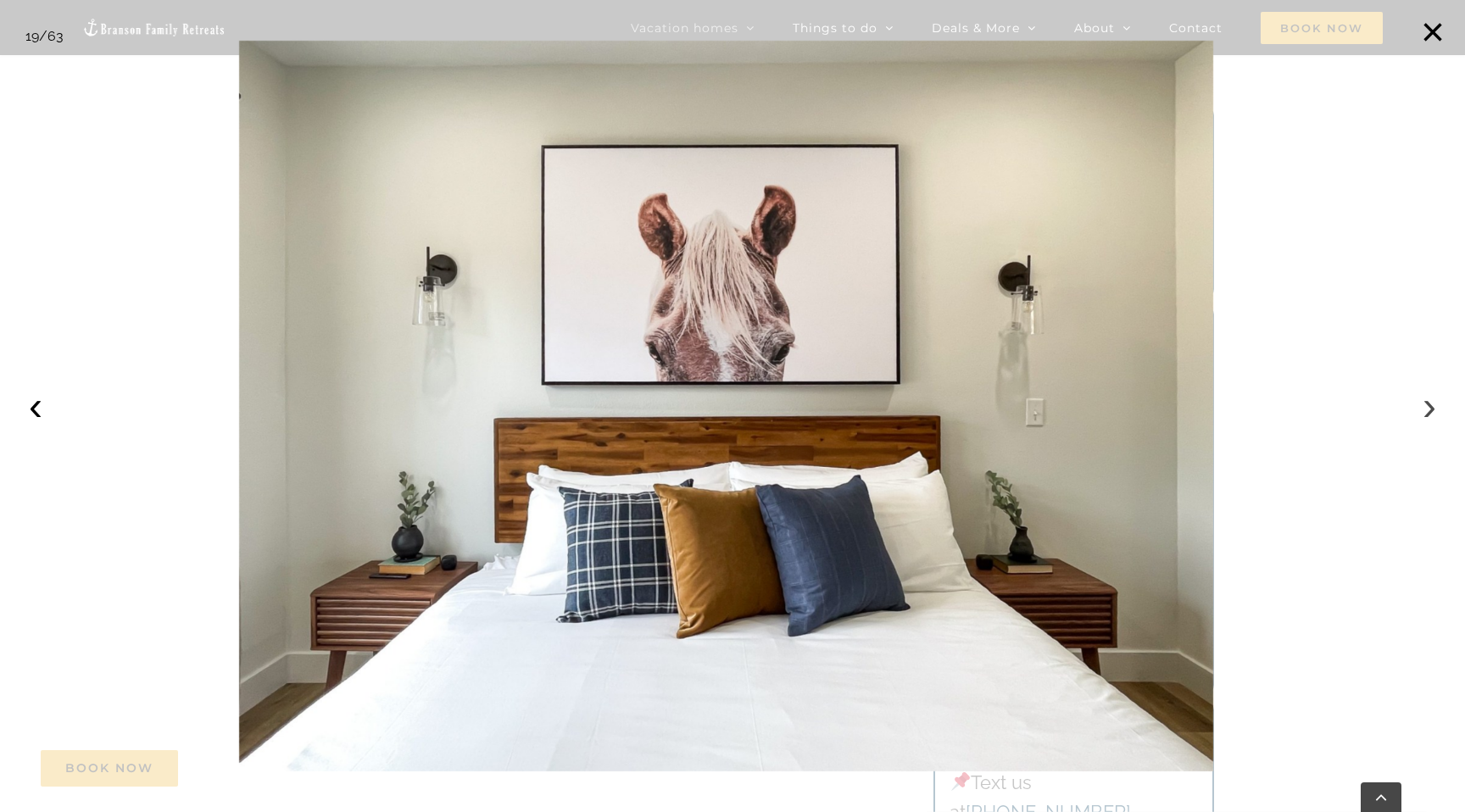
click at [1436, 406] on button "›" at bounding box center [1429, 405] width 37 height 37
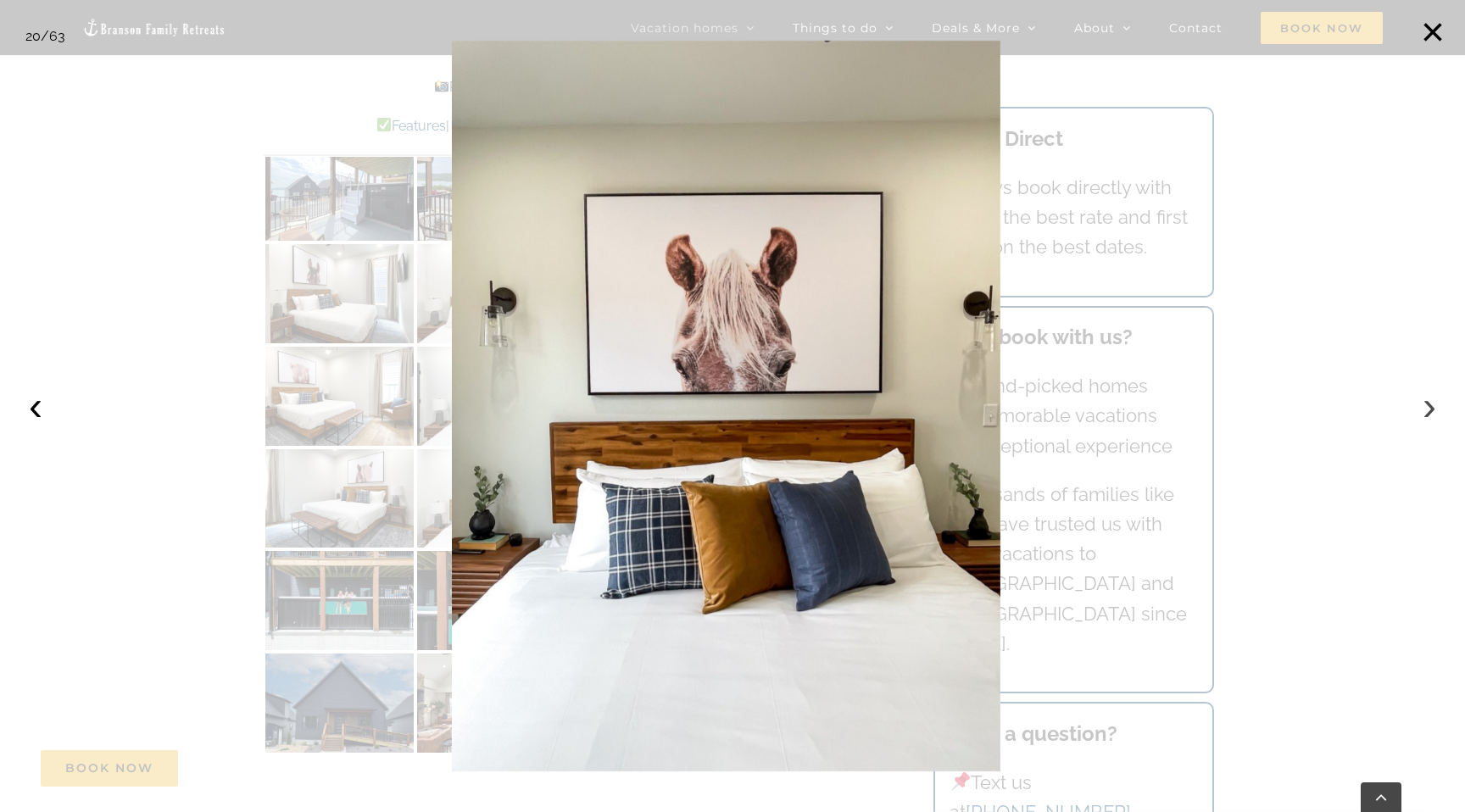
click at [1436, 406] on button "›" at bounding box center [1429, 405] width 37 height 37
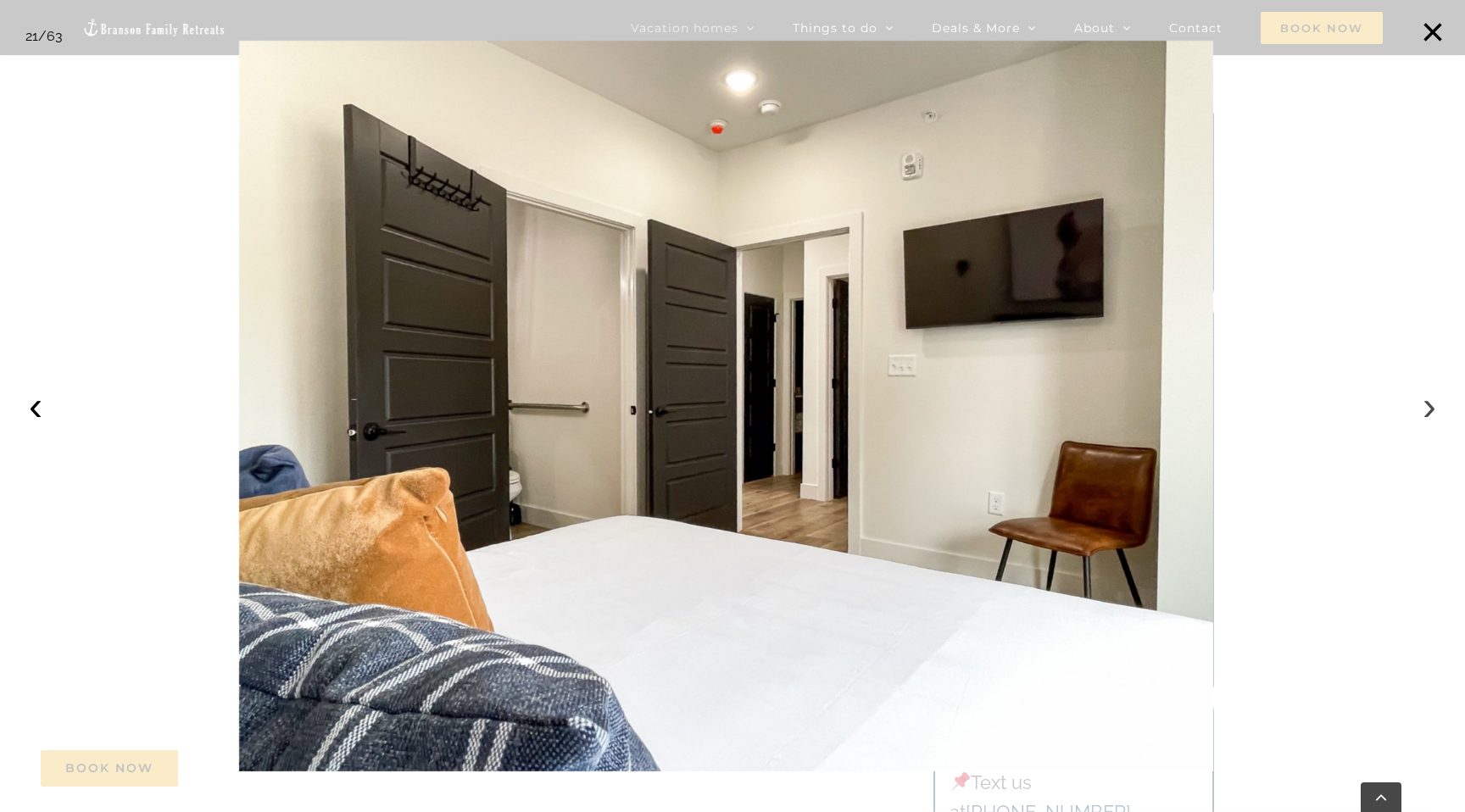
click at [1436, 406] on button "›" at bounding box center [1429, 405] width 37 height 37
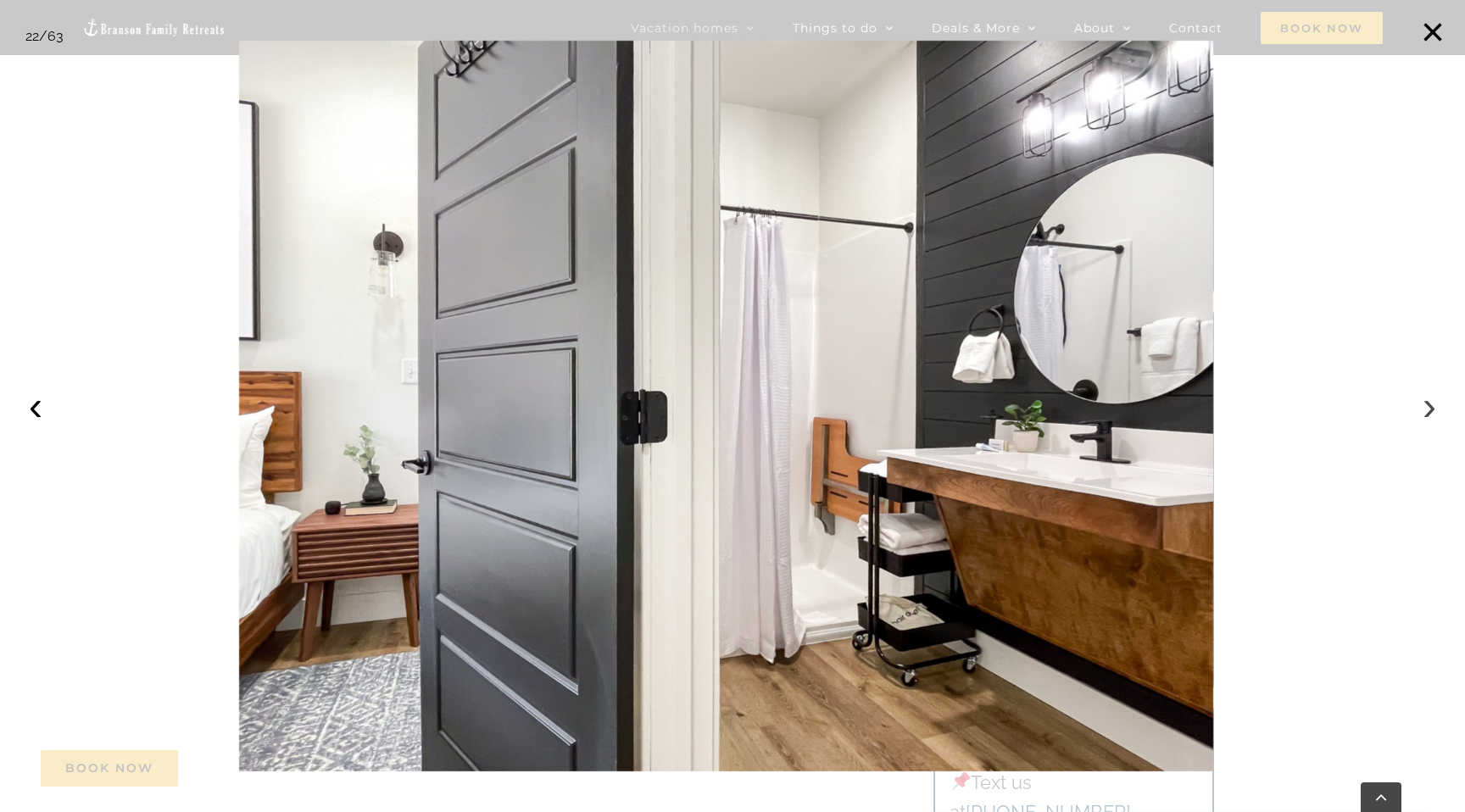
click at [1436, 406] on button "›" at bounding box center [1429, 405] width 37 height 37
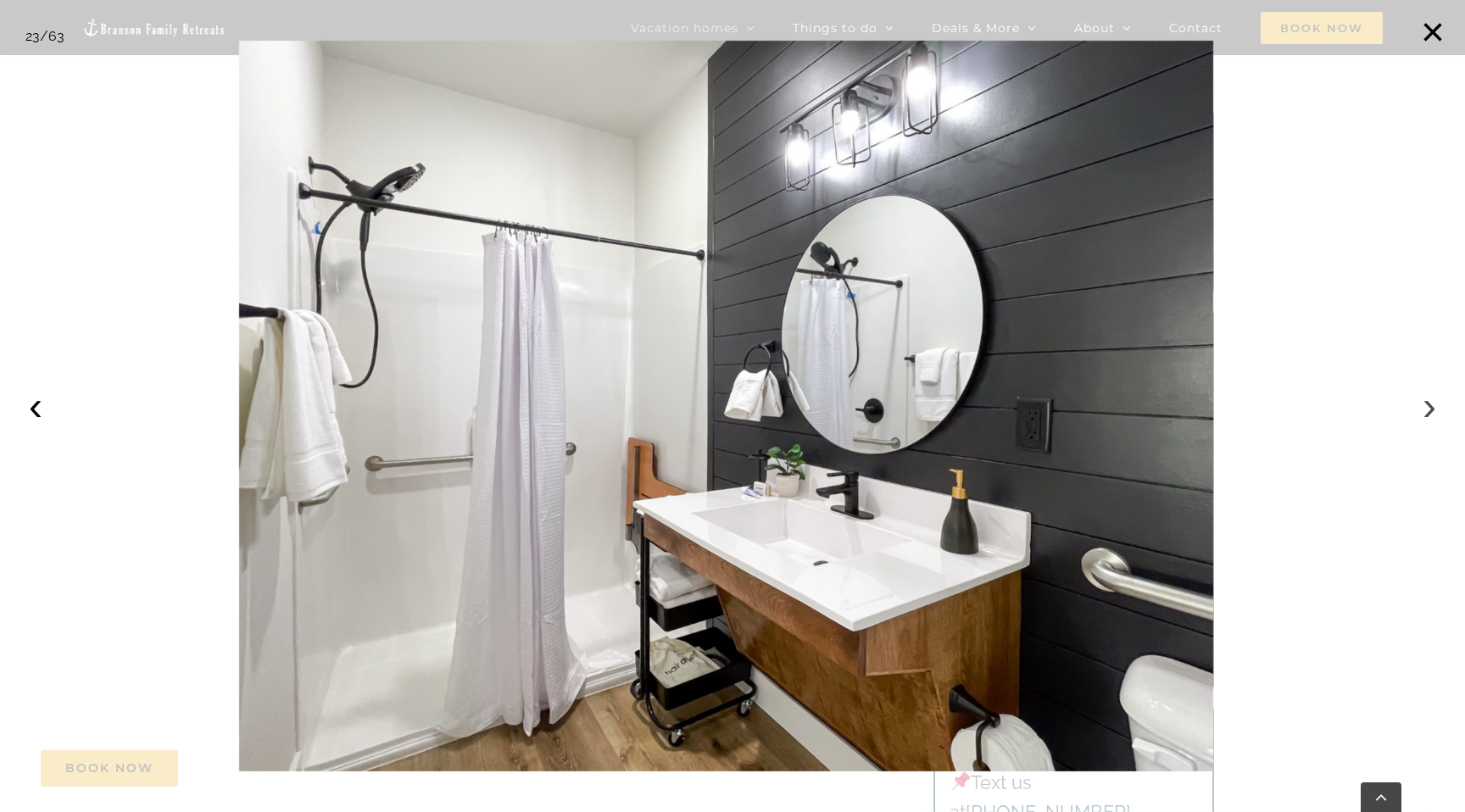
click at [1436, 406] on button "›" at bounding box center [1429, 405] width 37 height 37
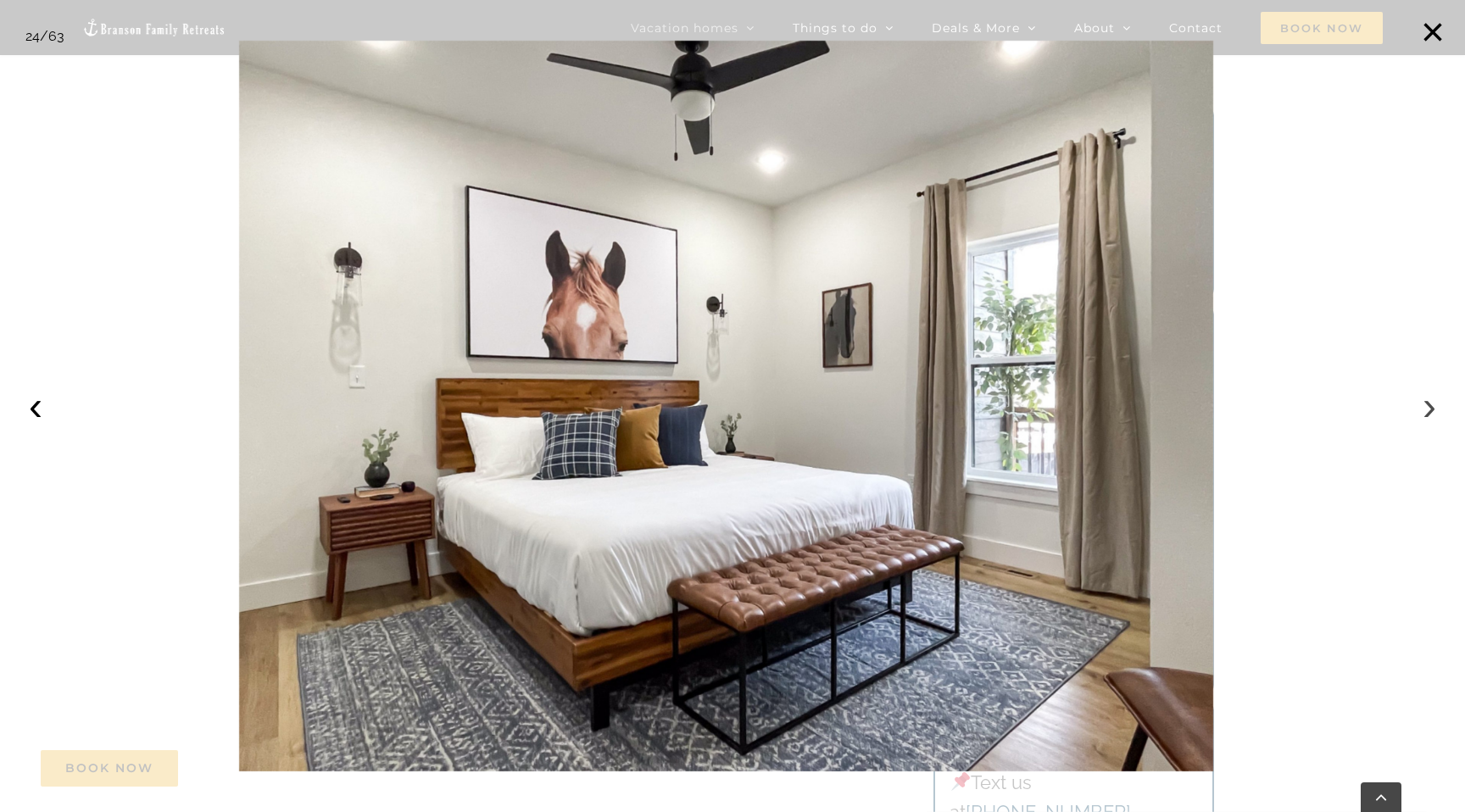
click at [1436, 406] on button "›" at bounding box center [1429, 405] width 37 height 37
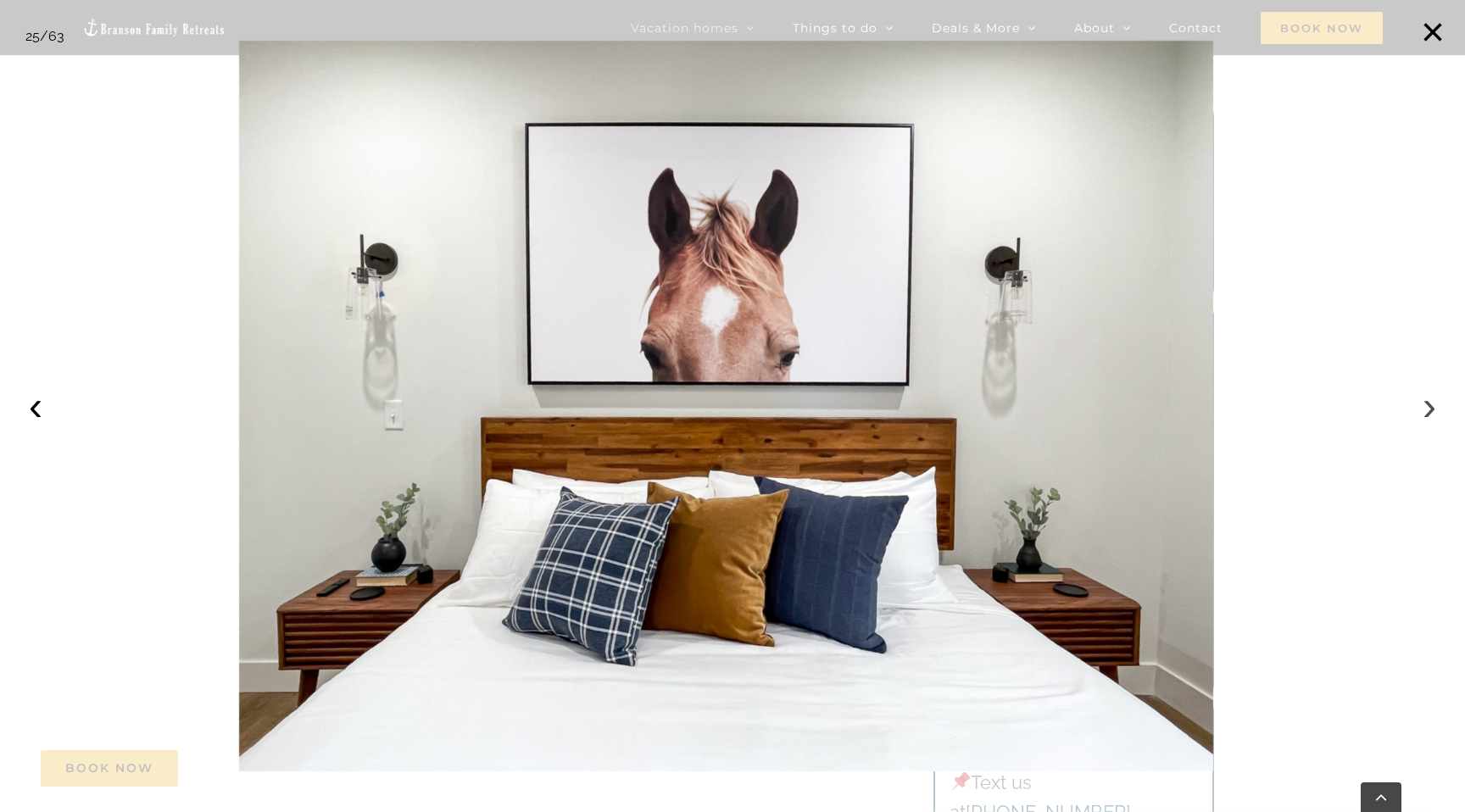
click at [1436, 406] on button "›" at bounding box center [1429, 405] width 37 height 37
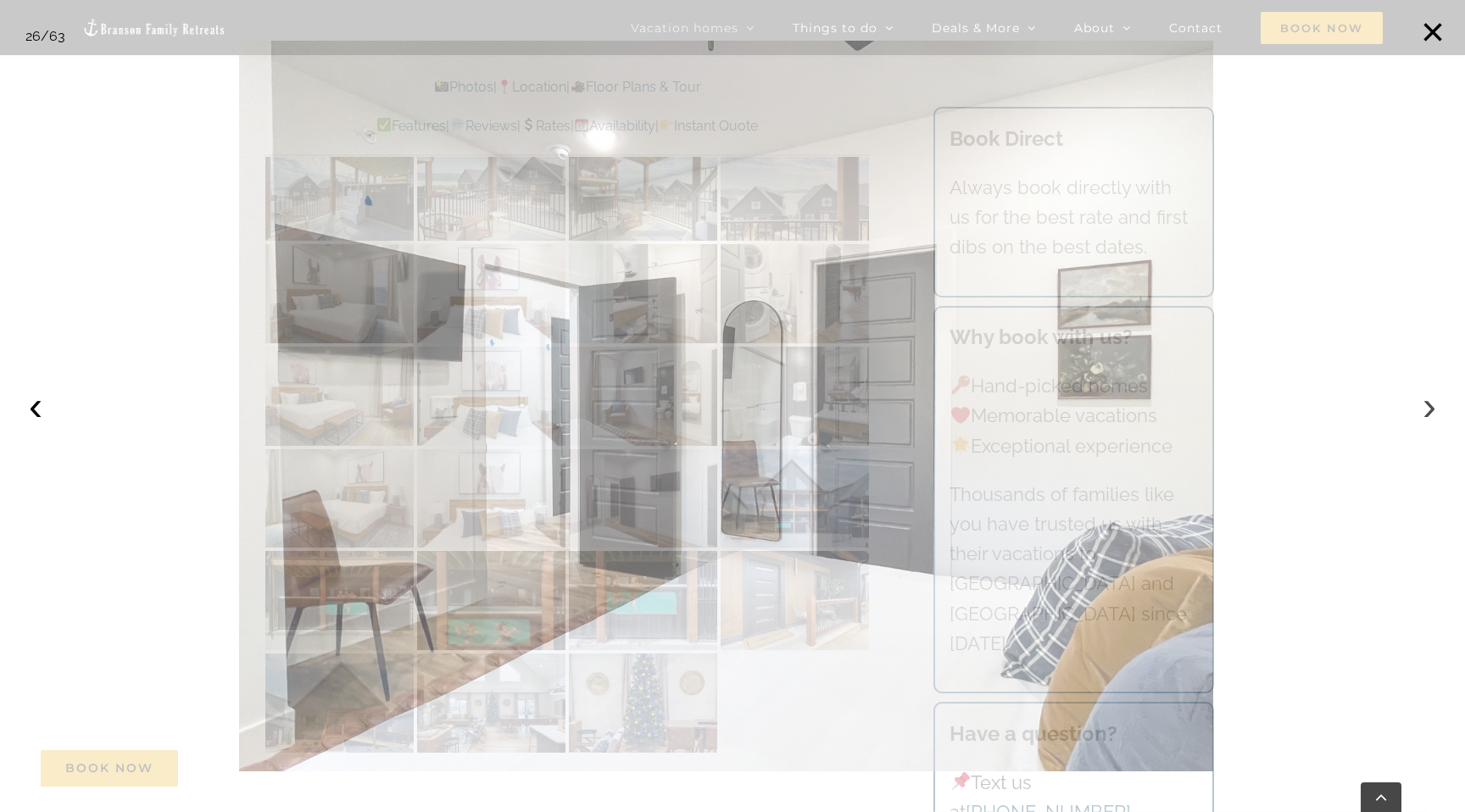
click at [1436, 406] on button "›" at bounding box center [1429, 405] width 37 height 37
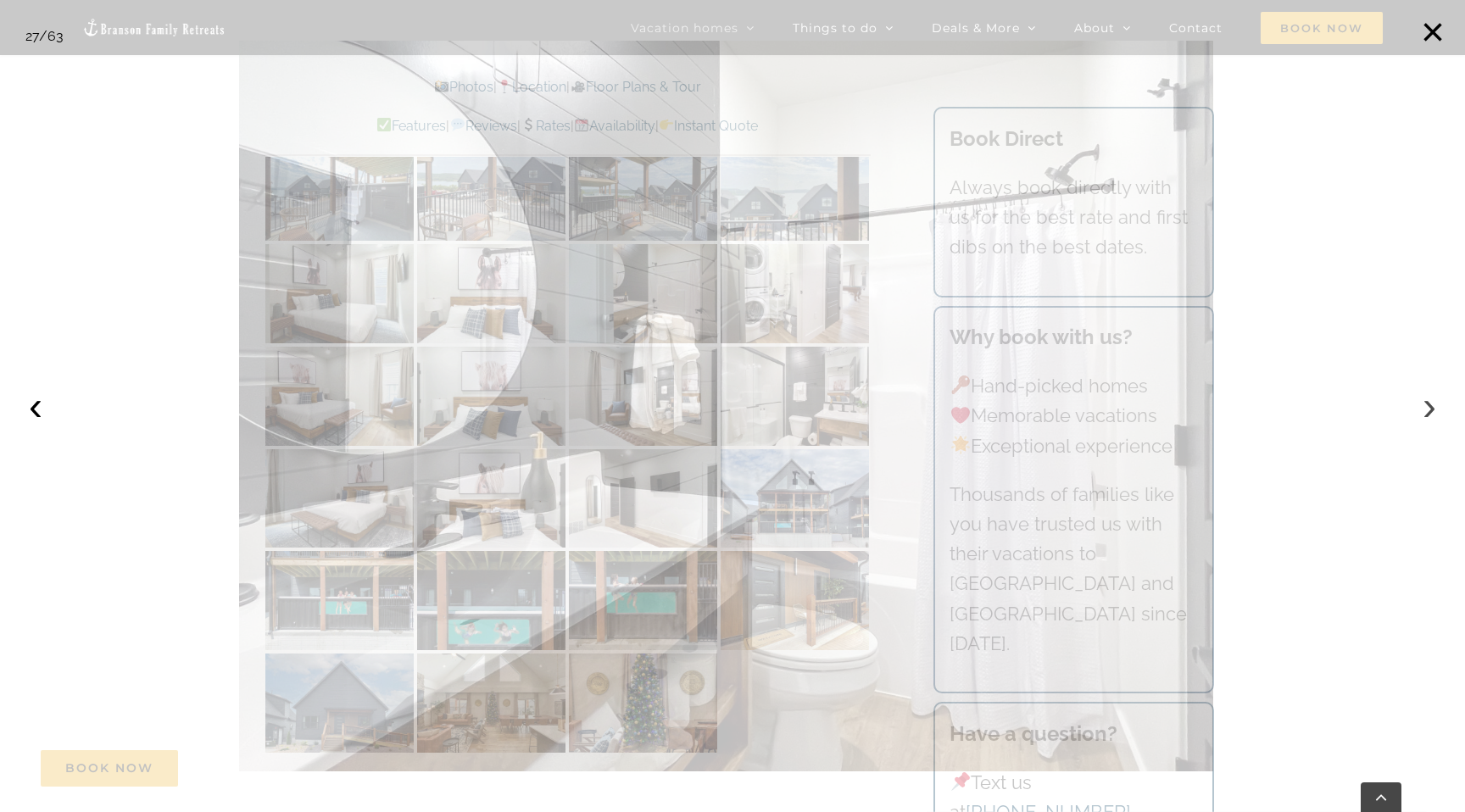
click at [1436, 406] on button "›" at bounding box center [1429, 405] width 37 height 37
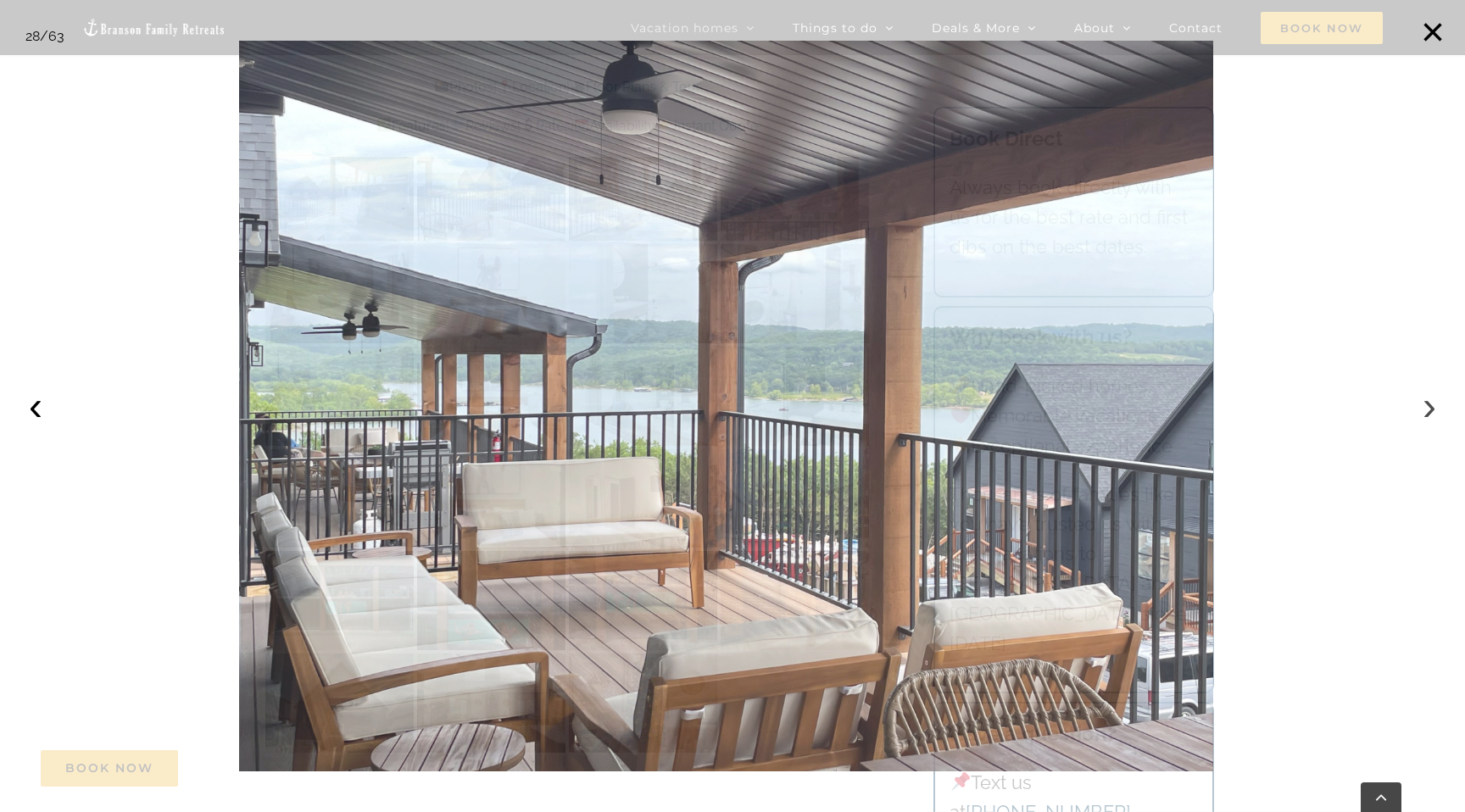
click at [1436, 406] on button "›" at bounding box center [1429, 405] width 37 height 37
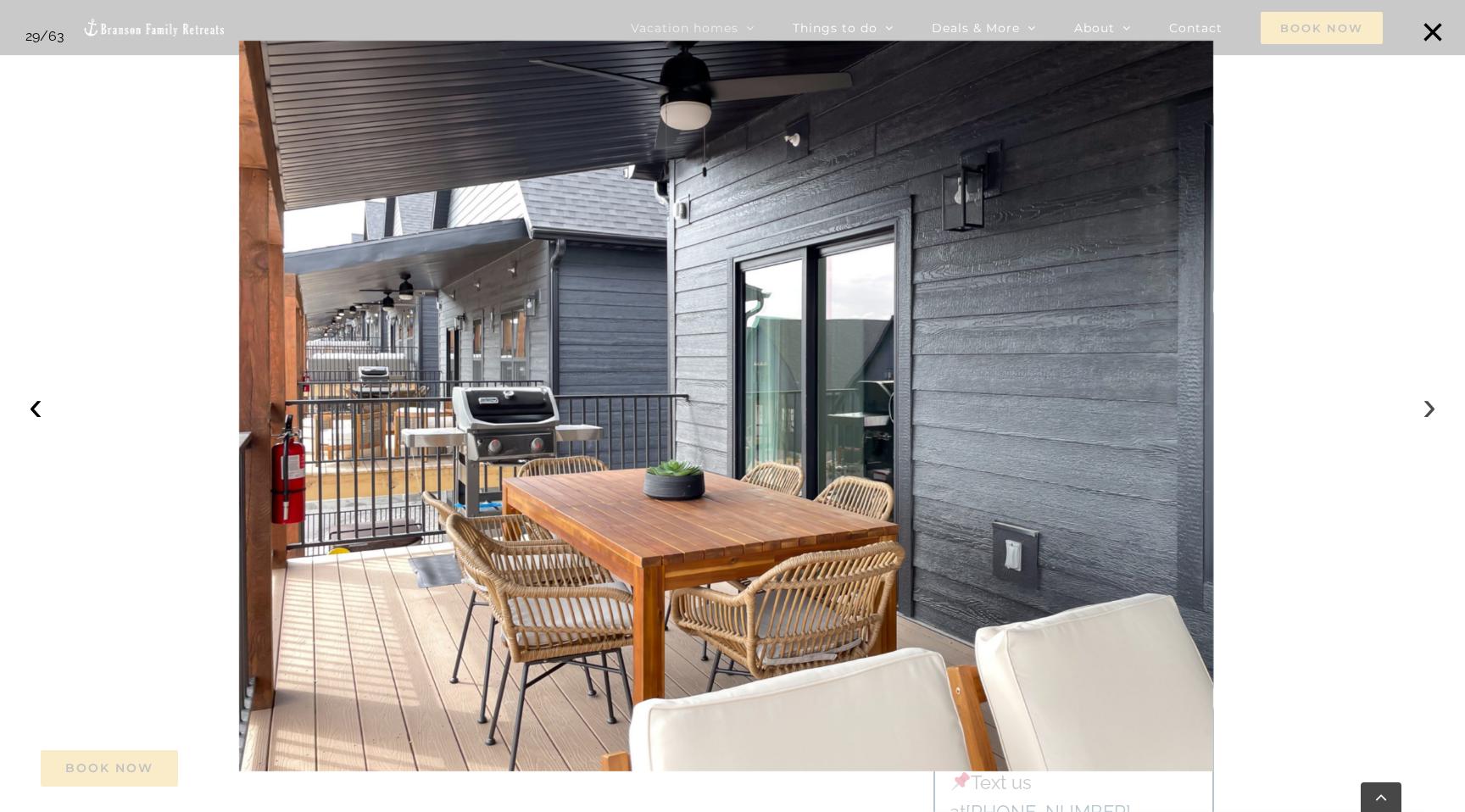
click at [1436, 406] on button "›" at bounding box center [1429, 405] width 37 height 37
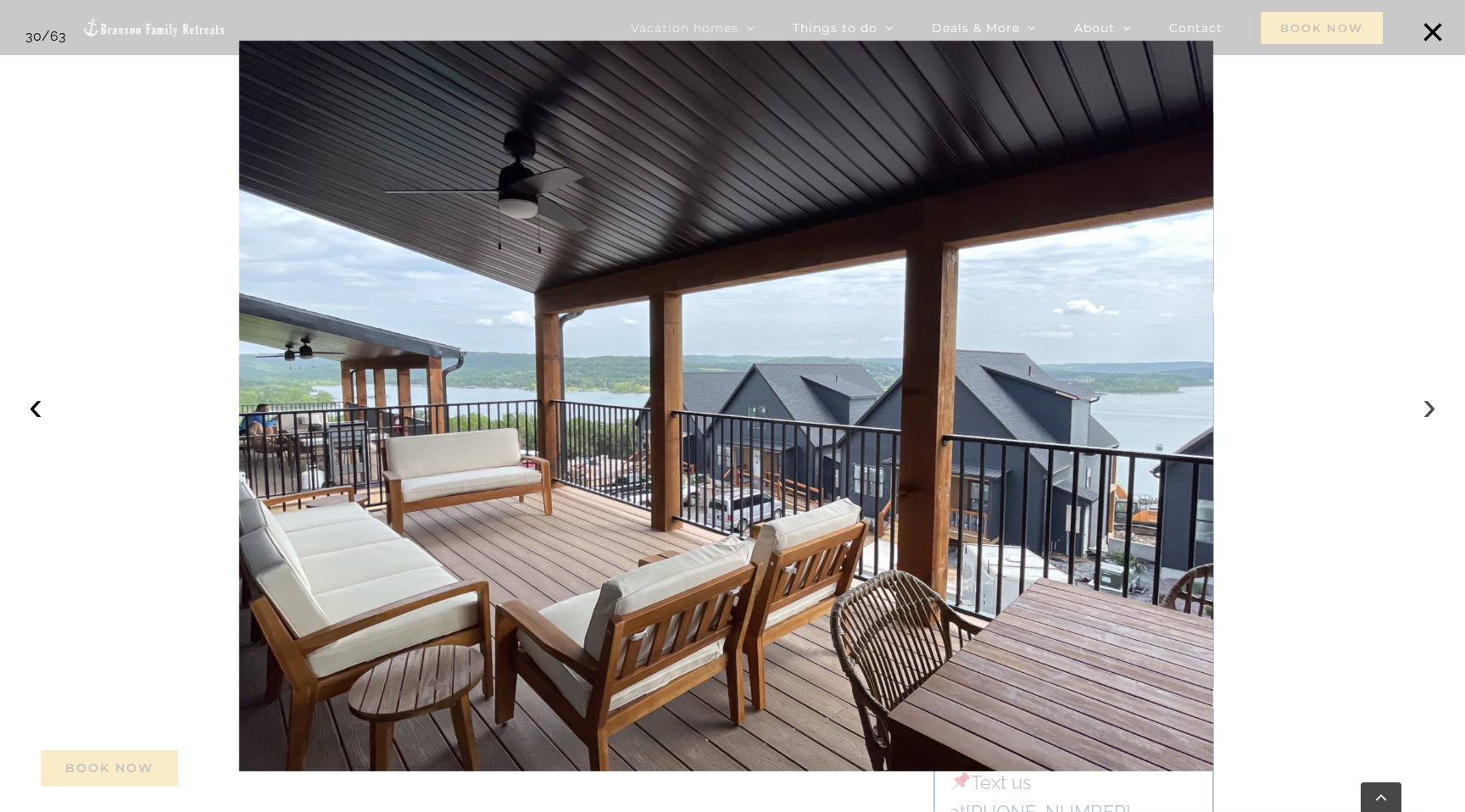
click at [1436, 406] on button "›" at bounding box center [1429, 405] width 37 height 37
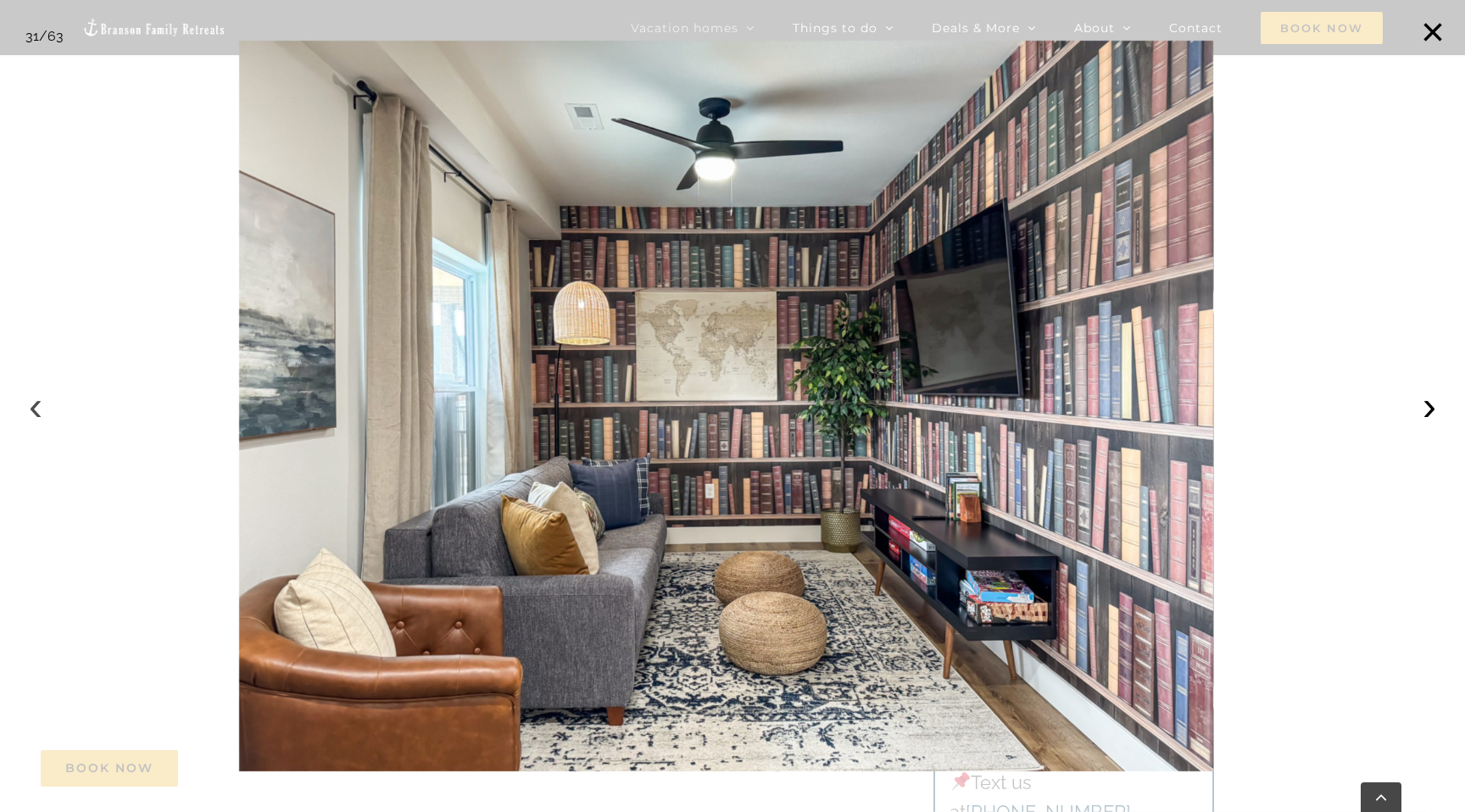
click at [28, 419] on button "‹" at bounding box center [35, 405] width 37 height 37
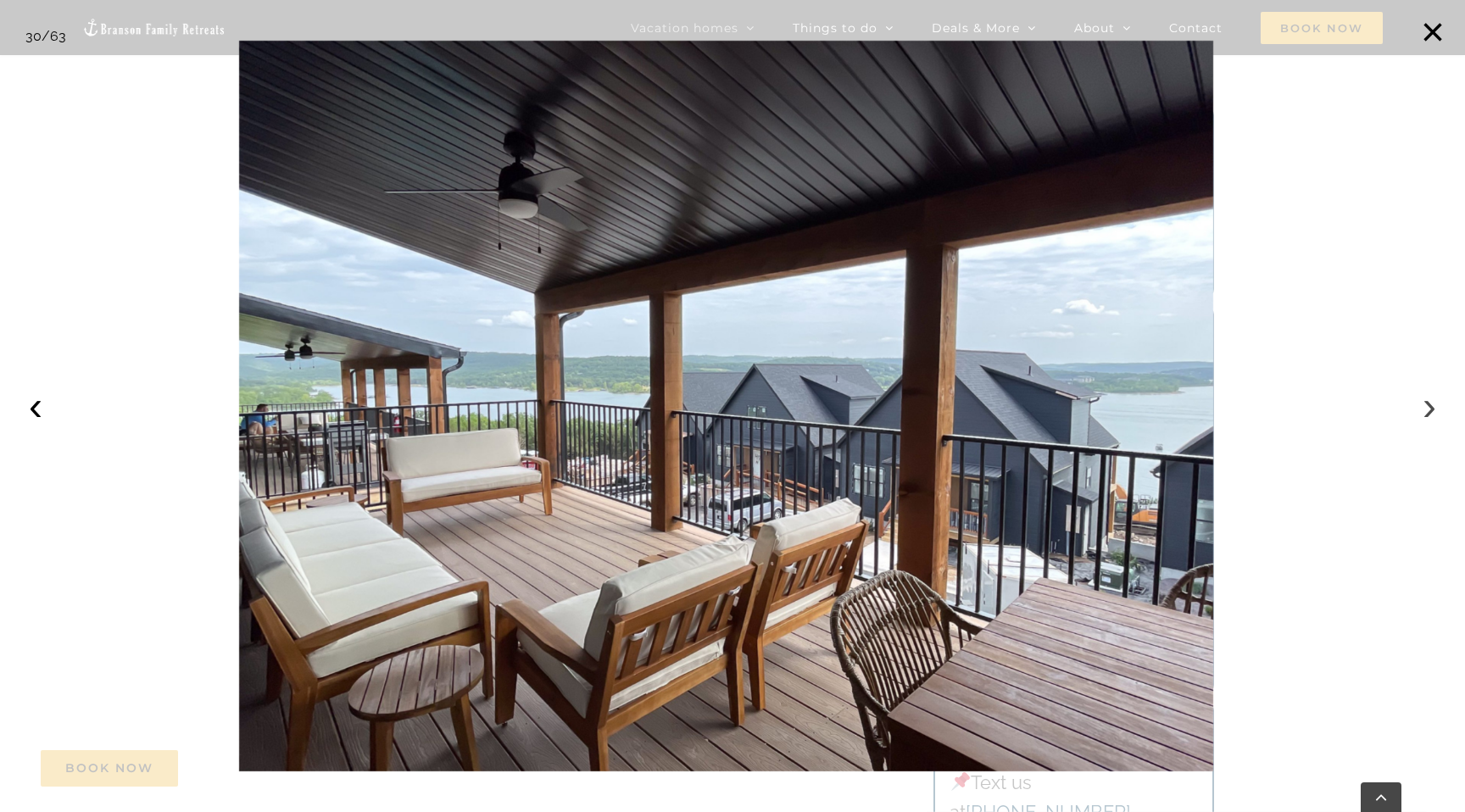
click at [1435, 416] on button "›" at bounding box center [1429, 405] width 37 height 37
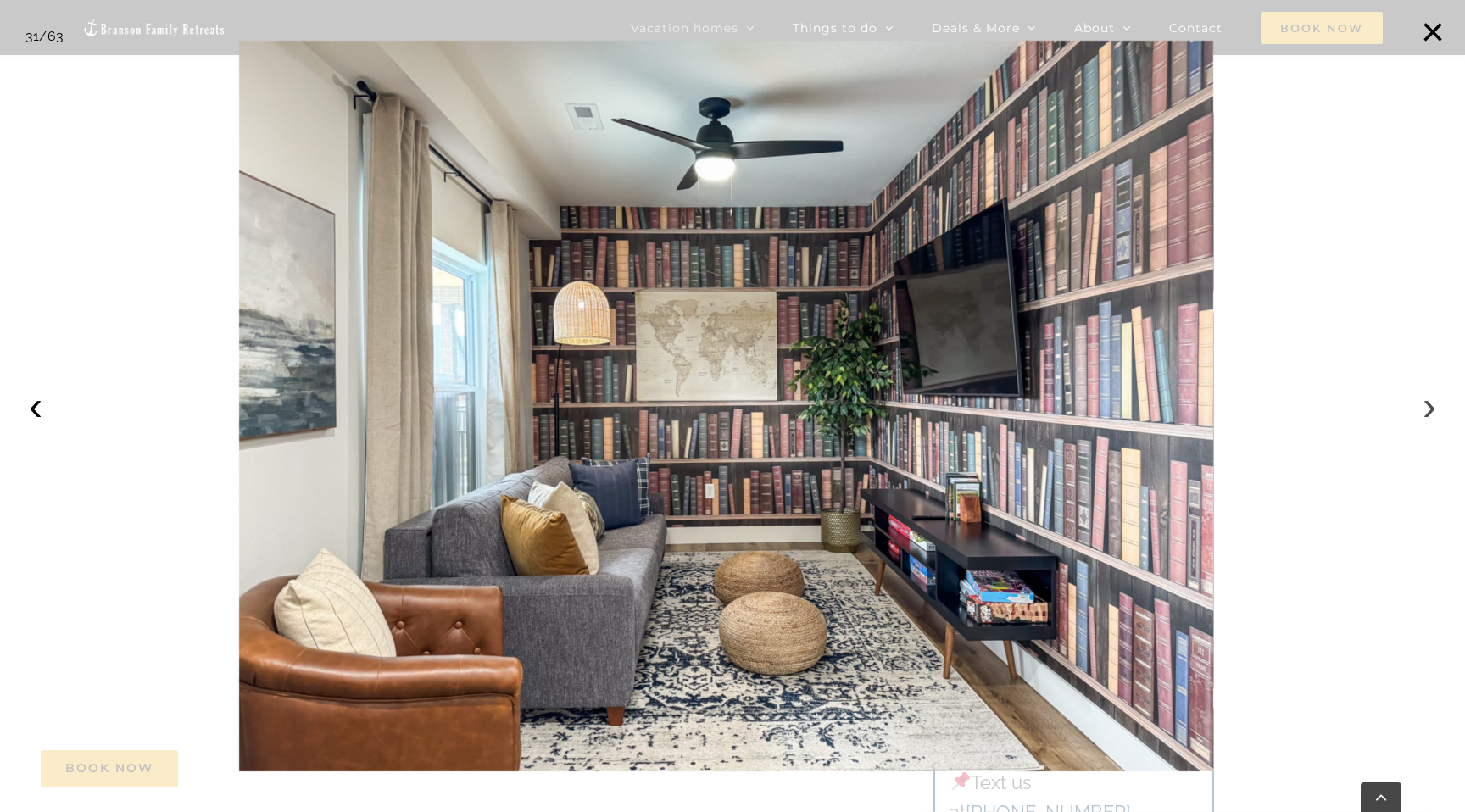
click at [1435, 416] on button "›" at bounding box center [1429, 405] width 37 height 37
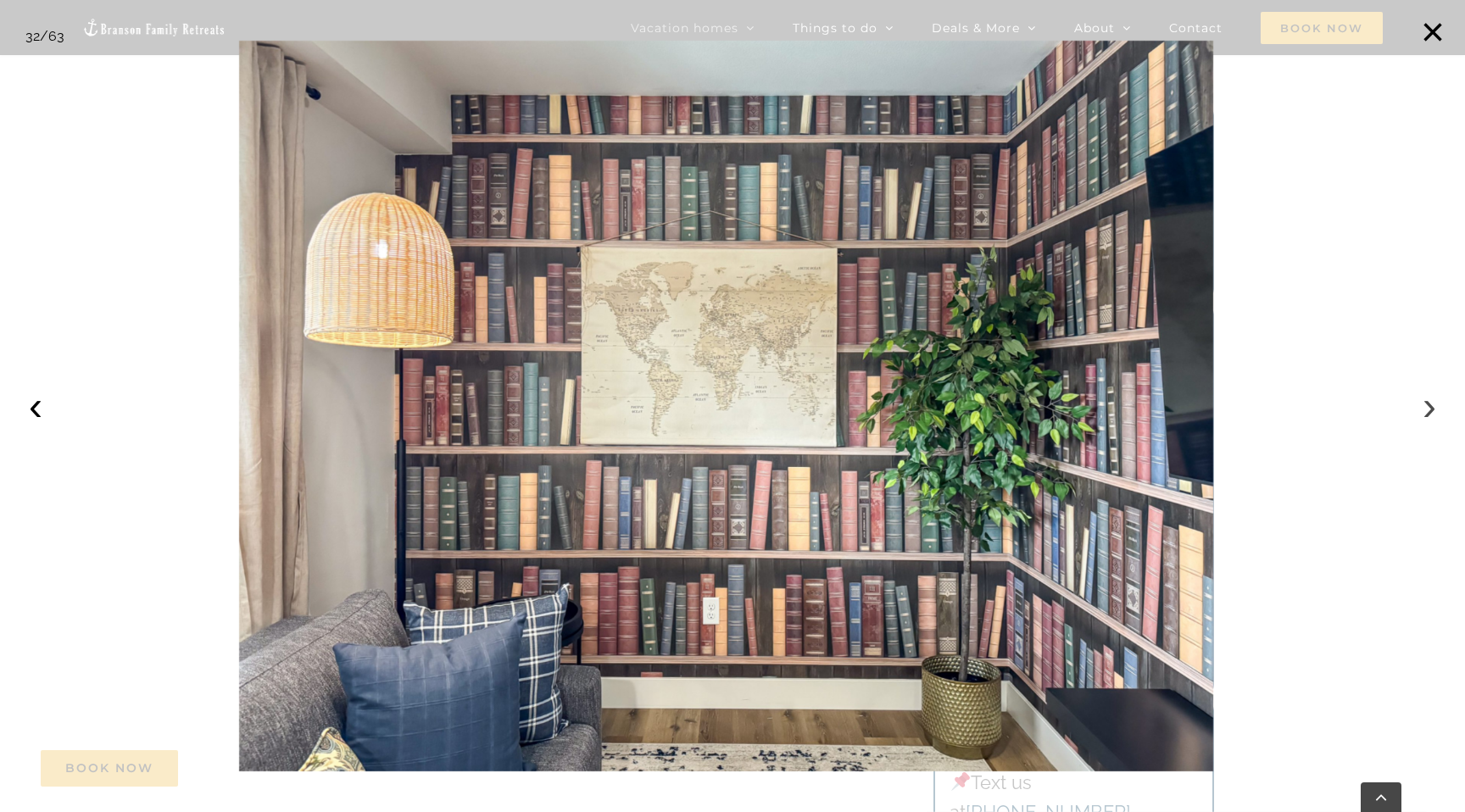
click at [1435, 416] on button "›" at bounding box center [1429, 405] width 37 height 37
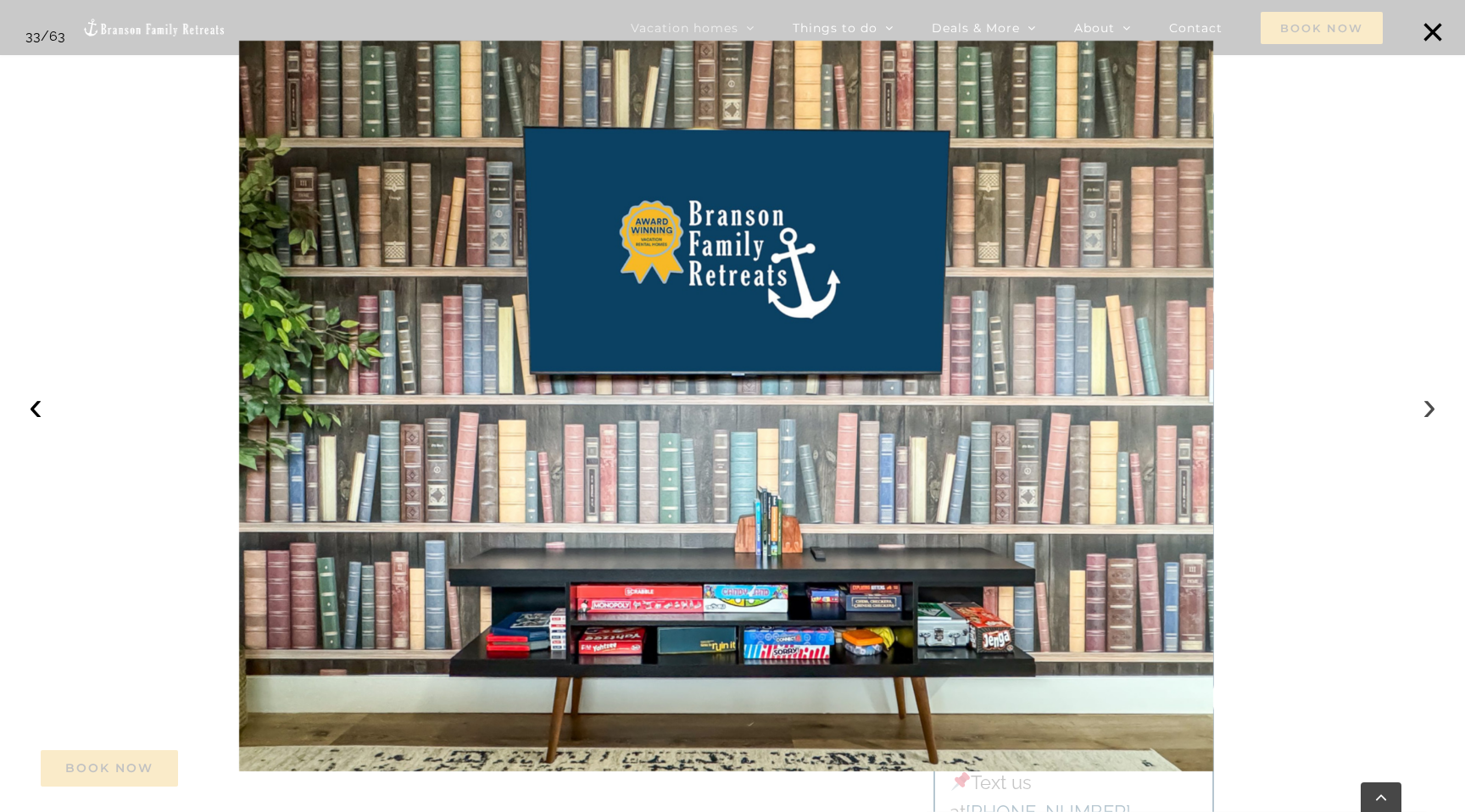
click at [1435, 416] on button "›" at bounding box center [1429, 405] width 37 height 37
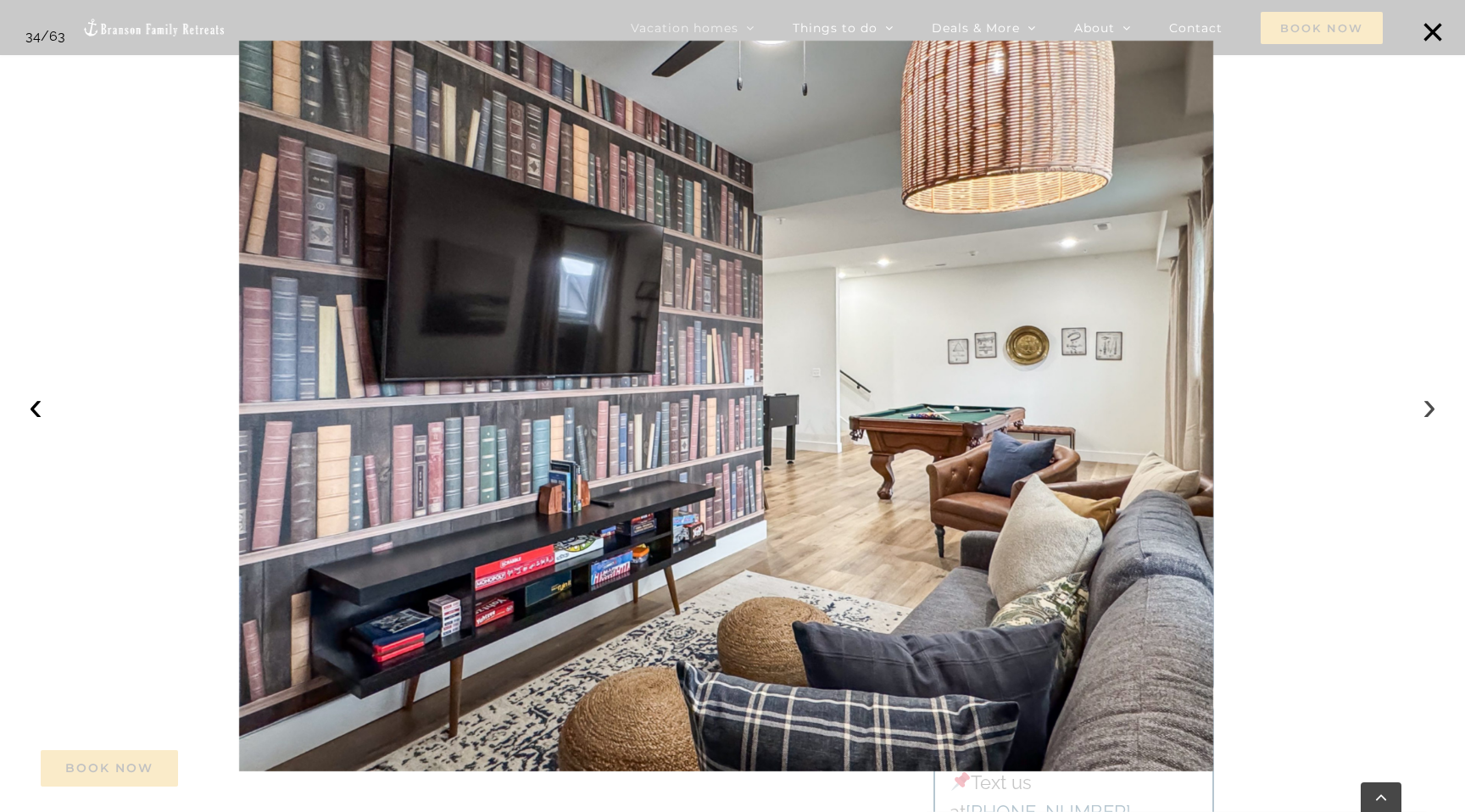
click at [1429, 406] on button "›" at bounding box center [1429, 405] width 37 height 37
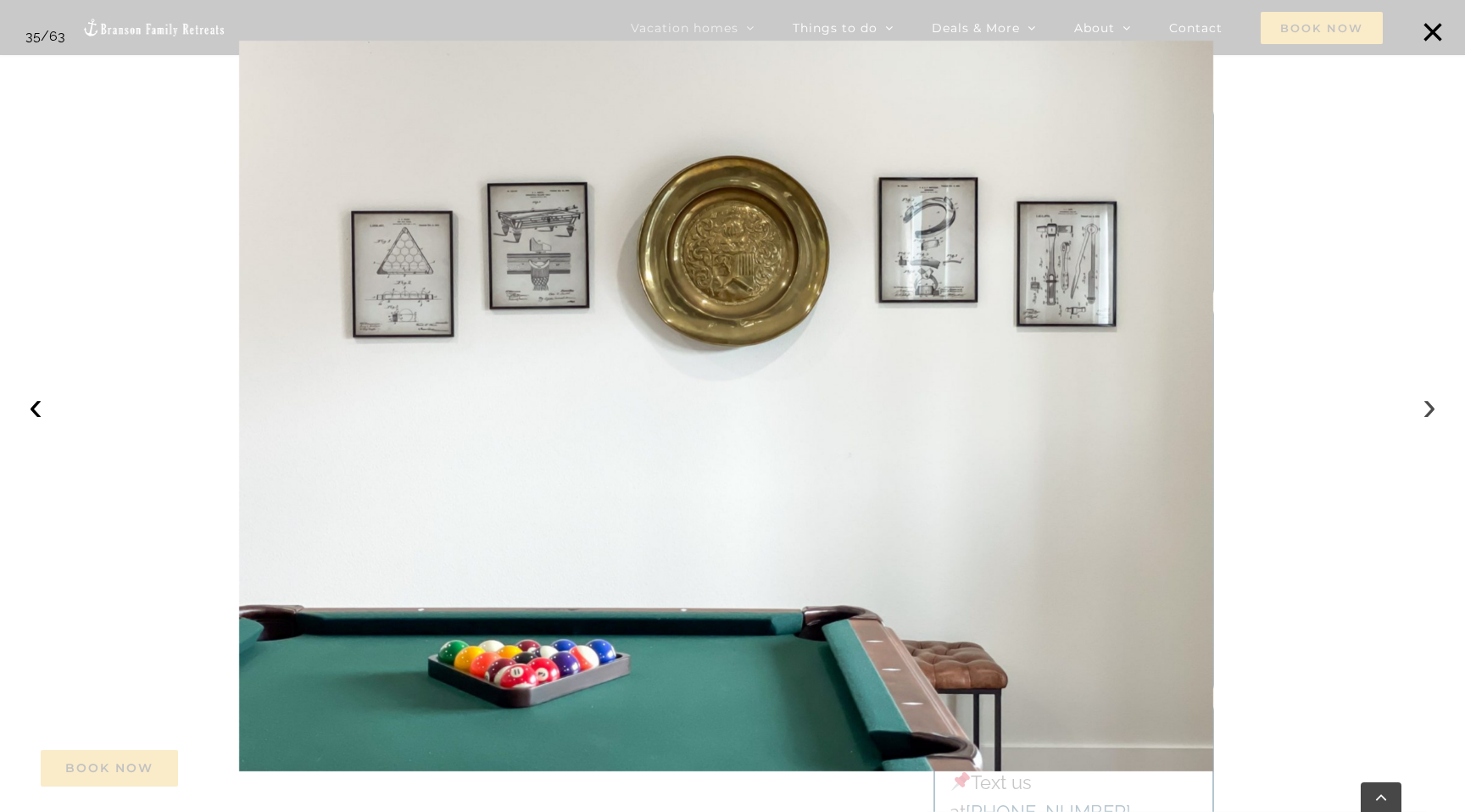
click at [1429, 406] on button "›" at bounding box center [1429, 405] width 37 height 37
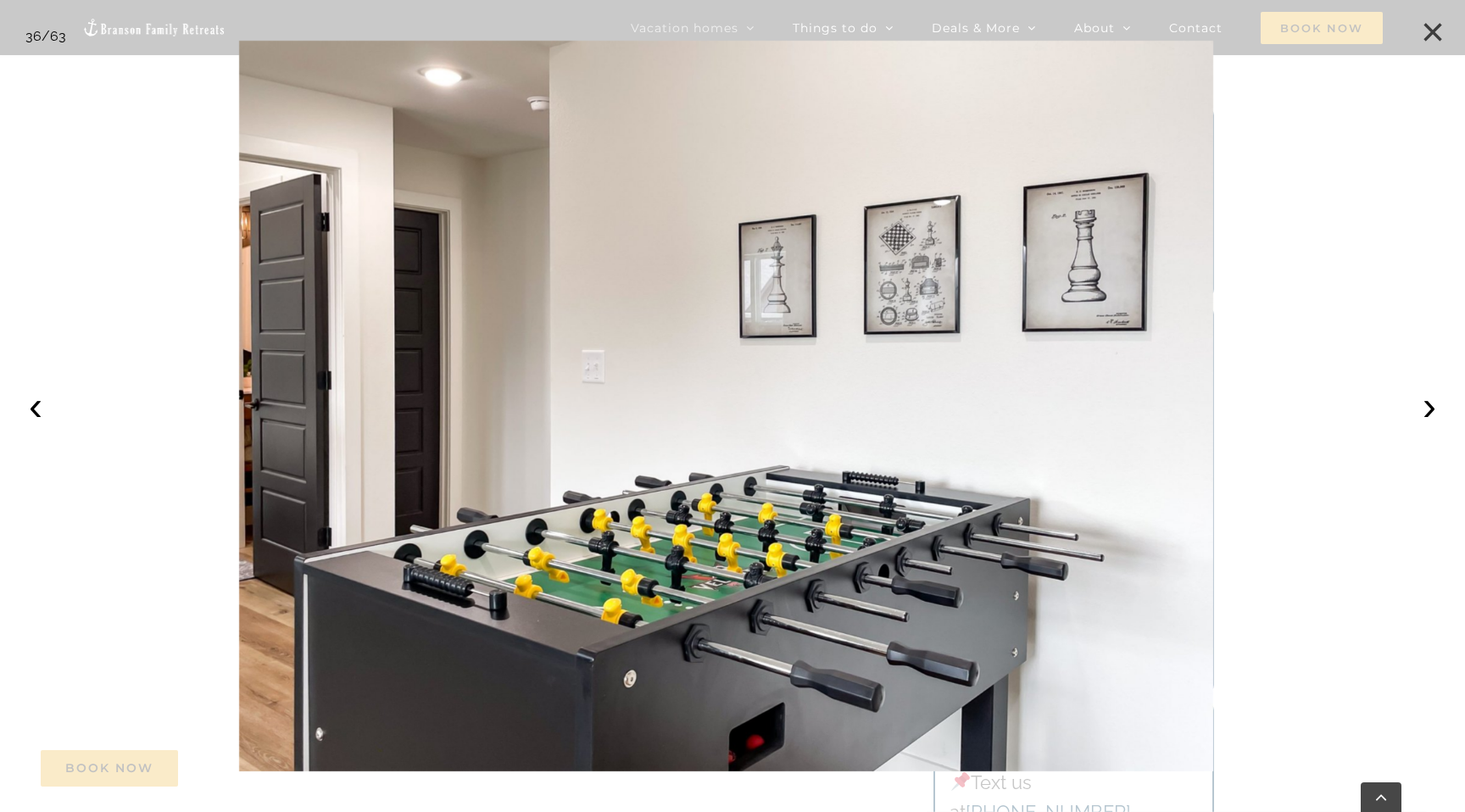
click at [1431, 41] on button "×" at bounding box center [1432, 32] width 37 height 37
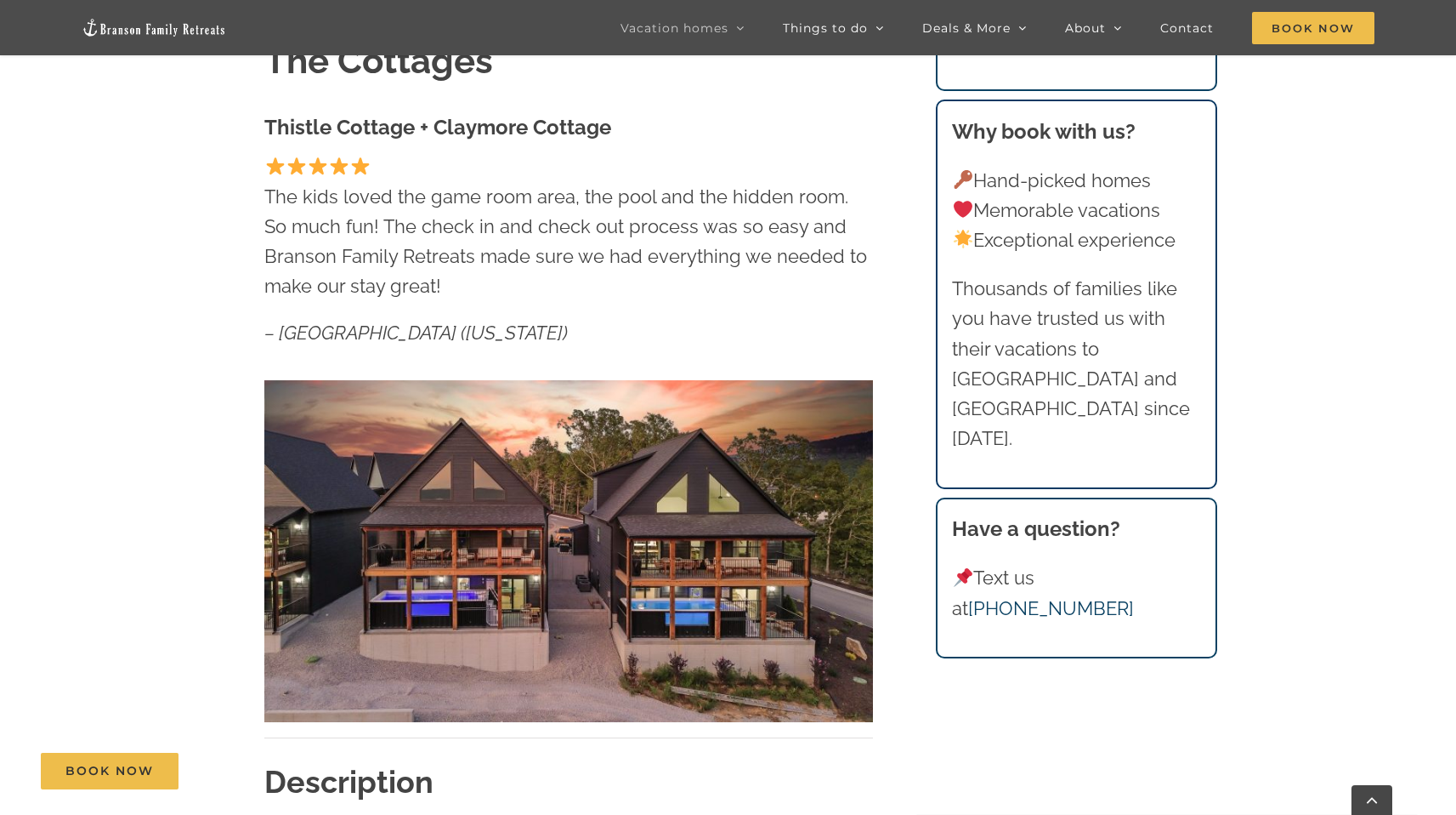
scroll to position [7, 0]
